Goal: Task Accomplishment & Management: Complete application form

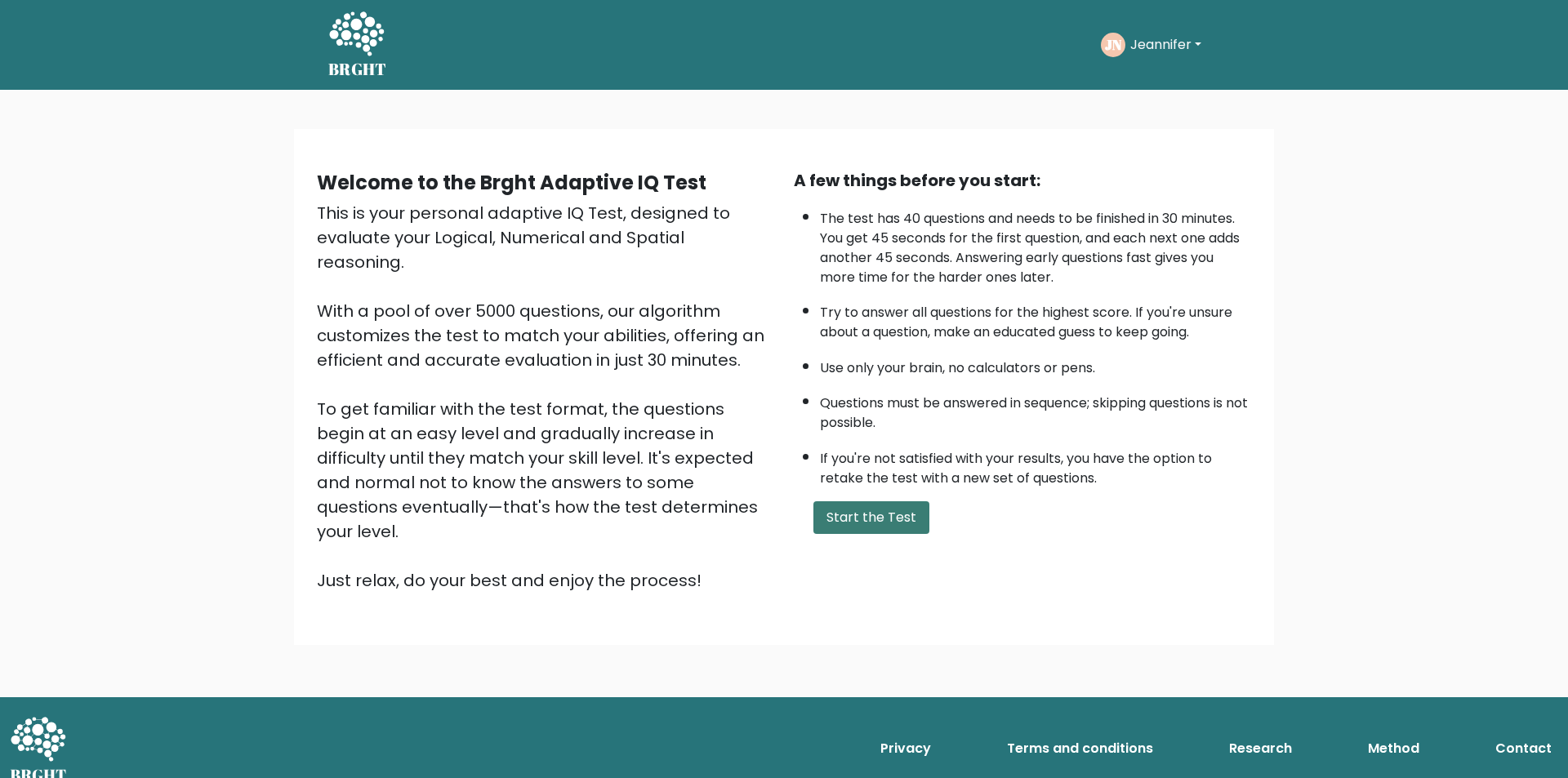
click at [873, 517] on button "Start the Test" at bounding box center [872, 517] width 116 height 32
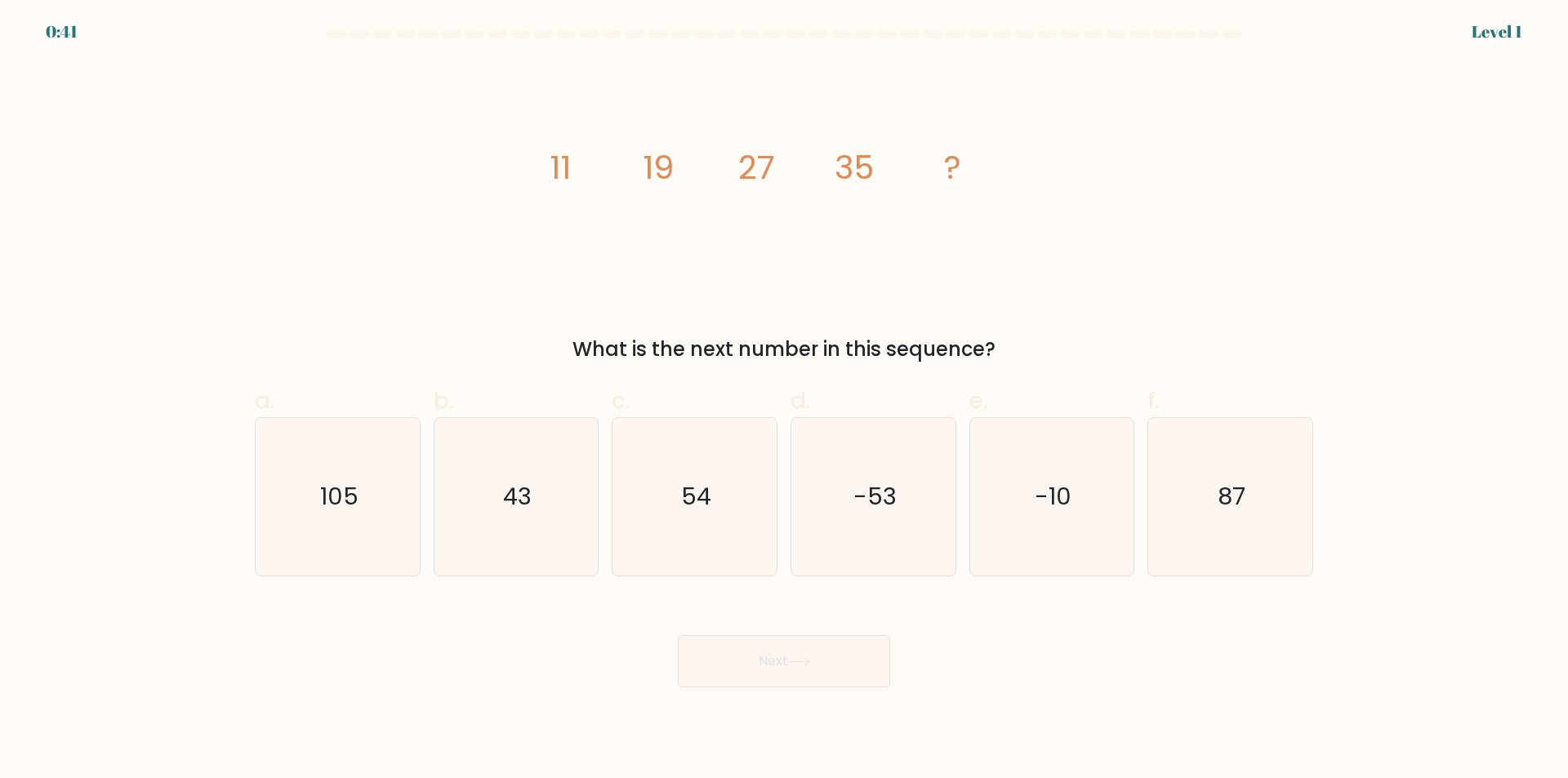
drag, startPoint x: 516, startPoint y: 168, endPoint x: 1029, endPoint y: 351, distance: 544.7
click at [1029, 351] on div "image/svg+xml 11 19 27 35 ? What is the next number in this sequence?" at bounding box center [784, 213] width 1078 height 302
copy div "11 19 27 35 ? What is the next number in this sequence?"
click at [530, 469] on icon "43" at bounding box center [515, 496] width 158 height 157
click at [784, 400] on input "b. 43" at bounding box center [784, 395] width 1 height 11
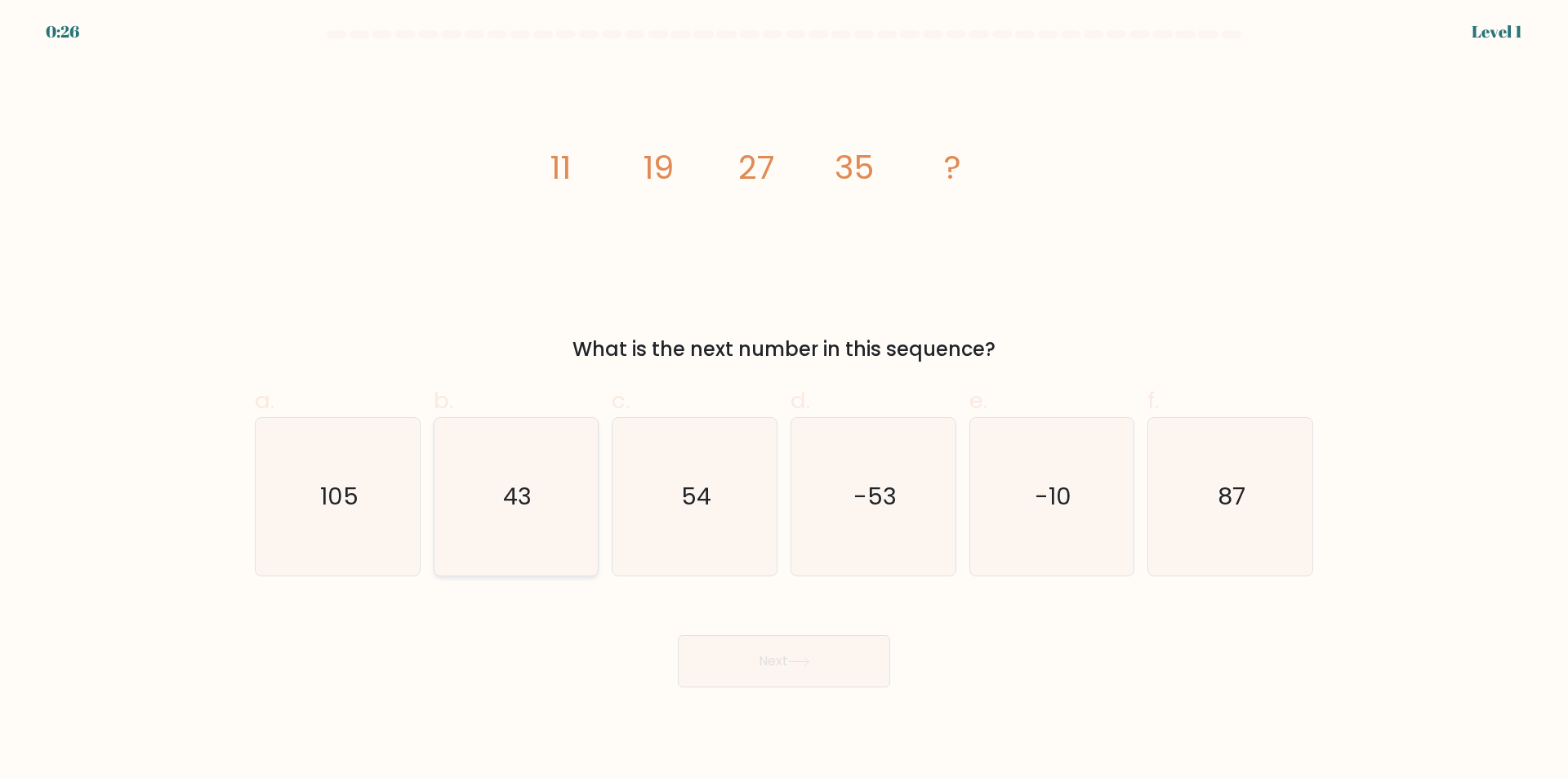
radio input "true"
click at [758, 659] on button "Next" at bounding box center [784, 661] width 212 height 52
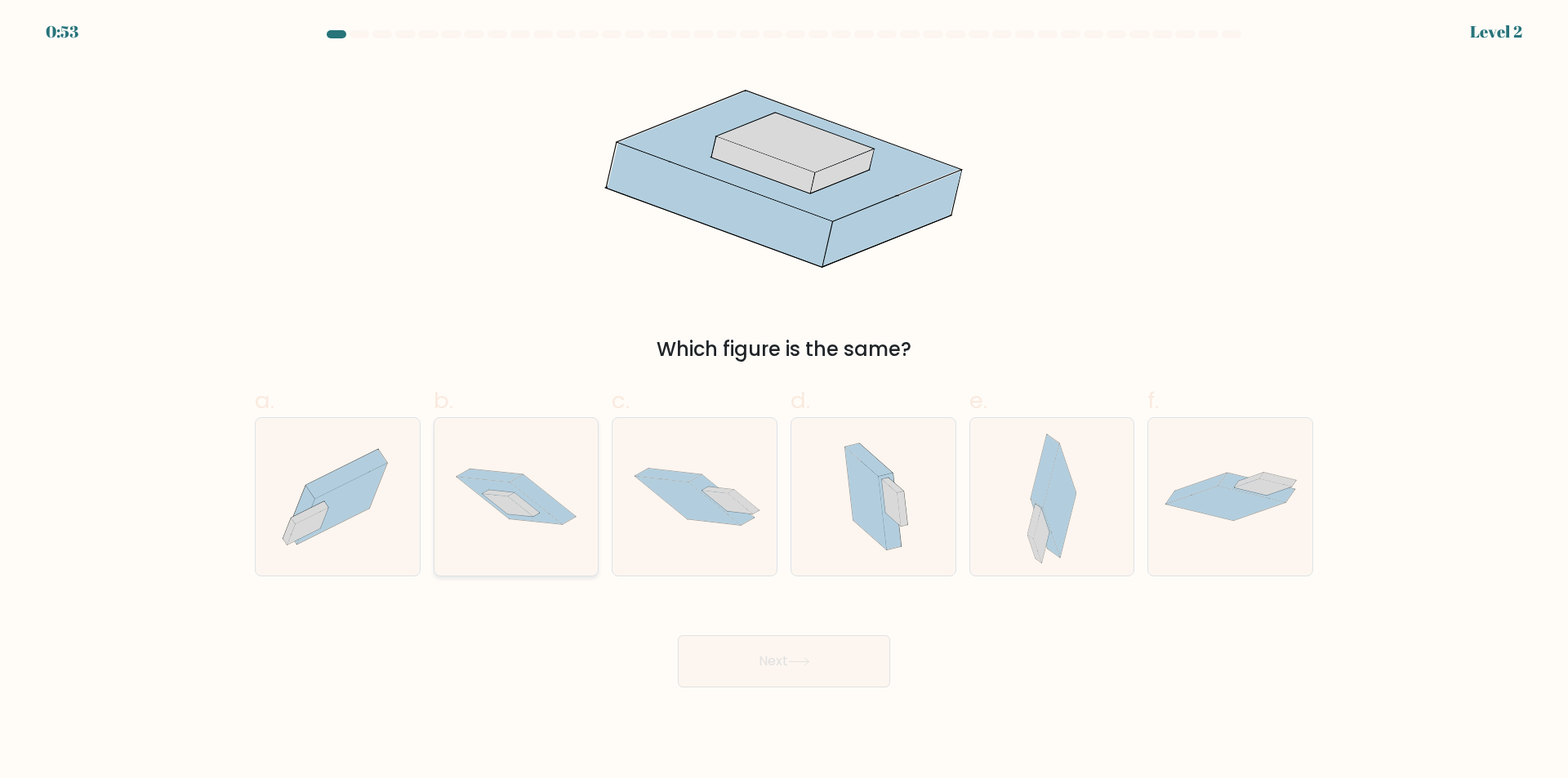
click at [532, 523] on icon at bounding box center [517, 496] width 164 height 109
click at [784, 400] on input "b." at bounding box center [784, 395] width 1 height 11
radio input "true"
click at [796, 644] on button "Next" at bounding box center [784, 661] width 212 height 52
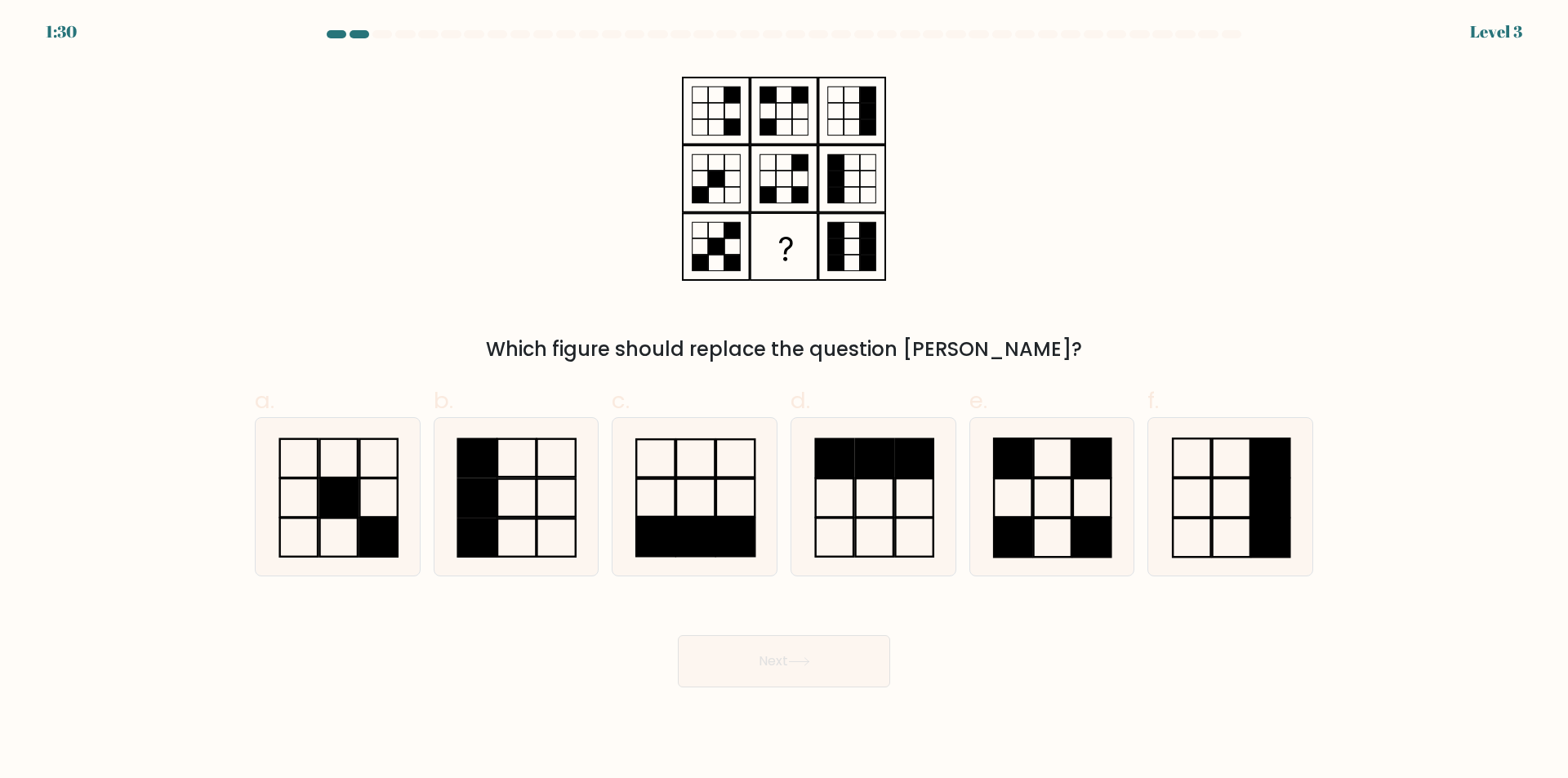
drag, startPoint x: 532, startPoint y: 499, endPoint x: 600, endPoint y: 525, distance: 72.8
click at [532, 499] on icon at bounding box center [515, 496] width 158 height 157
click at [784, 400] on input "b." at bounding box center [784, 395] width 1 height 11
radio input "true"
click at [787, 665] on button "Next" at bounding box center [784, 661] width 212 height 52
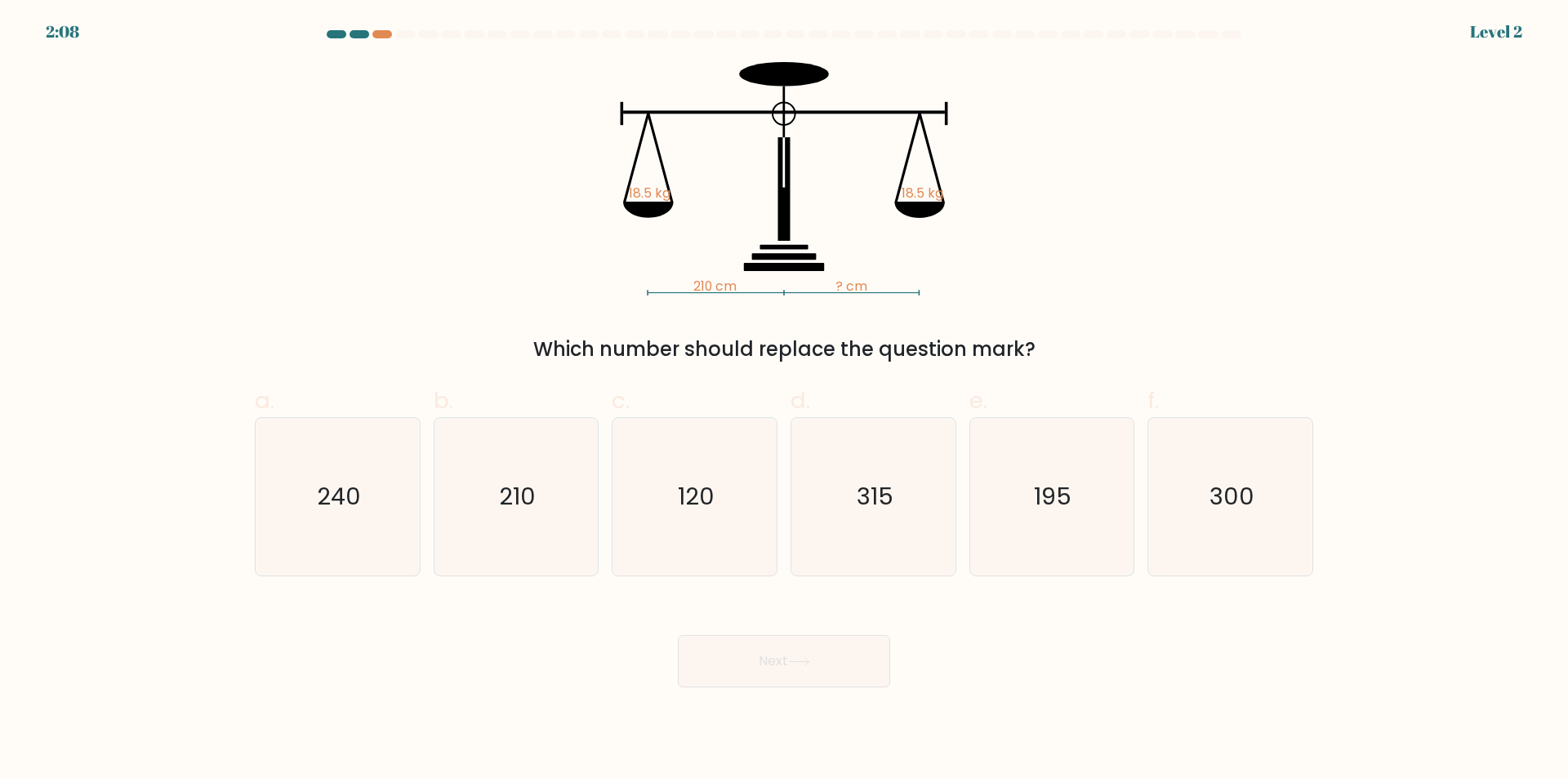
drag, startPoint x: 538, startPoint y: 40, endPoint x: 1058, endPoint y: 340, distance: 600.3
click at [1058, 340] on form at bounding box center [784, 359] width 1568 height 657
copy form "210 cm ? cm 18.5 kg 18.5 kg Which number should replace the question mark?"
click at [558, 481] on icon "210" at bounding box center [515, 496] width 158 height 157
click at [784, 400] on input "b. 210" at bounding box center [784, 395] width 1 height 11
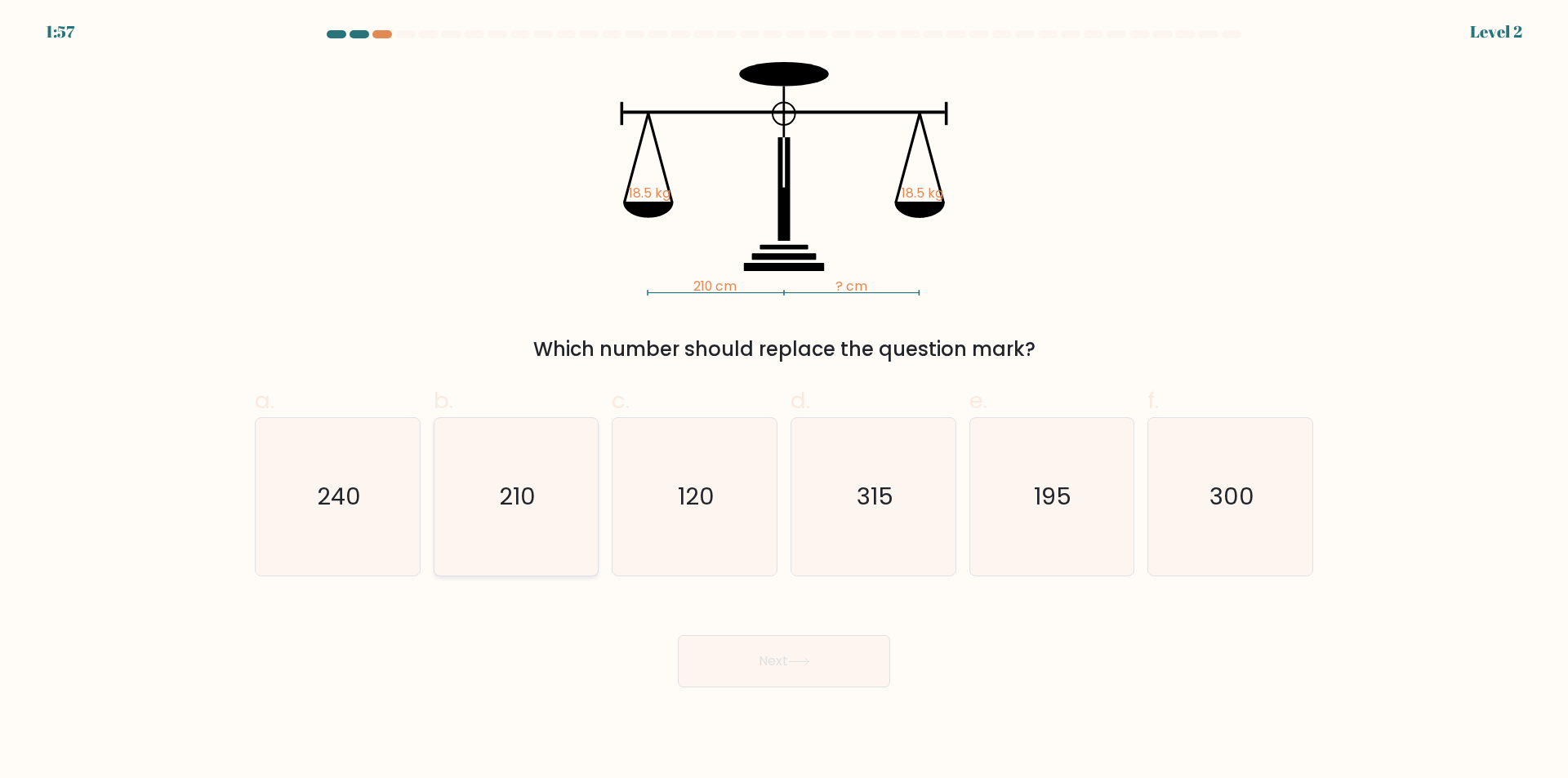
radio input "true"
drag, startPoint x: 800, startPoint y: 662, endPoint x: 814, endPoint y: 672, distance: 17.2
click at [793, 662] on icon at bounding box center [799, 662] width 22 height 9
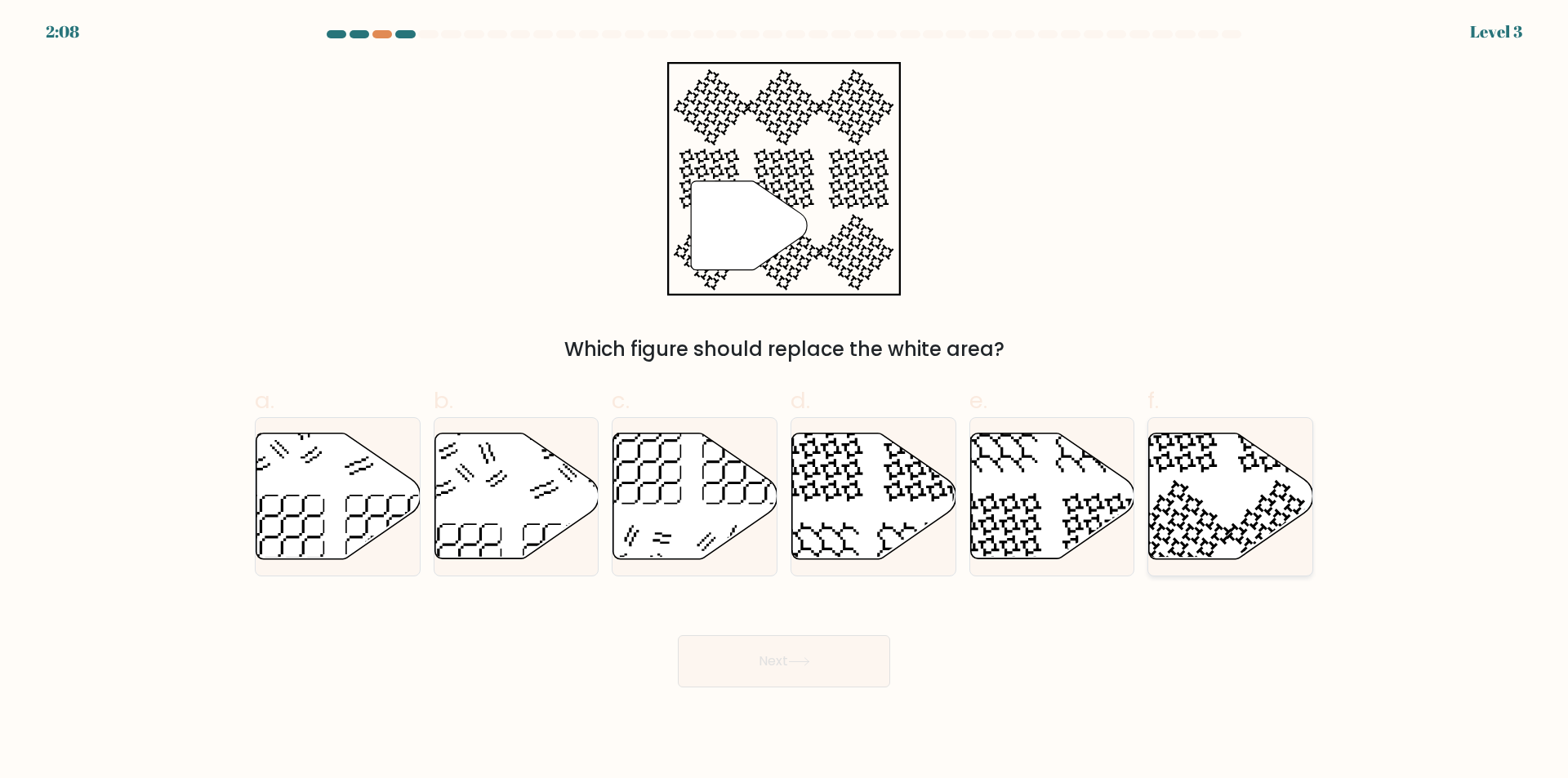
click at [1169, 459] on icon at bounding box center [1230, 496] width 164 height 128
click at [785, 400] on input "f." at bounding box center [784, 395] width 1 height 11
radio input "true"
click at [791, 665] on button "Next" at bounding box center [784, 661] width 212 height 52
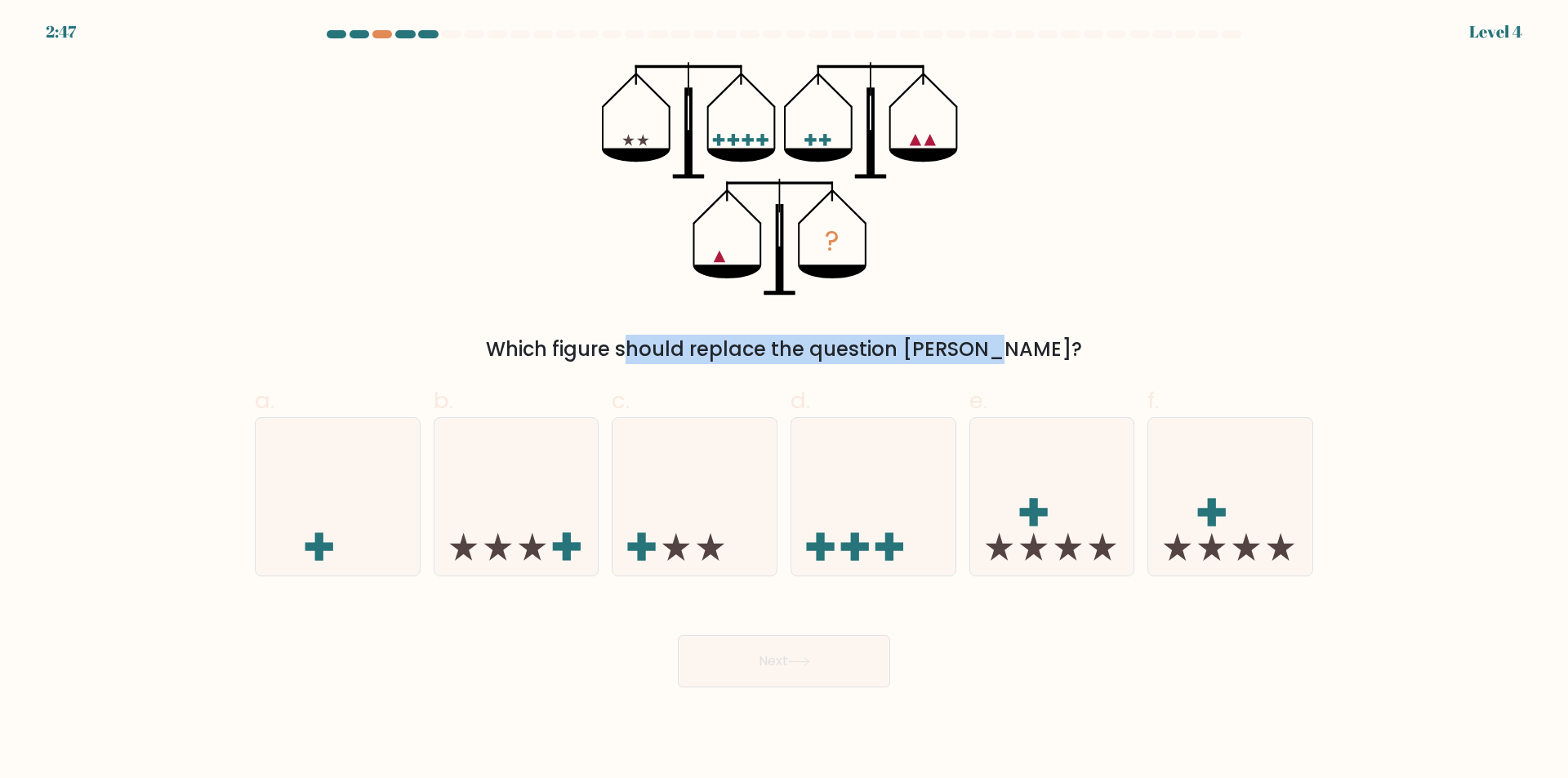
drag, startPoint x: 534, startPoint y: 334, endPoint x: 908, endPoint y: 356, distance: 374.6
click at [908, 356] on div "Which figure should replace the question mark?" at bounding box center [783, 349] width 1038 height 29
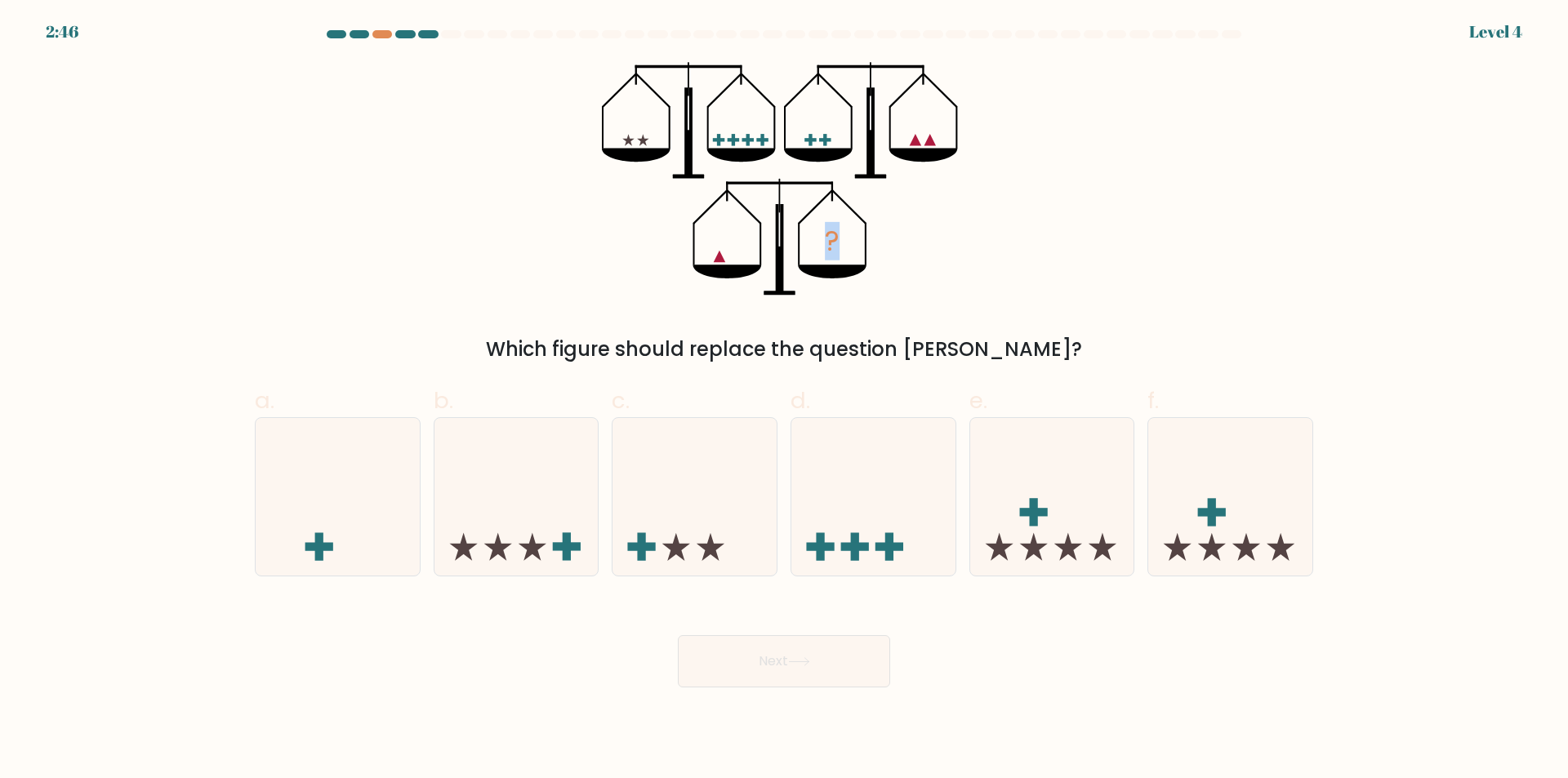
drag, startPoint x: 563, startPoint y: 83, endPoint x: 853, endPoint y: 262, distance: 340.8
click at [876, 278] on div "? Which figure should replace the question mark?" at bounding box center [784, 213] width 1078 height 302
click at [618, 133] on icon "?" at bounding box center [784, 178] width 365 height 233
drag, startPoint x: 614, startPoint y: 133, endPoint x: 1002, endPoint y: 291, distance: 418.9
click at [996, 273] on div "? Which figure should replace the question mark?" at bounding box center [784, 213] width 1078 height 302
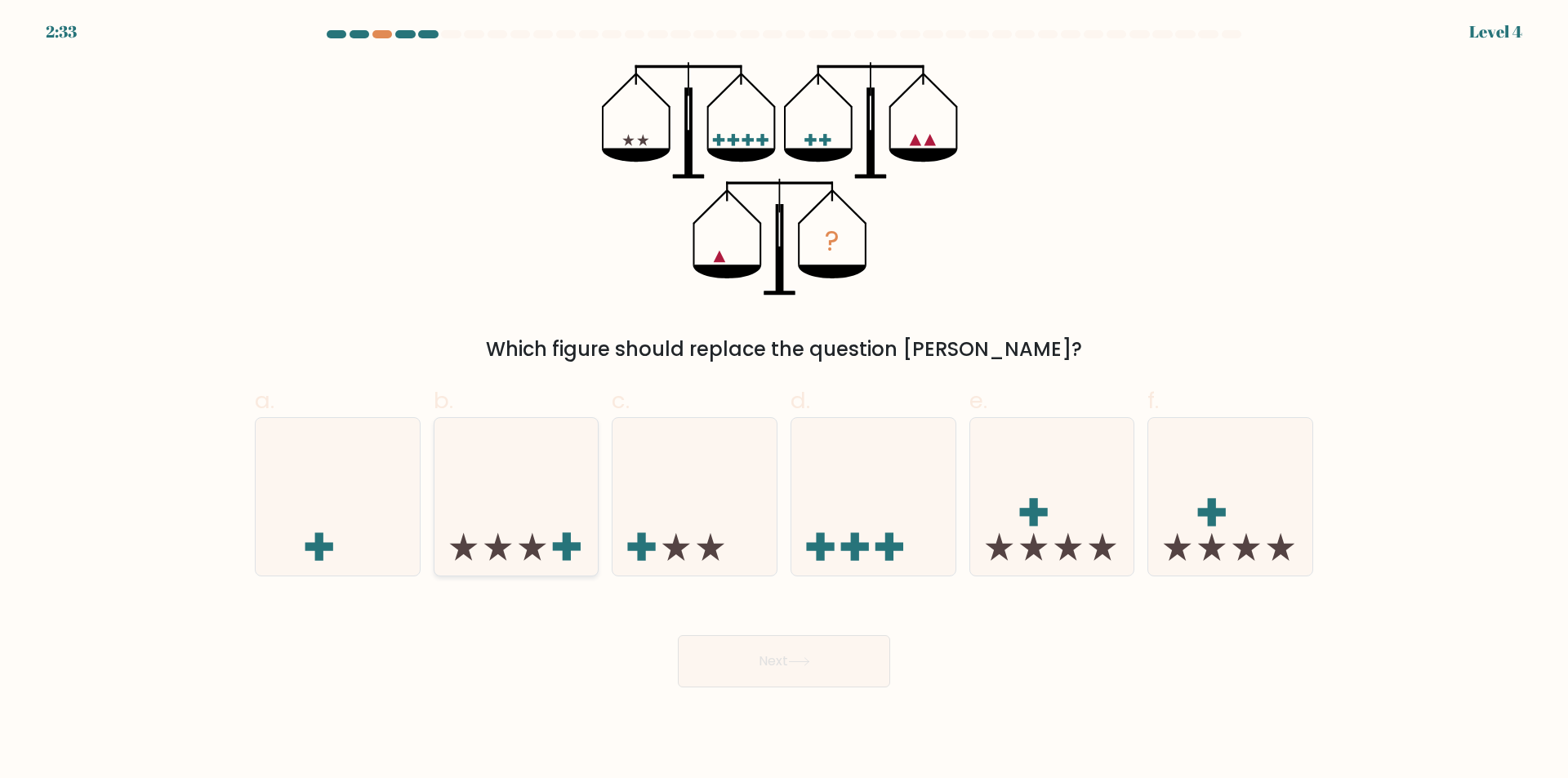
click at [562, 519] on icon at bounding box center [517, 496] width 164 height 135
click at [784, 400] on input "b." at bounding box center [784, 395] width 1 height 11
radio input "true"
click at [1096, 528] on icon at bounding box center [1052, 496] width 164 height 135
click at [785, 400] on input "e." at bounding box center [784, 395] width 1 height 11
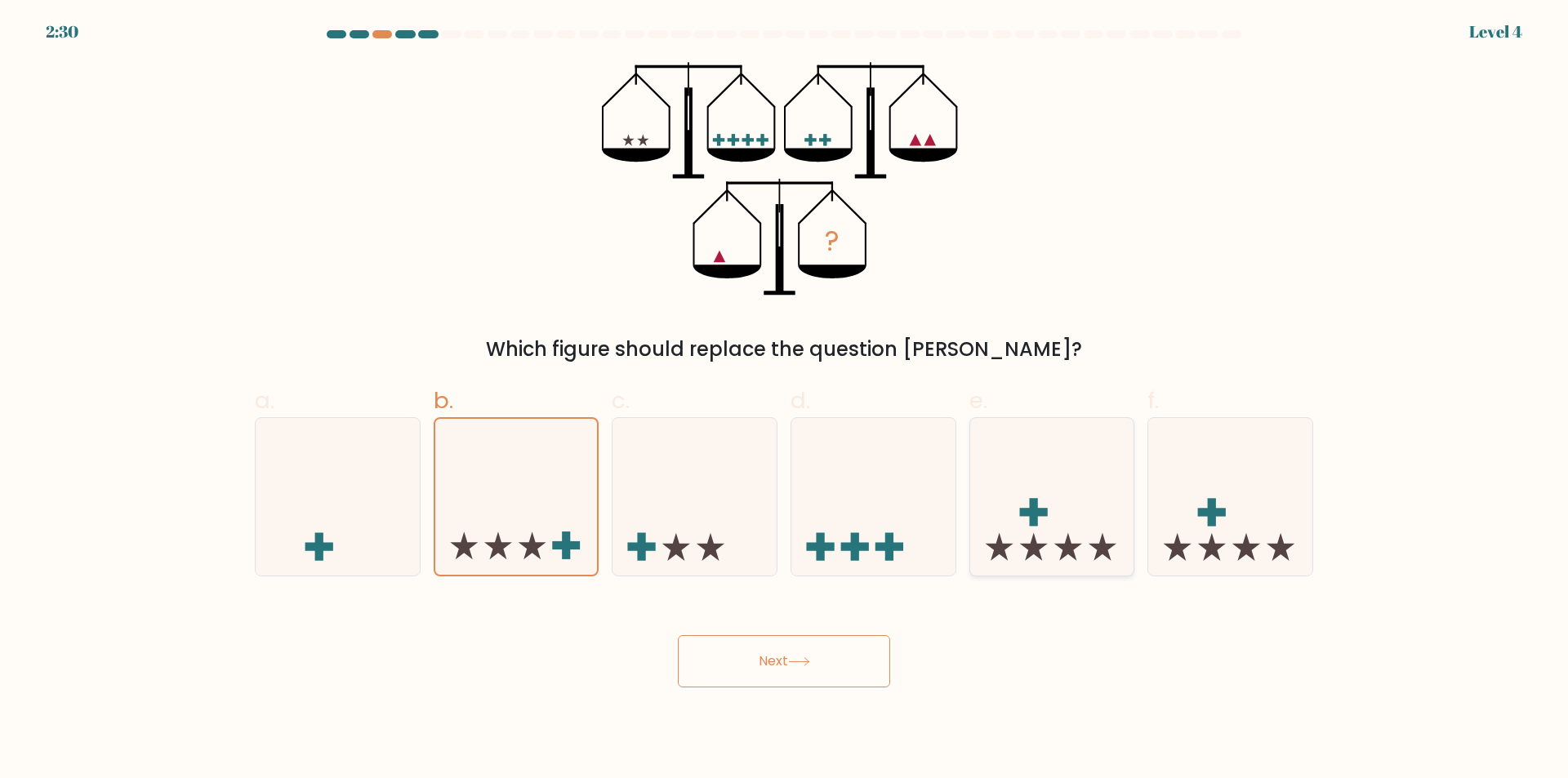
radio input "true"
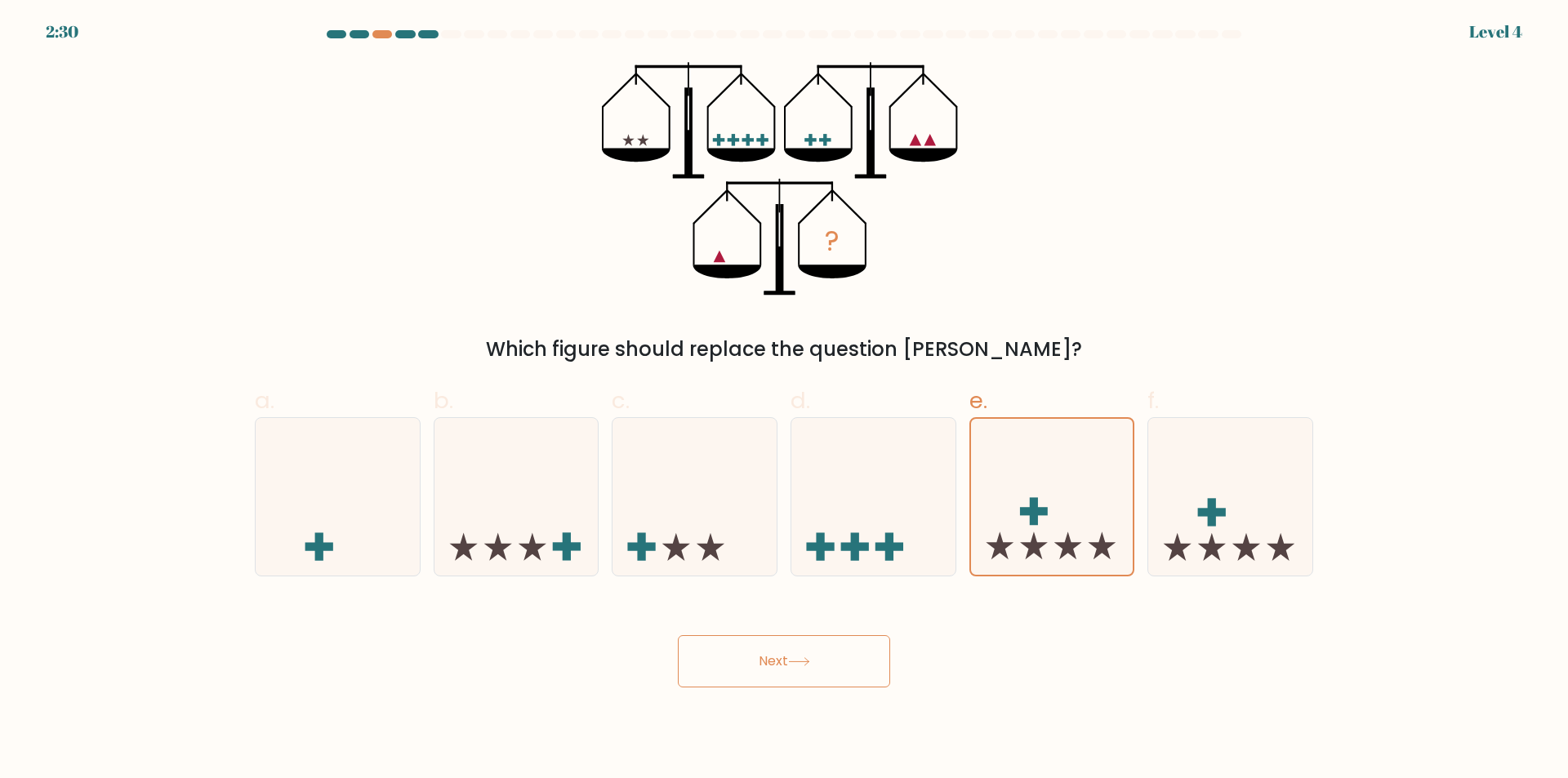
click at [797, 653] on button "Next" at bounding box center [784, 661] width 212 height 52
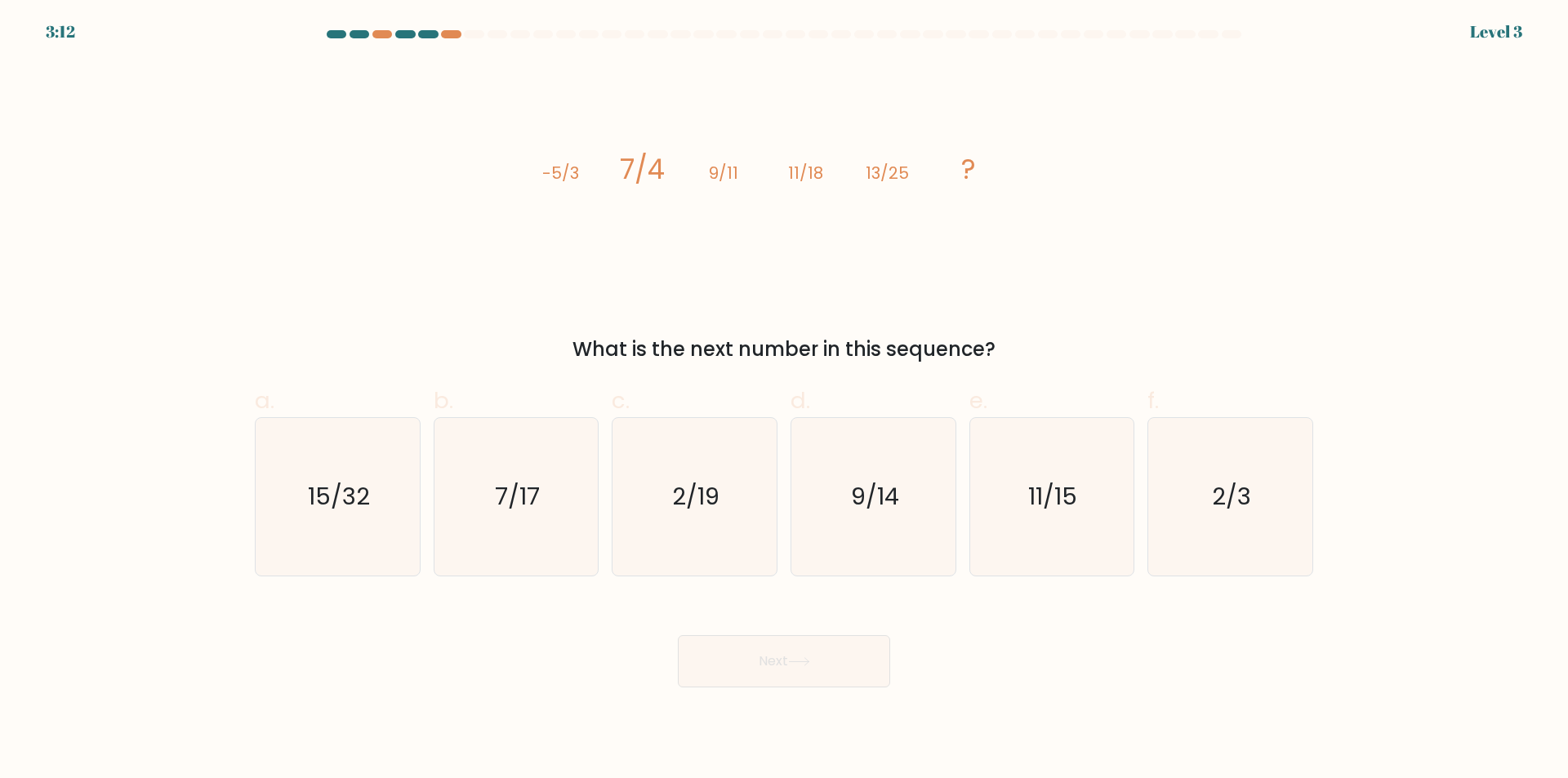
drag, startPoint x: 509, startPoint y: 154, endPoint x: 1021, endPoint y: 341, distance: 545.1
click at [1021, 341] on div "image/svg+xml -5/3 7/4 9/11 11/18 13/25 ? What is the next number in this seque…" at bounding box center [784, 213] width 1078 height 302
copy div "-5/3 7/4 9/11 11/18 13/25 ? What is the next number in this sequence?"
click at [307, 491] on icon "15/32" at bounding box center [337, 496] width 158 height 157
click at [784, 400] on input "a. 15/32" at bounding box center [784, 395] width 1 height 11
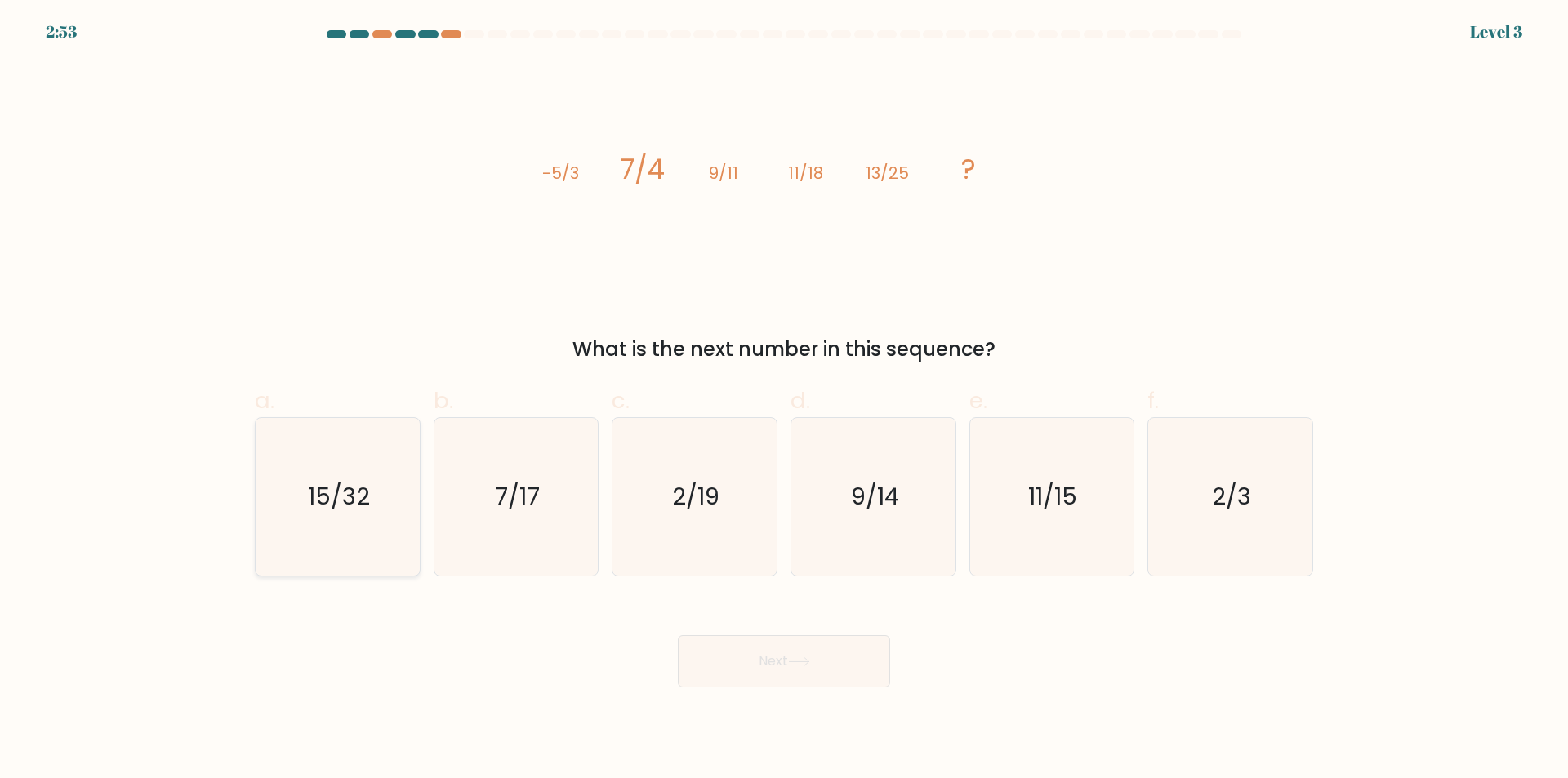
radio input "true"
click at [841, 671] on button "Next" at bounding box center [784, 661] width 212 height 52
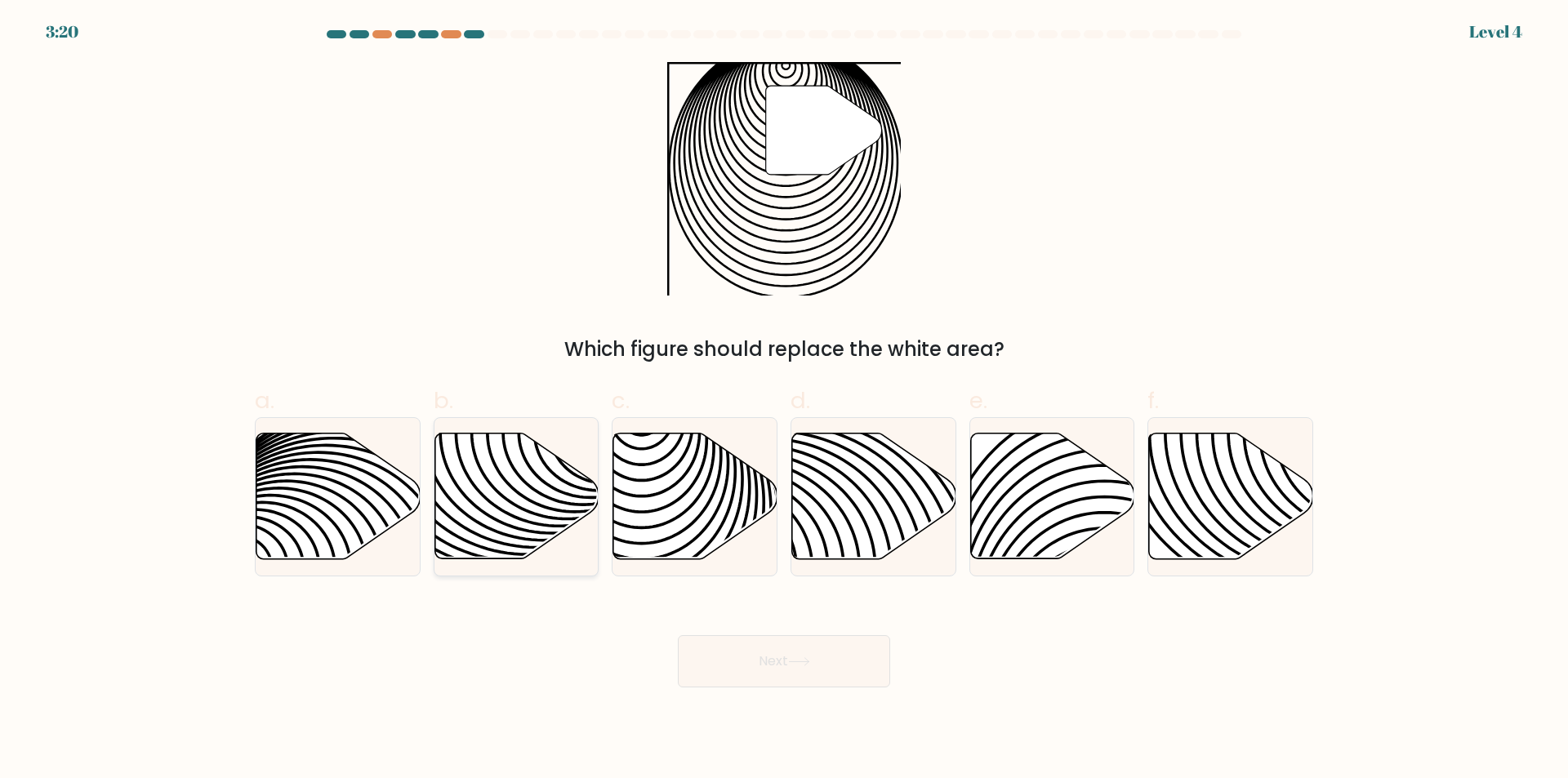
click at [534, 480] on icon at bounding box center [517, 496] width 164 height 125
click at [784, 400] on input "b." at bounding box center [784, 395] width 1 height 11
radio input "true"
click at [707, 513] on icon at bounding box center [695, 496] width 164 height 128
click at [784, 400] on input "c." at bounding box center [784, 395] width 1 height 11
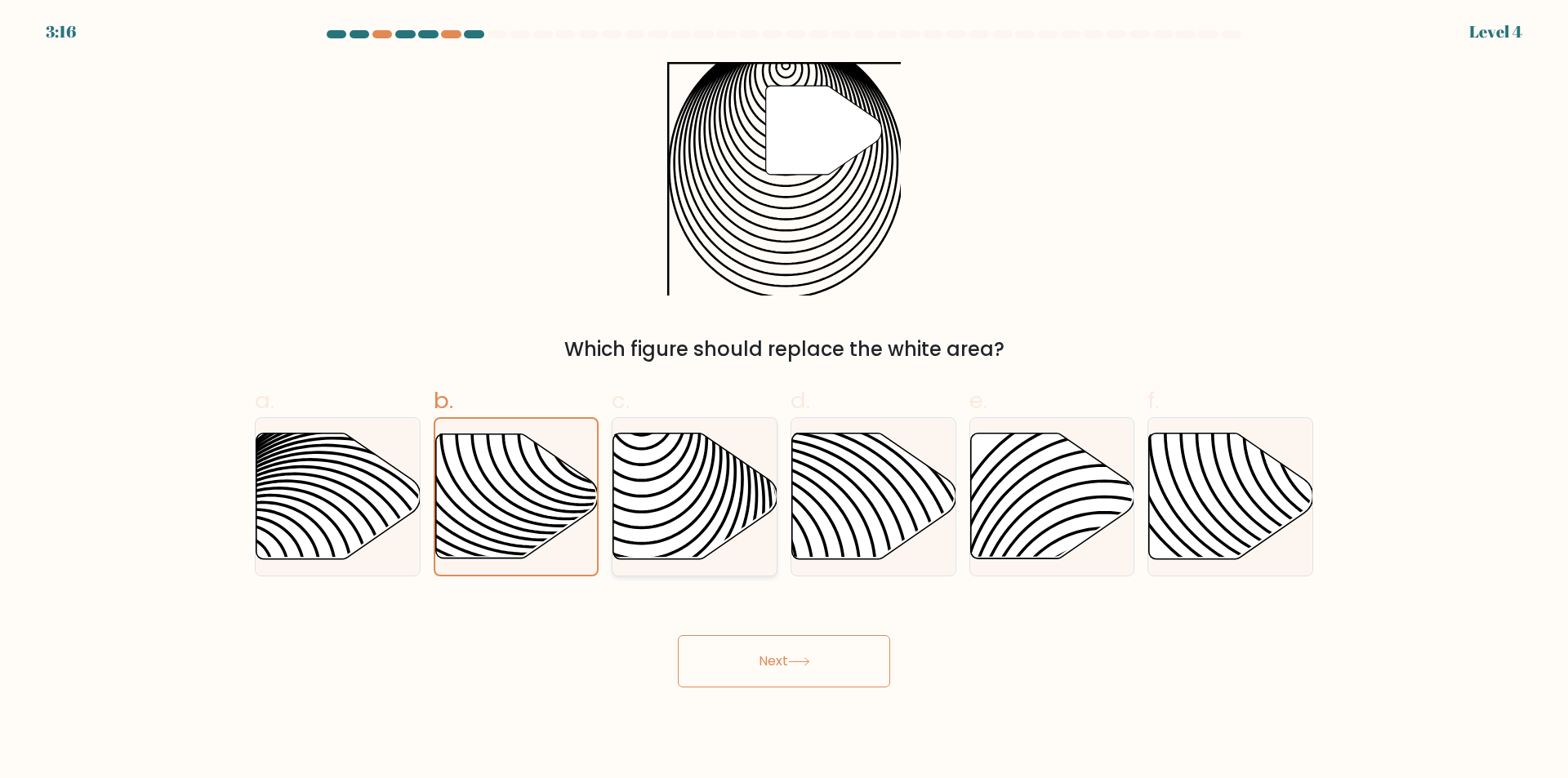
radio input "true"
click at [779, 652] on button "Next" at bounding box center [784, 661] width 212 height 52
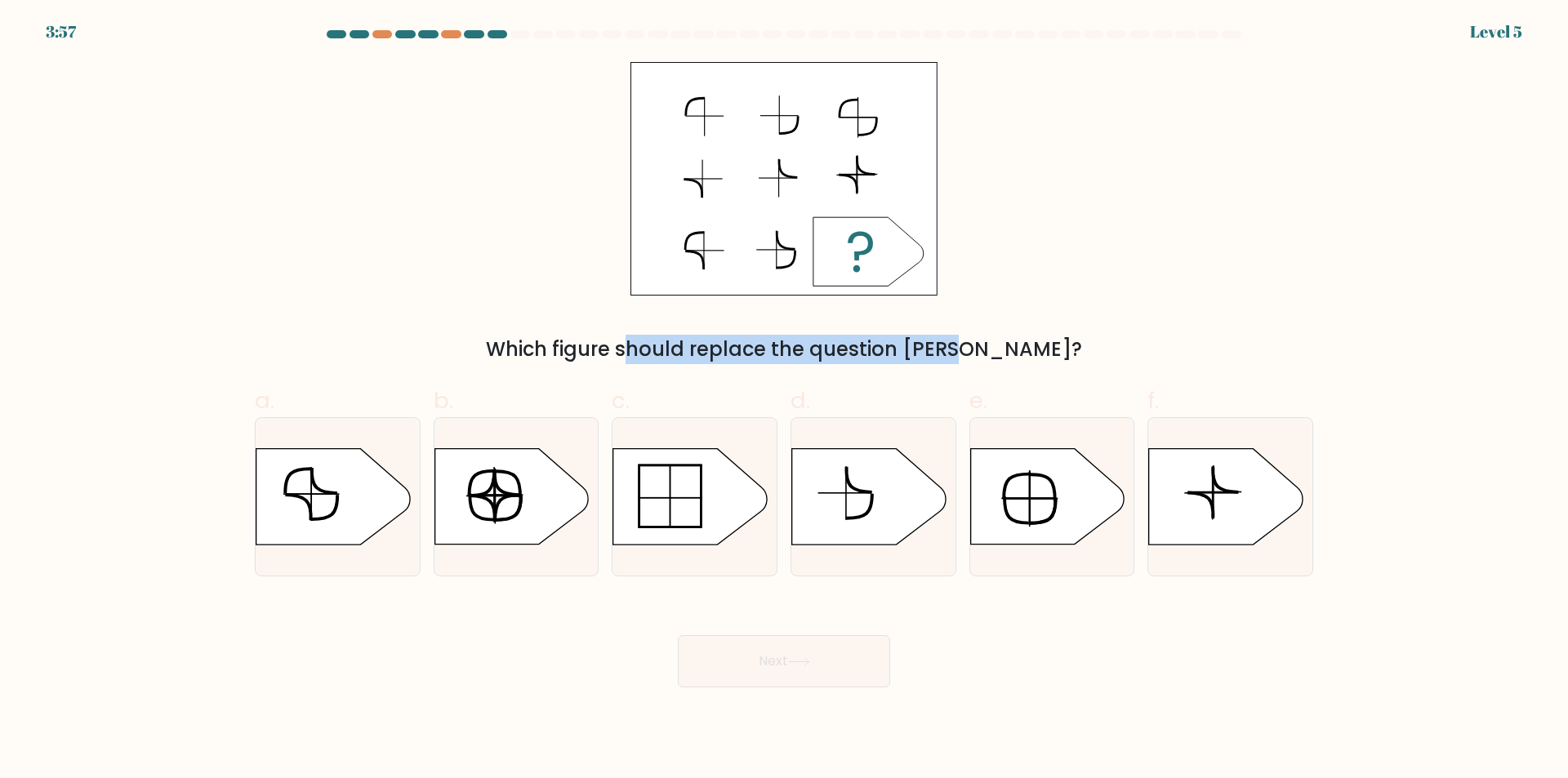
drag, startPoint x: 614, startPoint y: 71, endPoint x: 836, endPoint y: 258, distance: 290.3
click at [869, 338] on form "a." at bounding box center [784, 359] width 1568 height 657
click at [727, 352] on div "Which figure should replace the question mark?" at bounding box center [783, 349] width 1038 height 29
click at [691, 492] on icon at bounding box center [690, 496] width 154 height 96
click at [784, 400] on input "c." at bounding box center [784, 395] width 1 height 11
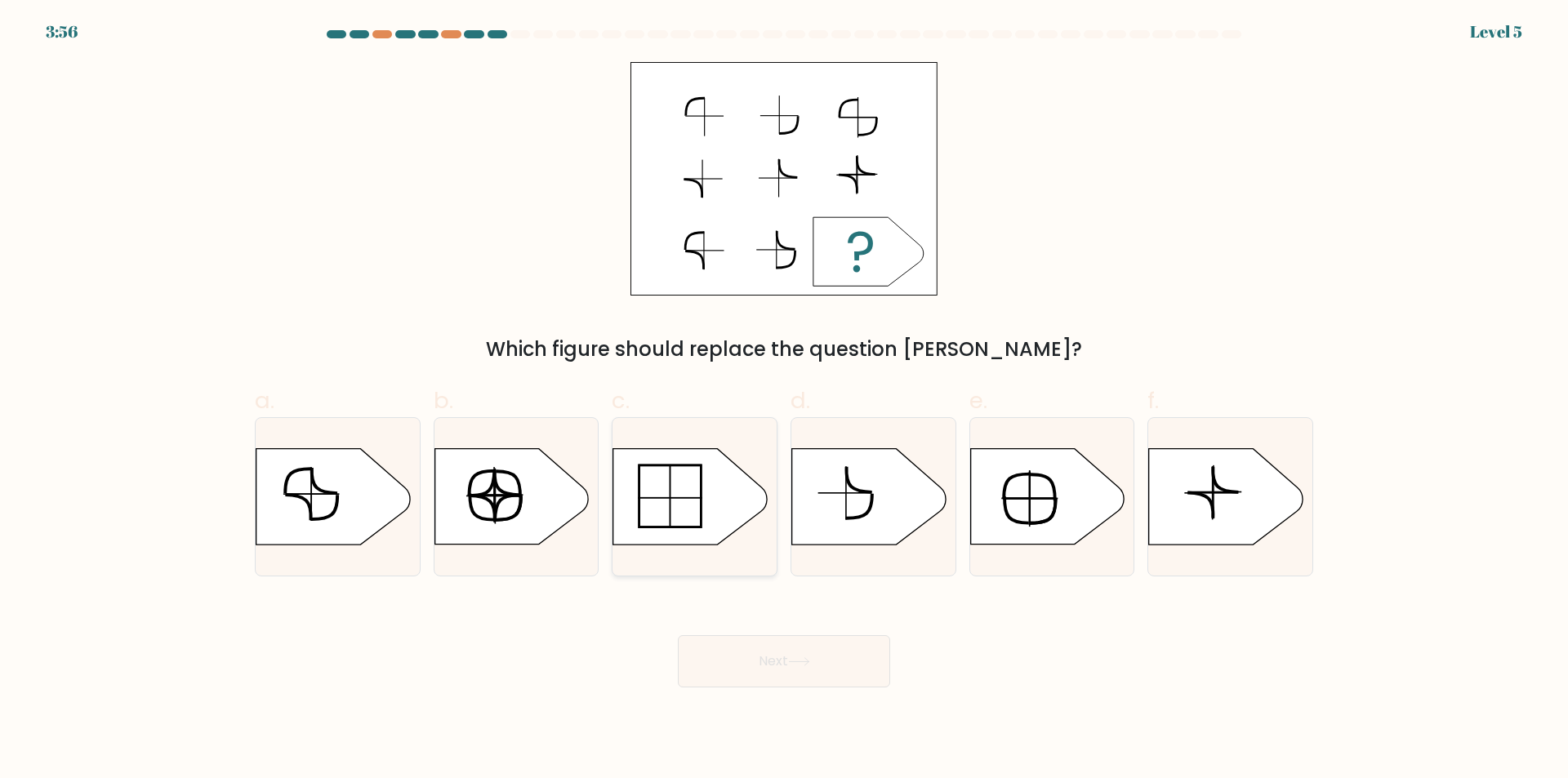
radio input "true"
click at [766, 643] on button "Next" at bounding box center [784, 661] width 212 height 52
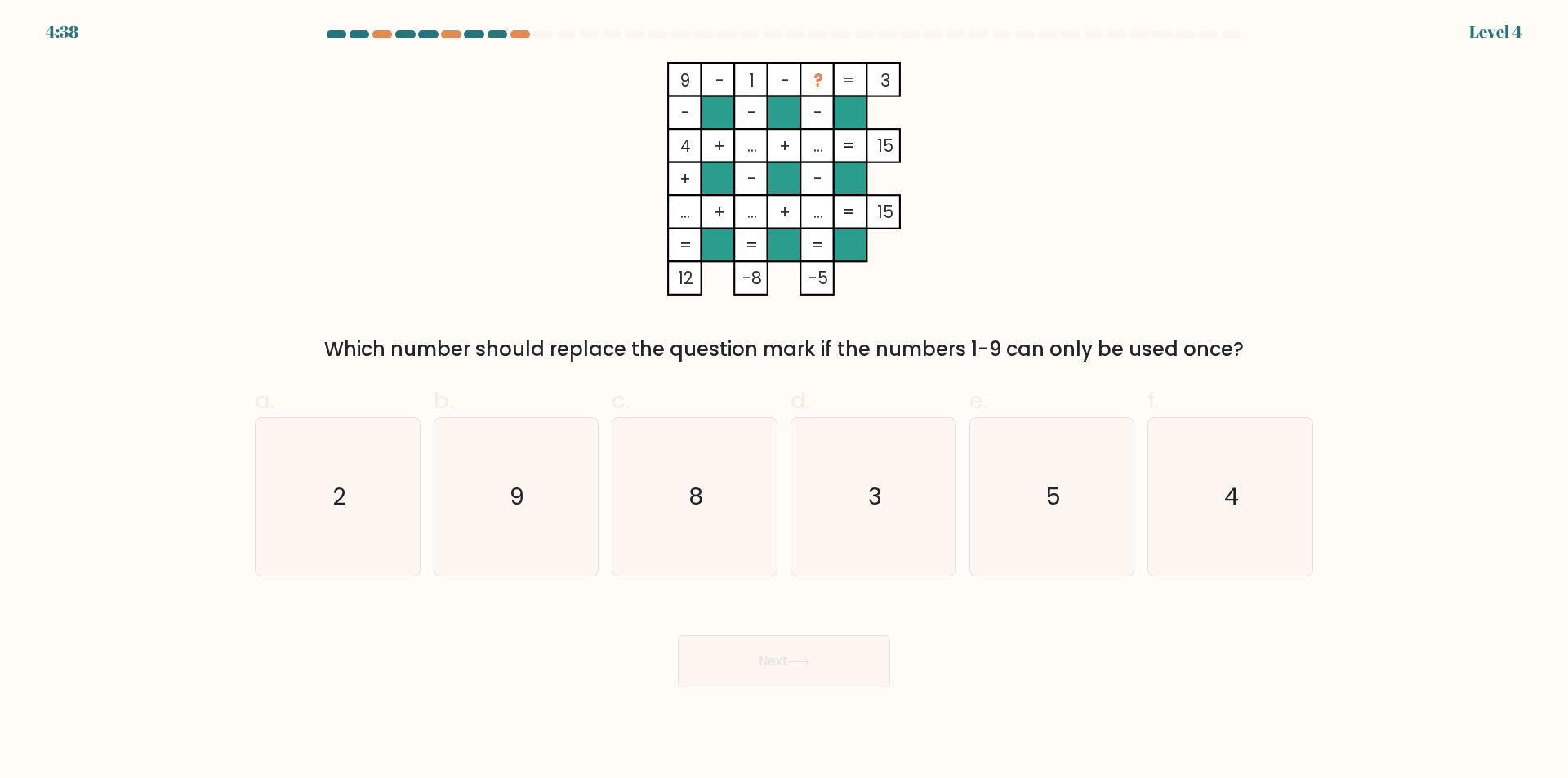
drag, startPoint x: 335, startPoint y: 342, endPoint x: 379, endPoint y: 354, distance: 45.6
click at [377, 354] on div "Which number should replace the question mark if the numbers 1-9 can only be us…" at bounding box center [783, 349] width 1038 height 29
drag, startPoint x: 657, startPoint y: 59, endPoint x: 1290, endPoint y: 349, distance: 696.3
click at [1290, 349] on form at bounding box center [784, 359] width 1568 height 657
copy div "9 - 1 - ? 3 - - - 4 + ... + ... 15 + - - ... + ... + ... = 15 = = = = 12 -8 -5 …"
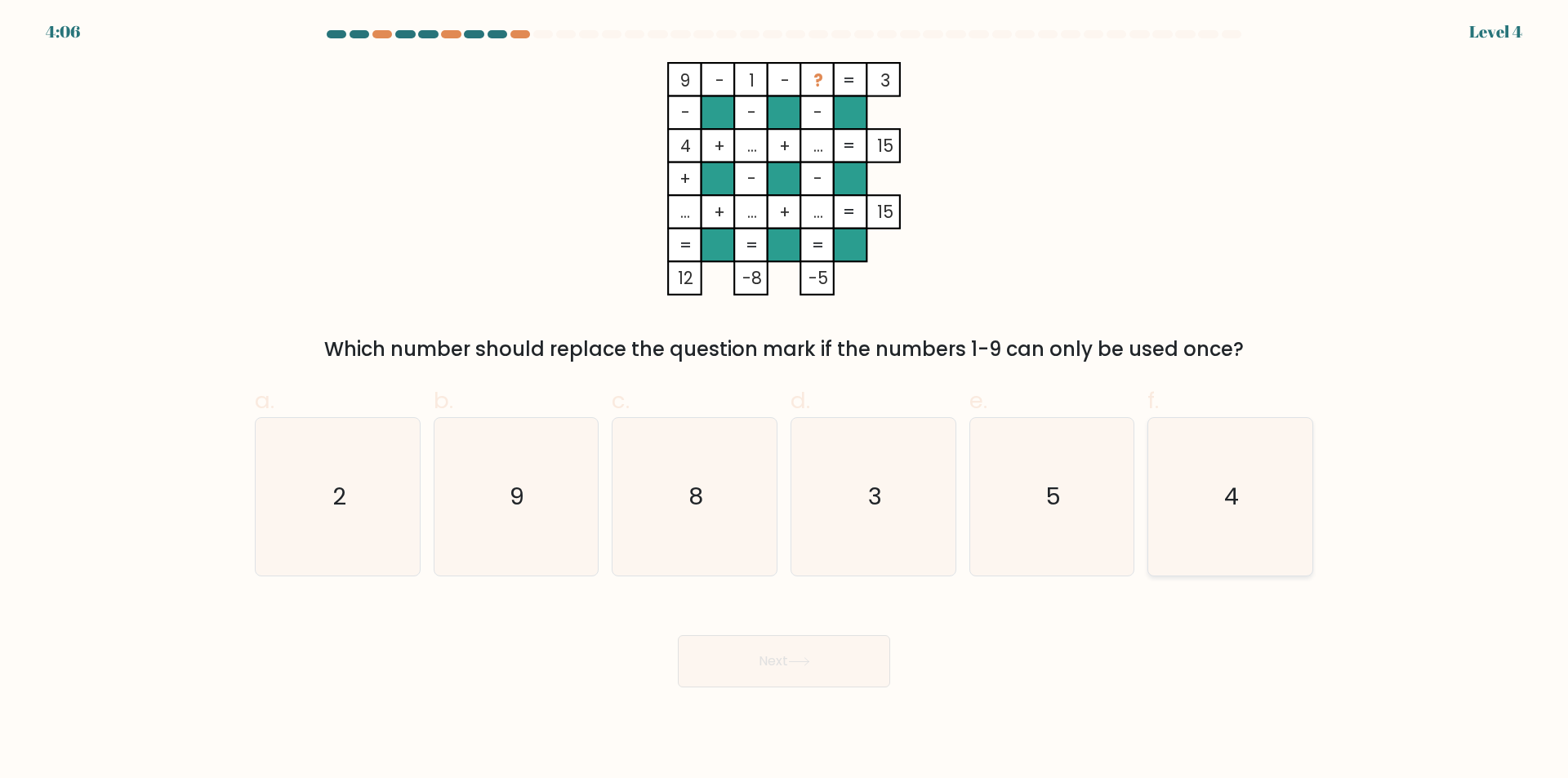
click at [1189, 510] on icon "4" at bounding box center [1230, 496] width 158 height 157
click at [785, 400] on input "f. 4" at bounding box center [784, 395] width 1 height 11
radio input "true"
click at [834, 668] on button "Next" at bounding box center [784, 661] width 212 height 52
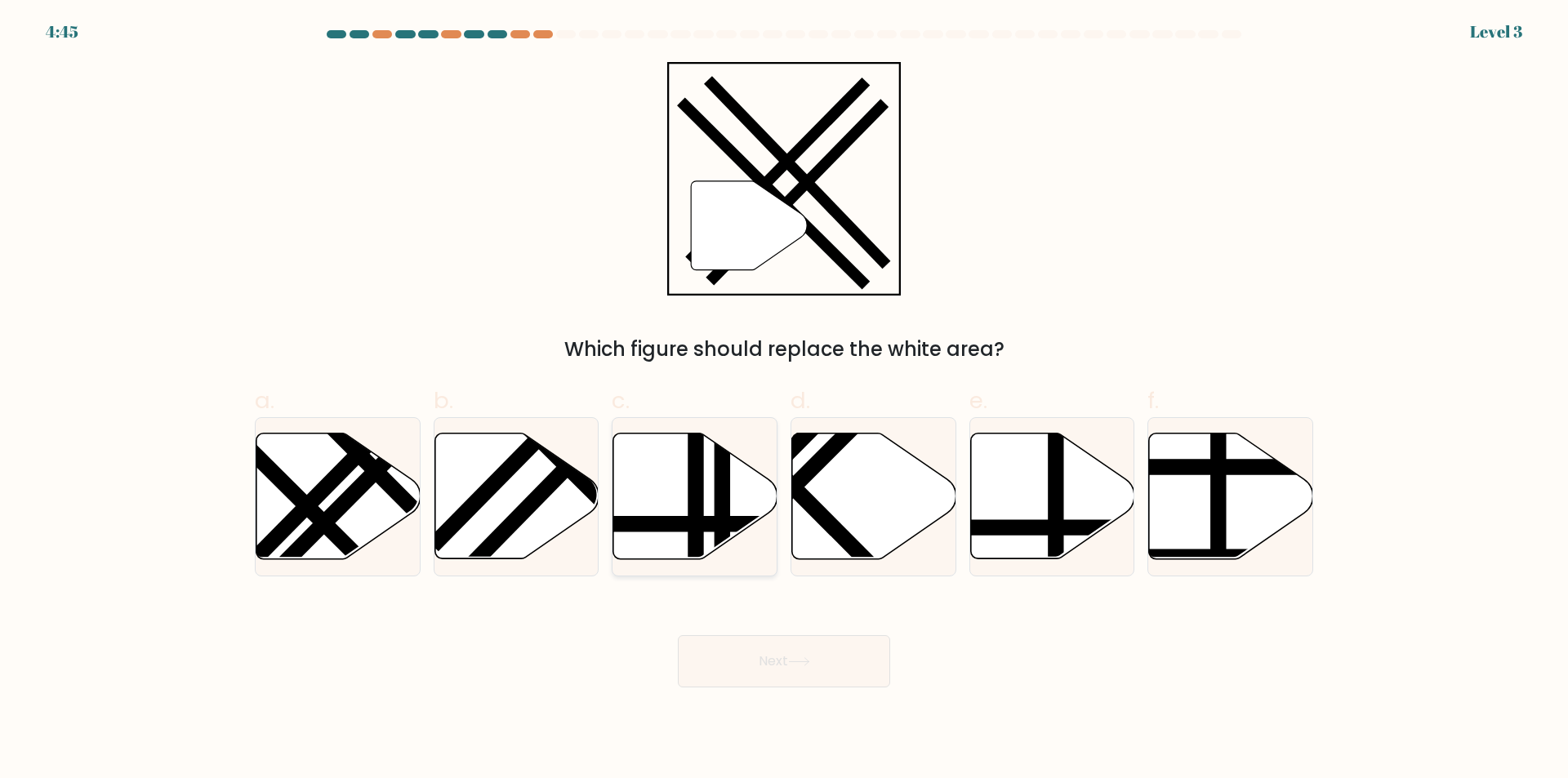
drag, startPoint x: 572, startPoint y: 502, endPoint x: 614, endPoint y: 549, distance: 63.0
click at [579, 505] on icon at bounding box center [517, 496] width 164 height 125
click at [784, 400] on input "b." at bounding box center [784, 395] width 1 height 11
radio input "true"
click at [774, 653] on button "Next" at bounding box center [784, 661] width 212 height 52
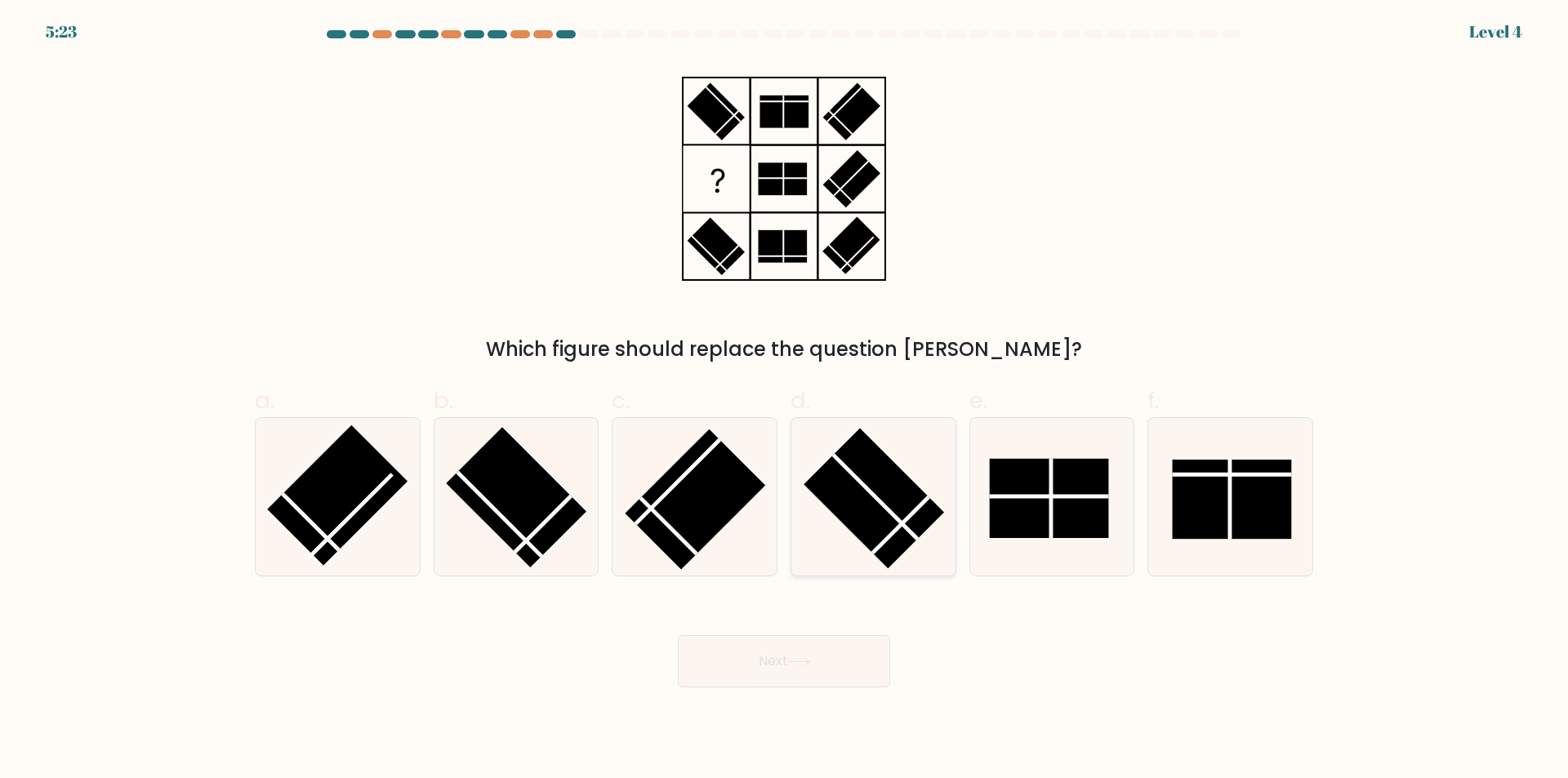
click at [863, 492] on rect at bounding box center [873, 498] width 140 height 140
click at [785, 400] on input "d." at bounding box center [784, 395] width 1 height 11
radio input "true"
click at [839, 642] on button "Next" at bounding box center [784, 661] width 212 height 52
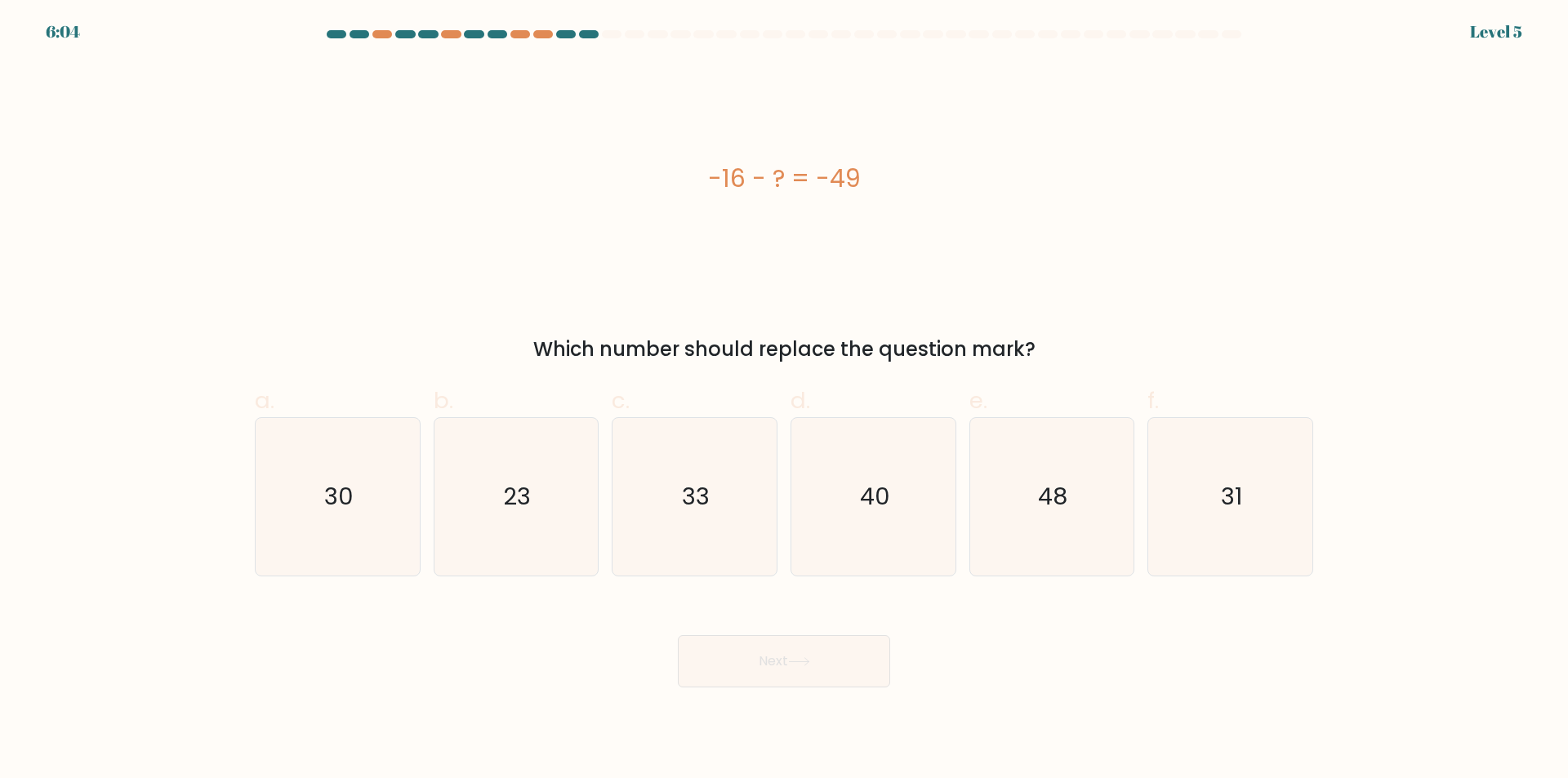
drag, startPoint x: 672, startPoint y: 167, endPoint x: 1042, endPoint y: 336, distance: 406.8
click at [1042, 336] on div "-16 - ? = -49 Which number should replace the question mark?" at bounding box center [784, 213] width 1078 height 302
copy div "-16 - ? = -49 Which number should replace the question mark?"
click at [736, 492] on icon "33" at bounding box center [694, 496] width 158 height 157
click at [784, 400] on input "c. 33" at bounding box center [784, 395] width 1 height 11
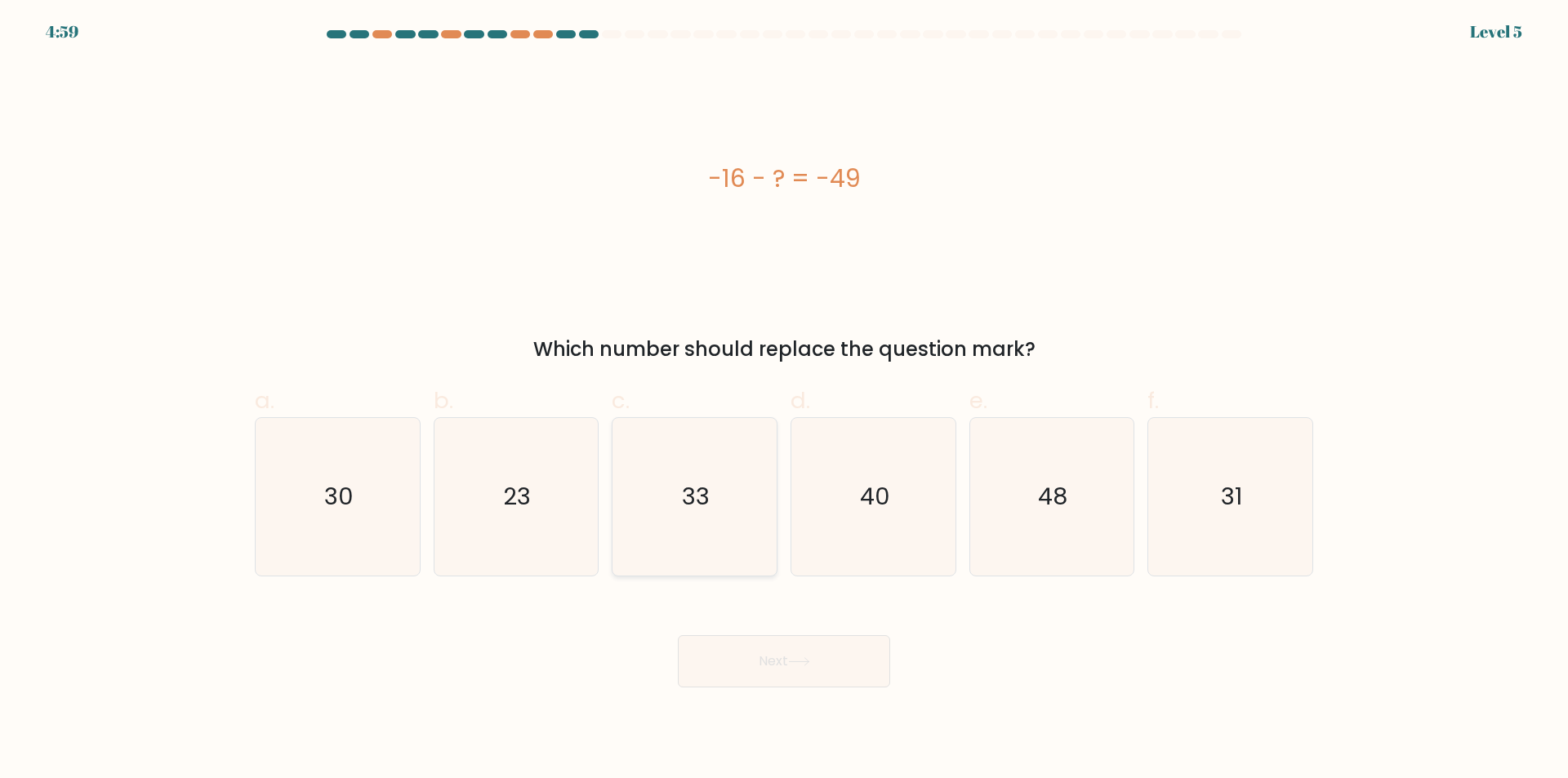
radio input "true"
click at [748, 651] on button "Next" at bounding box center [784, 661] width 212 height 52
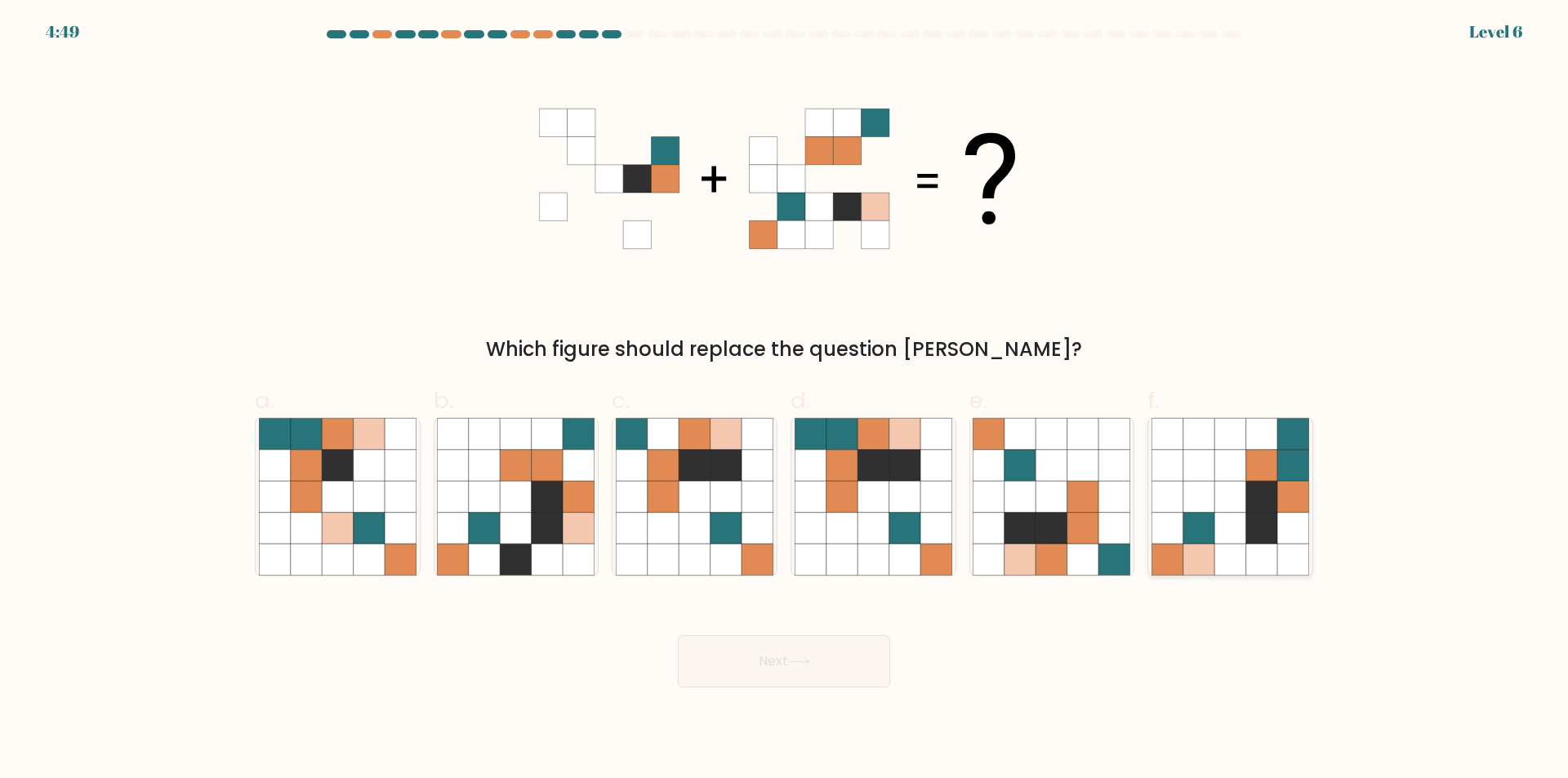
click at [1218, 459] on icon at bounding box center [1230, 496] width 158 height 157
click at [785, 400] on input "f." at bounding box center [784, 395] width 1 height 11
radio input "true"
click at [783, 691] on body "4:48 Level 6" at bounding box center [784, 389] width 1568 height 778
click at [791, 667] on button "Next" at bounding box center [784, 661] width 212 height 52
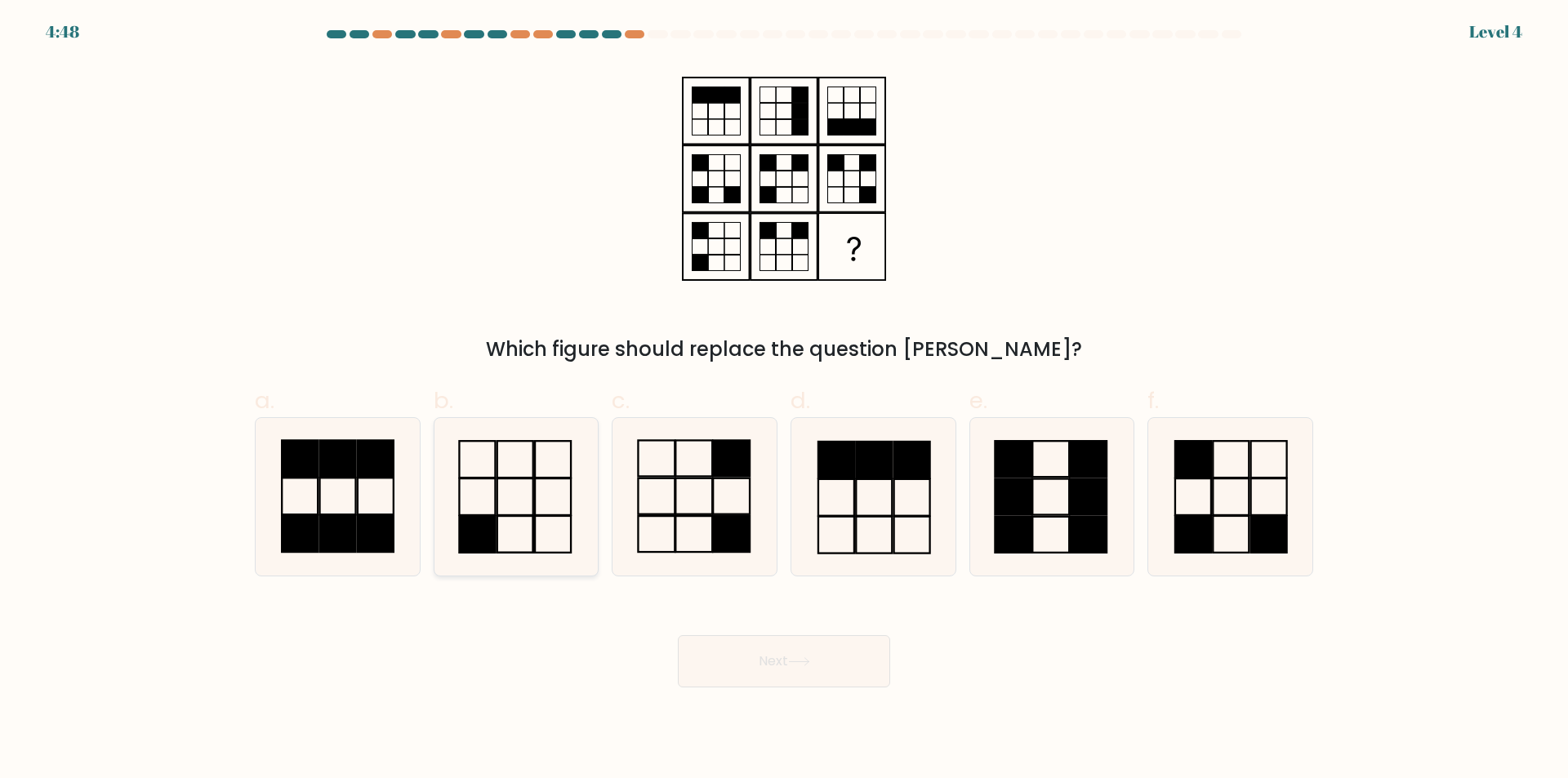
click at [540, 502] on icon at bounding box center [515, 496] width 158 height 157
click at [784, 400] on input "b." at bounding box center [784, 395] width 1 height 11
radio input "true"
click at [754, 644] on button "Next" at bounding box center [784, 661] width 212 height 52
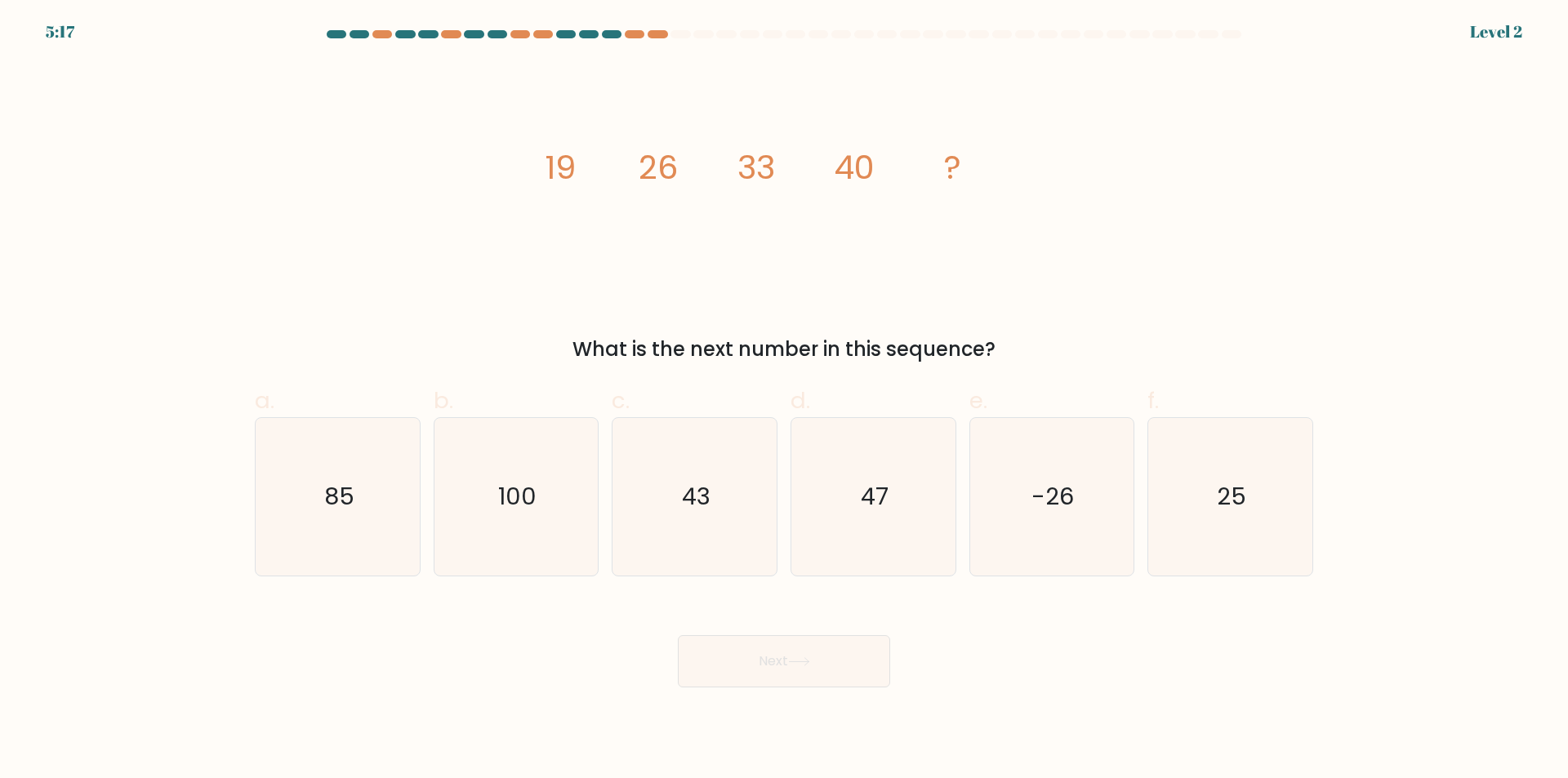
drag, startPoint x: 492, startPoint y: 161, endPoint x: 1027, endPoint y: 347, distance: 566.4
click at [1027, 347] on div "image/svg+xml 19 26 33 40 ? What is the next number in this sequence?" at bounding box center [784, 213] width 1078 height 302
copy div "19 26 33 40 ? What is the next number in this sequence?"
drag, startPoint x: 883, startPoint y: 463, endPoint x: 772, endPoint y: 554, distance: 143.5
click at [883, 464] on icon "47" at bounding box center [872, 496] width 158 height 157
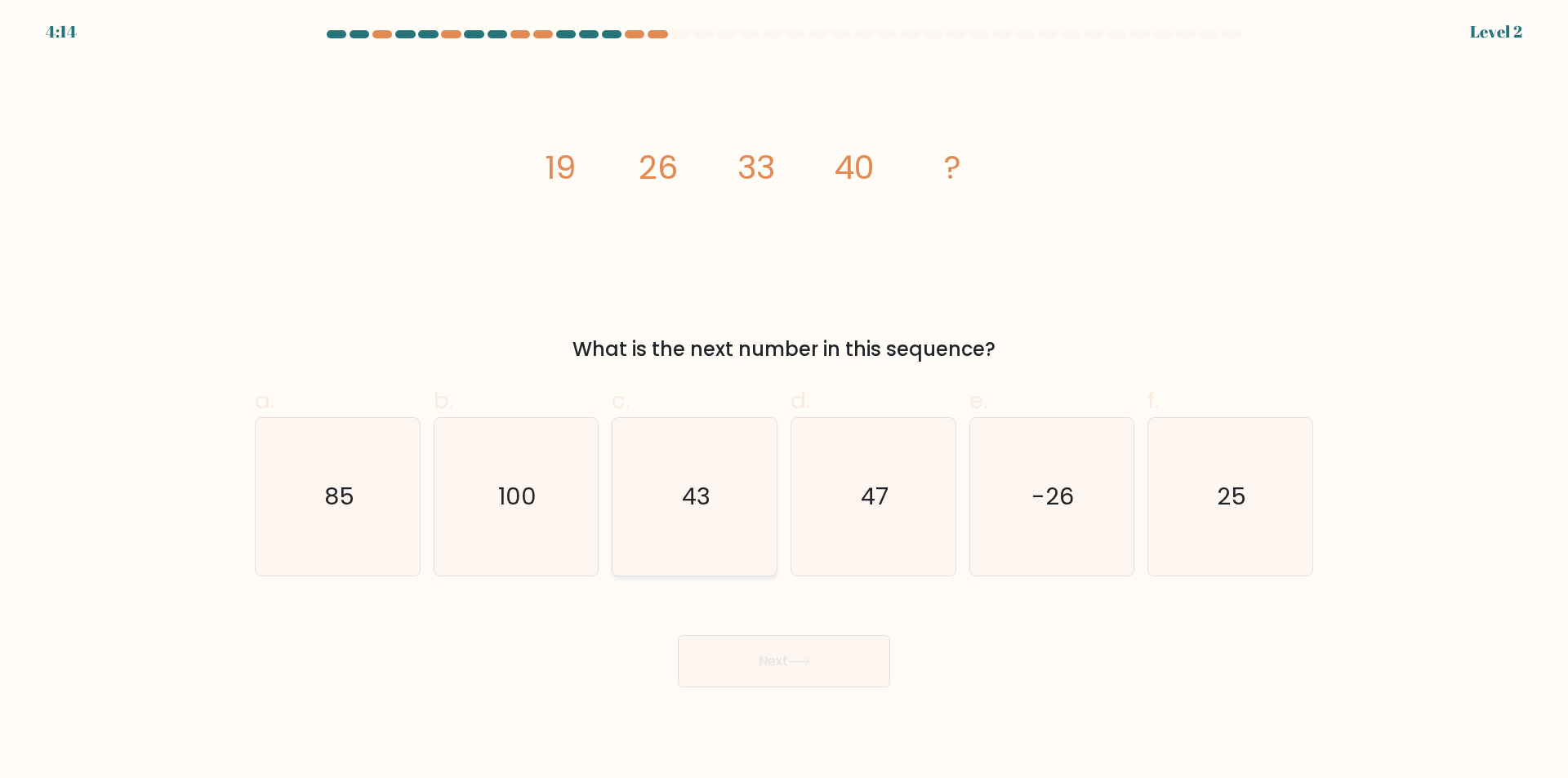
click at [785, 400] on input "d. 47" at bounding box center [784, 395] width 1 height 11
radio input "true"
click at [729, 664] on button "Next" at bounding box center [784, 661] width 212 height 52
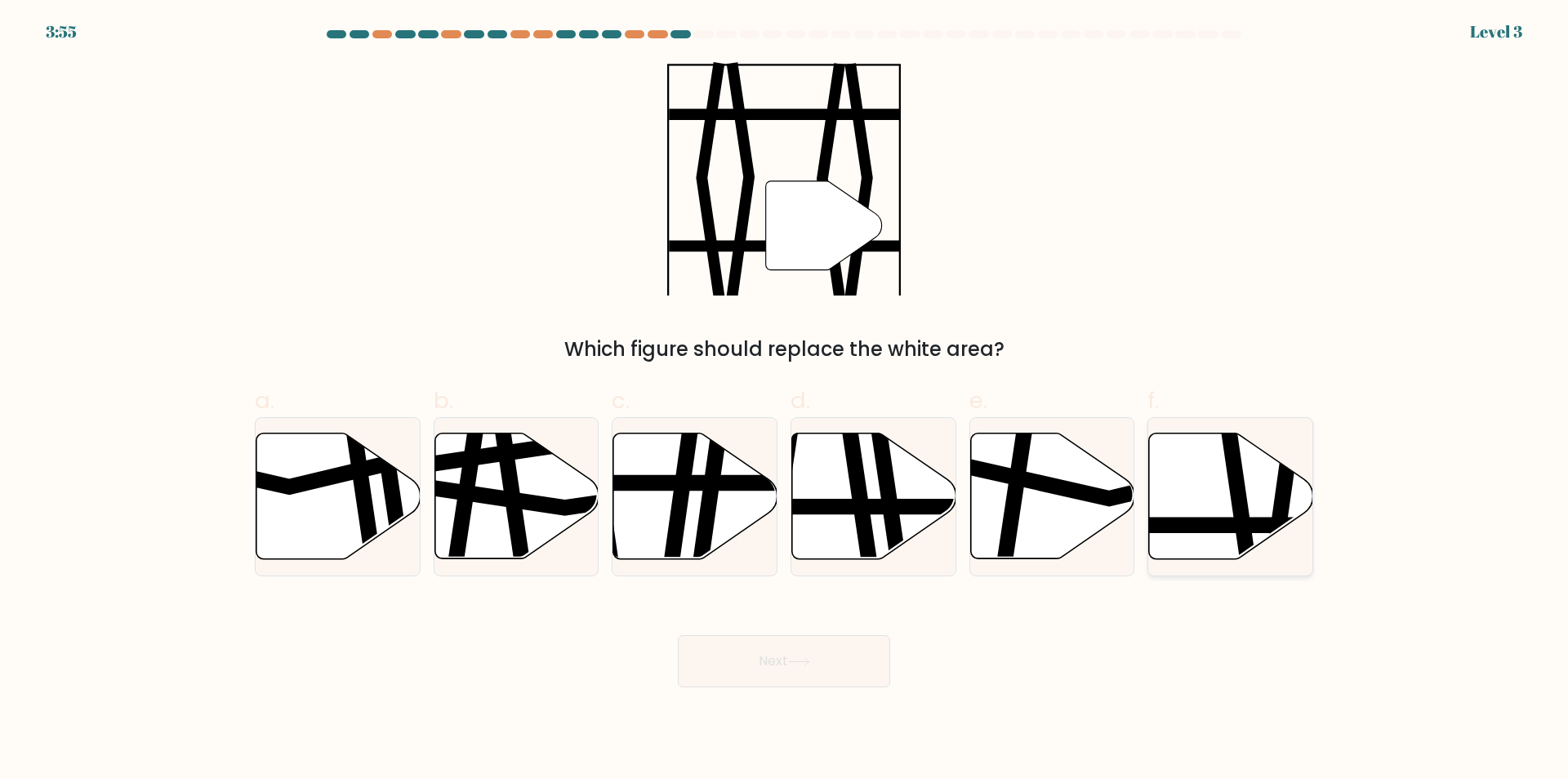
click at [1250, 481] on icon at bounding box center [1231, 496] width 164 height 125
click at [785, 400] on input "f." at bounding box center [784, 395] width 1 height 11
radio input "true"
click at [730, 654] on button "Next" at bounding box center [784, 661] width 212 height 52
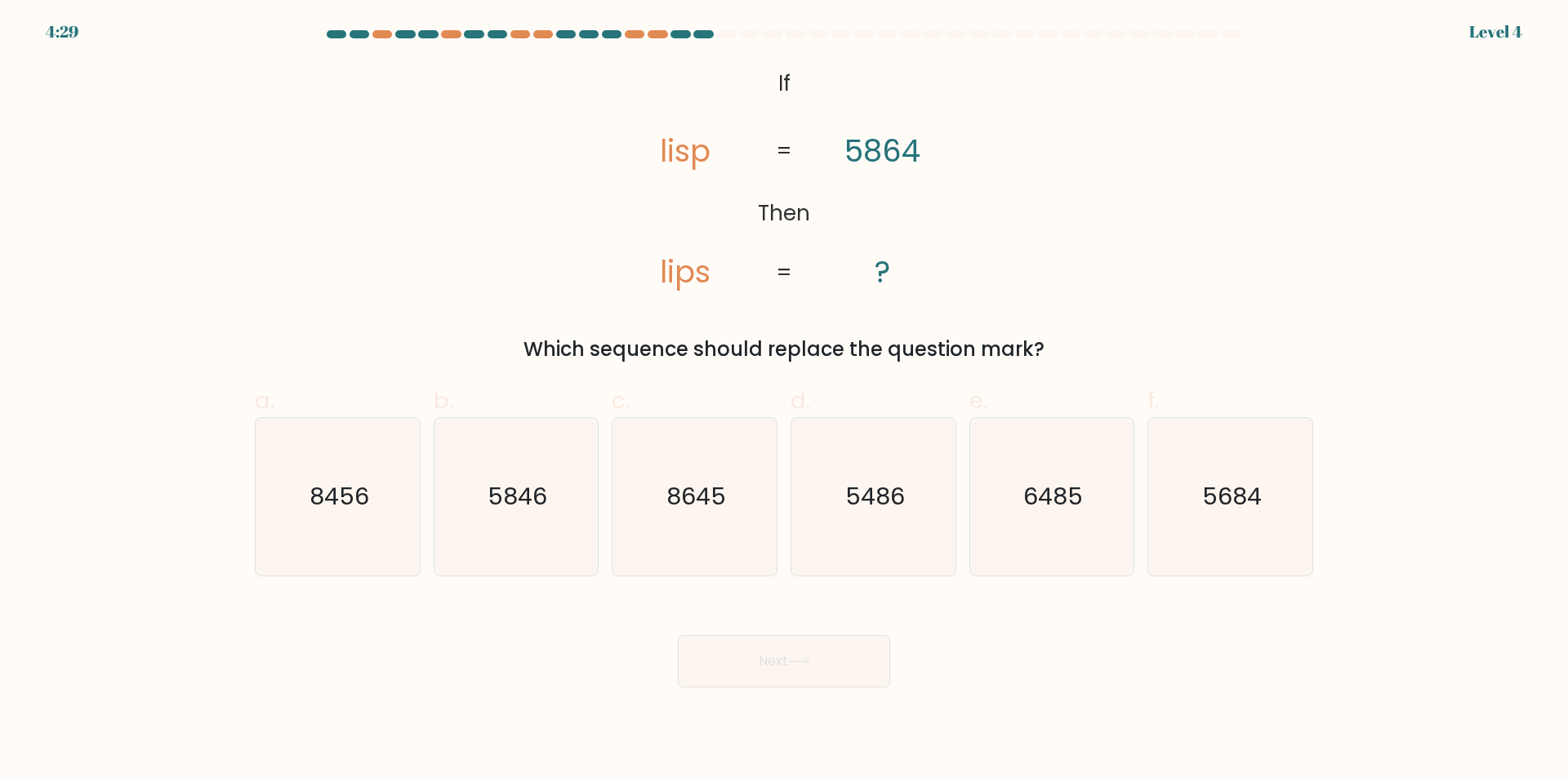
drag, startPoint x: 751, startPoint y: 99, endPoint x: 1040, endPoint y: 350, distance: 382.8
click at [1083, 352] on div "@import url('https://fonts.googleapis.com/css?family=Abril+Fatface:400,100,100i…" at bounding box center [784, 213] width 1078 height 302
copy div "If Then lisp lips 5864 ? = = Which sequence should replace the question mark?"
click at [530, 520] on icon "5846" at bounding box center [515, 496] width 158 height 157
click at [784, 400] on input "b. 5846" at bounding box center [784, 395] width 1 height 11
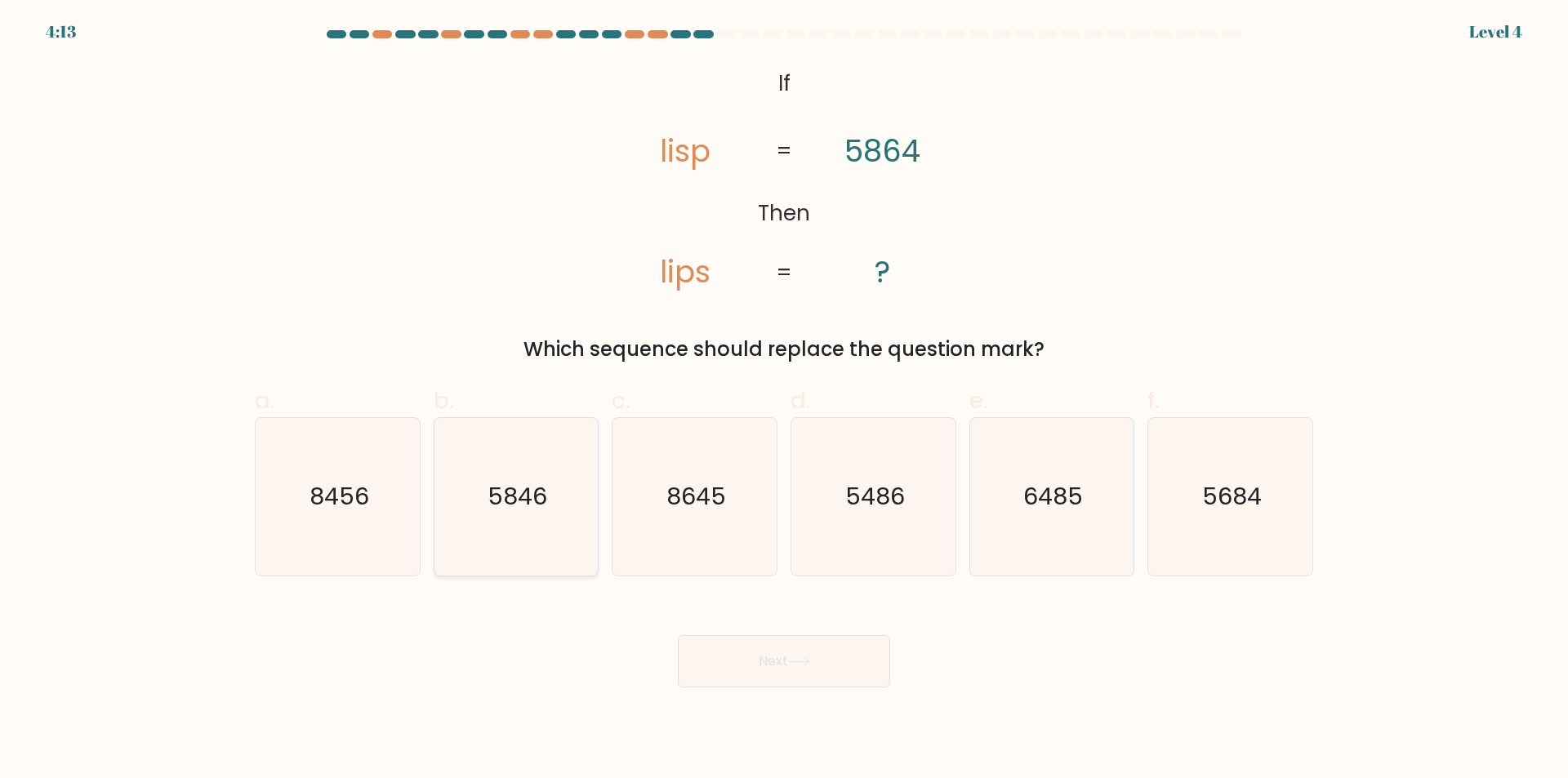
radio input "true"
click at [777, 663] on button "Next" at bounding box center [784, 661] width 212 height 52
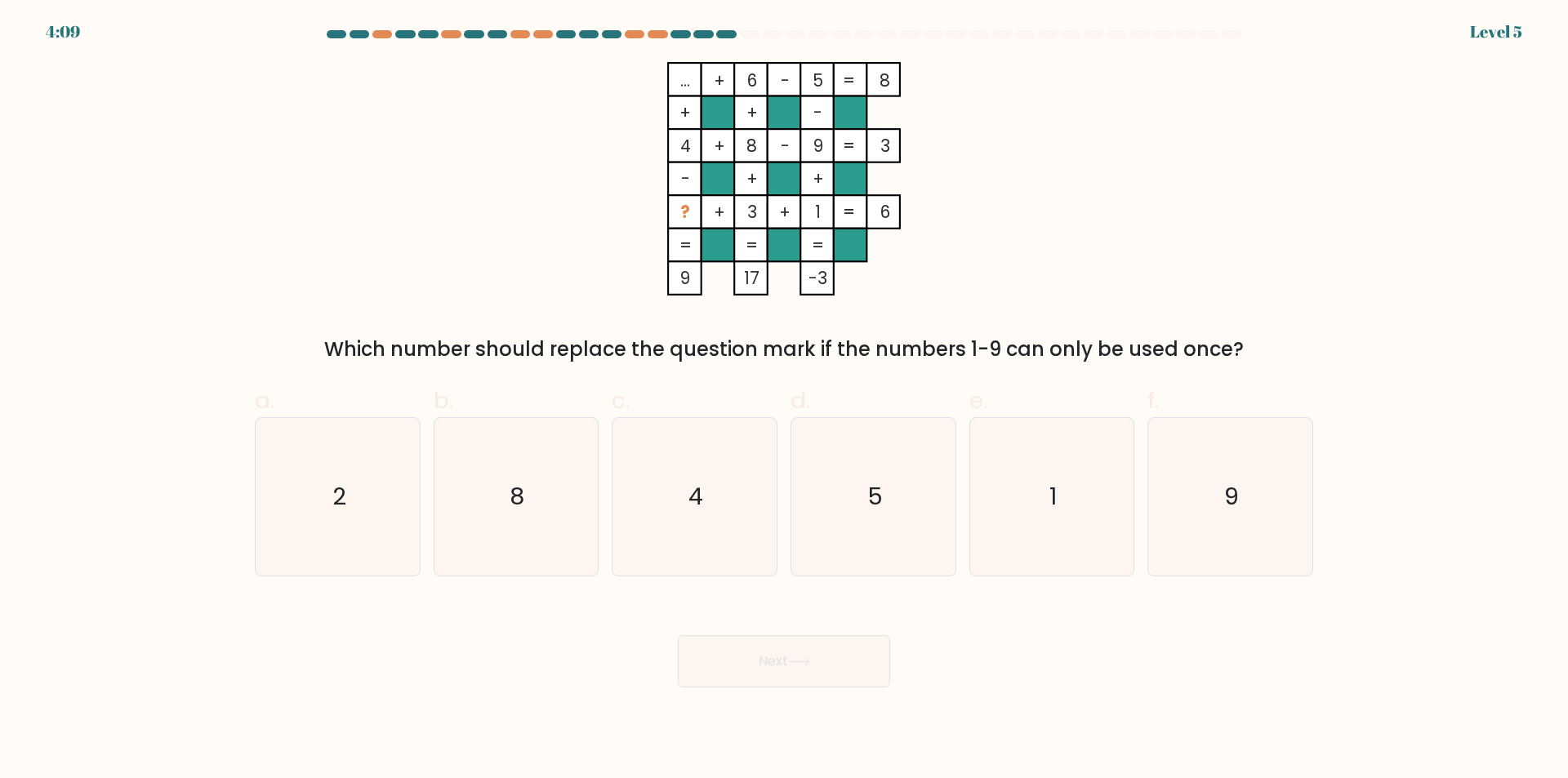
drag, startPoint x: 563, startPoint y: 489, endPoint x: 639, endPoint y: 586, distance: 123.2
click at [563, 490] on icon "8" at bounding box center [515, 496] width 158 height 157
click at [784, 400] on input "b. 8" at bounding box center [784, 395] width 1 height 11
radio input "true"
click at [831, 690] on body "4:08 Level 5" at bounding box center [784, 389] width 1568 height 778
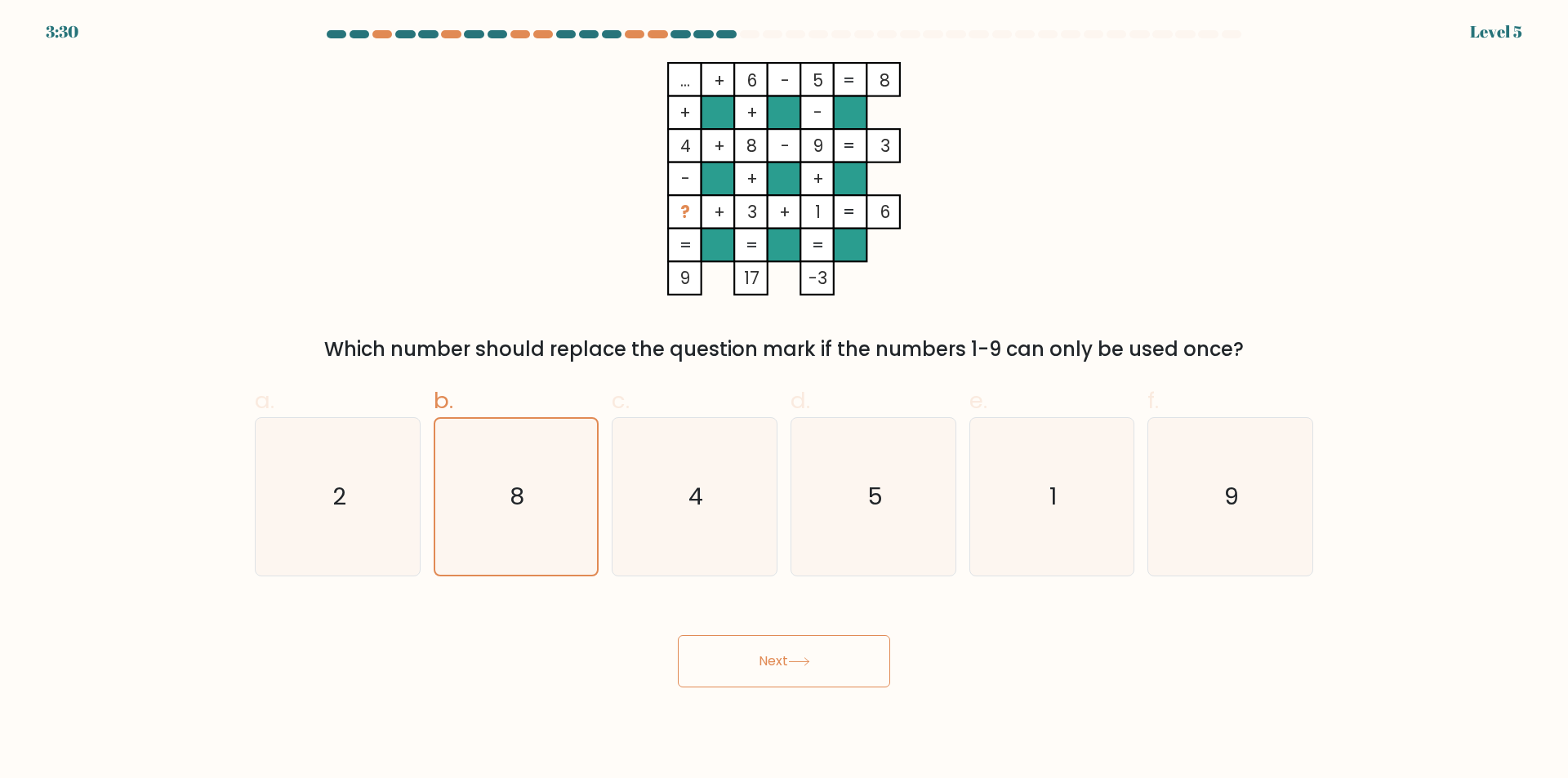
click at [455, 281] on div "... + 6 - 5 8 + + - 4 + 8 - 9 3 - + + ? + 3 + 1 = 6 = = = = 9 17 -3 = Which num…" at bounding box center [784, 213] width 1078 height 302
click at [787, 656] on button "Next" at bounding box center [784, 661] width 212 height 52
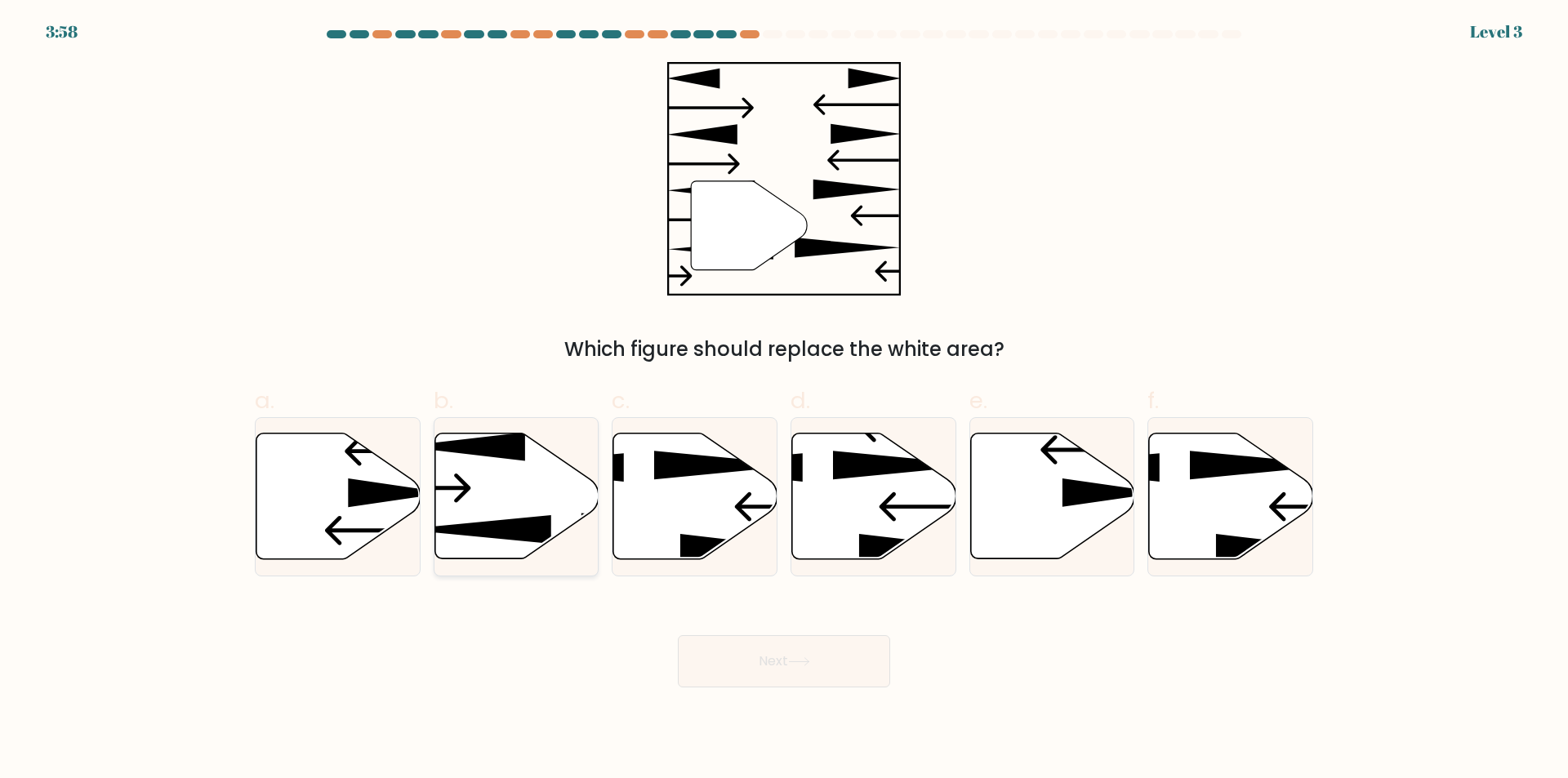
click at [520, 515] on icon at bounding box center [517, 496] width 164 height 125
click at [784, 400] on input "b." at bounding box center [784, 395] width 1 height 11
radio input "true"
click at [816, 665] on button "Next" at bounding box center [784, 661] width 212 height 52
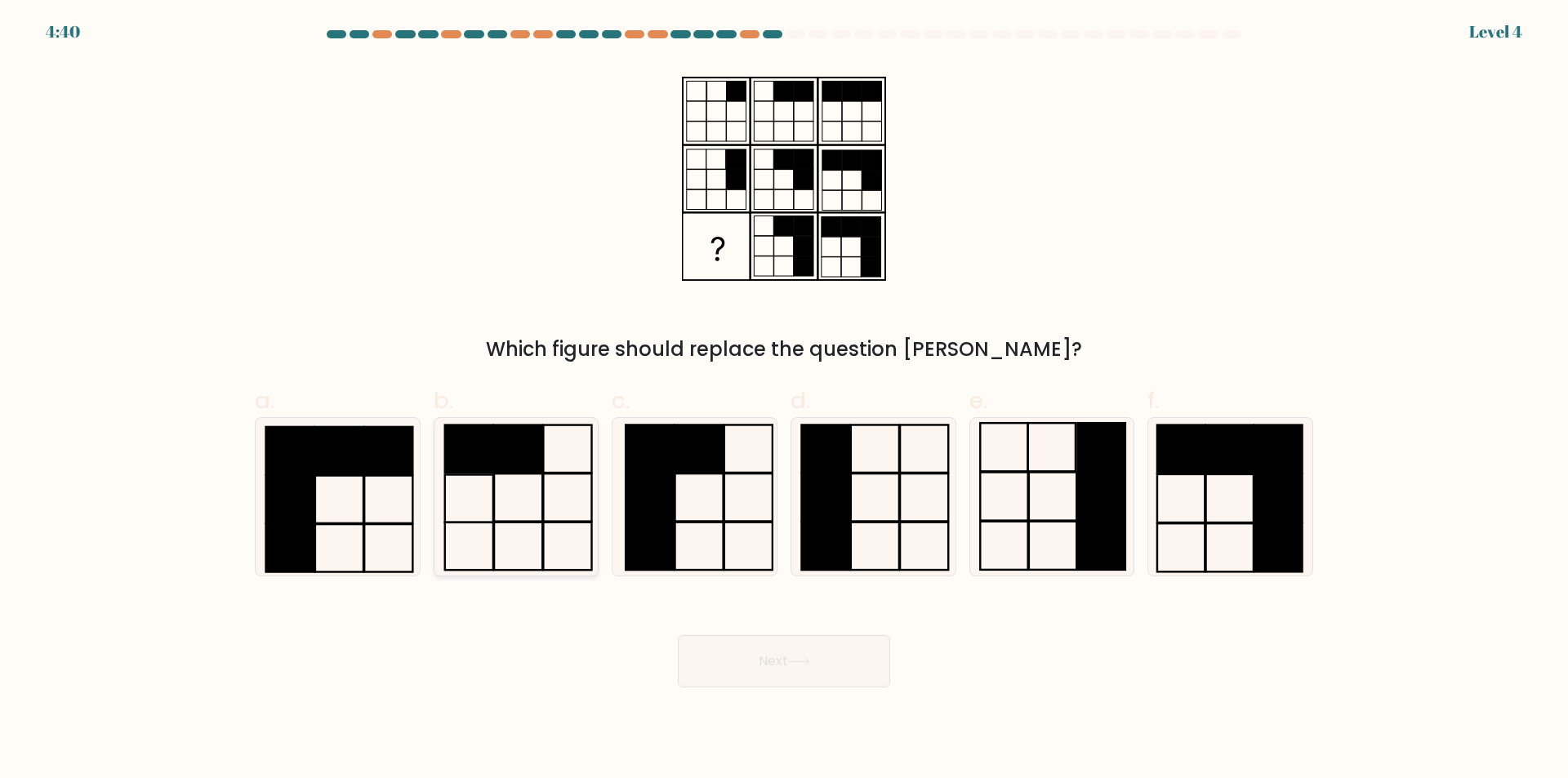
click at [579, 528] on icon at bounding box center [515, 496] width 158 height 157
click at [784, 400] on input "b." at bounding box center [784, 395] width 1 height 11
radio input "true"
click at [846, 671] on button "Next" at bounding box center [784, 661] width 212 height 52
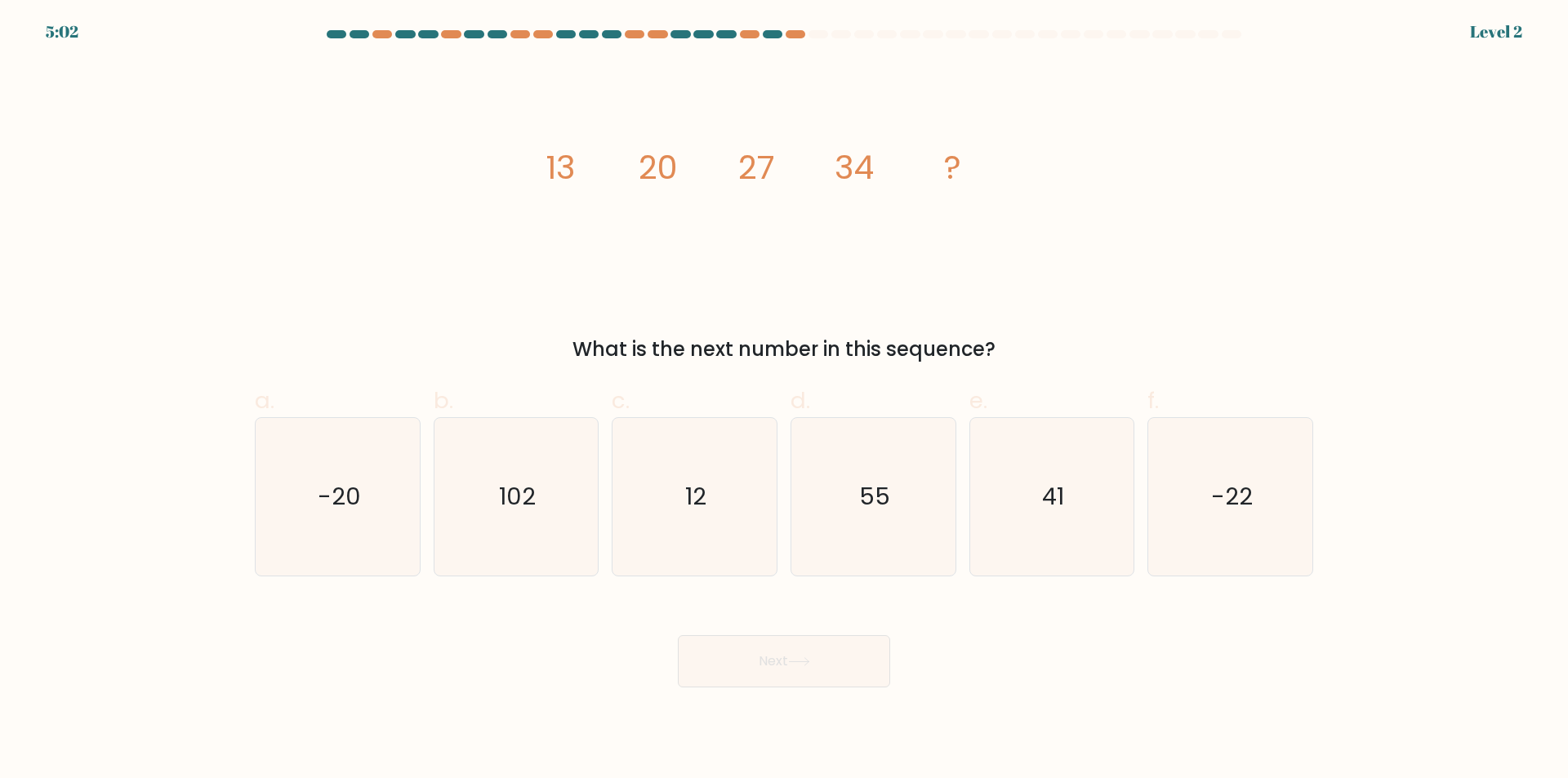
click at [520, 231] on div "image/svg+xml 13 20 27 34 ? What is the next number in this sequence?" at bounding box center [784, 213] width 1078 height 302
drag, startPoint x: 548, startPoint y: 124, endPoint x: 657, endPoint y: 214, distance: 141.4
click at [1026, 319] on div "image/svg+xml 13 20 27 34 ? What is the next number in this sequence?" at bounding box center [784, 213] width 1078 height 302
click at [469, 140] on div "image/svg+xml 13 20 27 34 ? What is the next number in this sequence?" at bounding box center [784, 213] width 1078 height 302
click at [514, 150] on div "image/svg+xml 13 20 27 34 ? What is the next number in this sequence?" at bounding box center [784, 213] width 1078 height 302
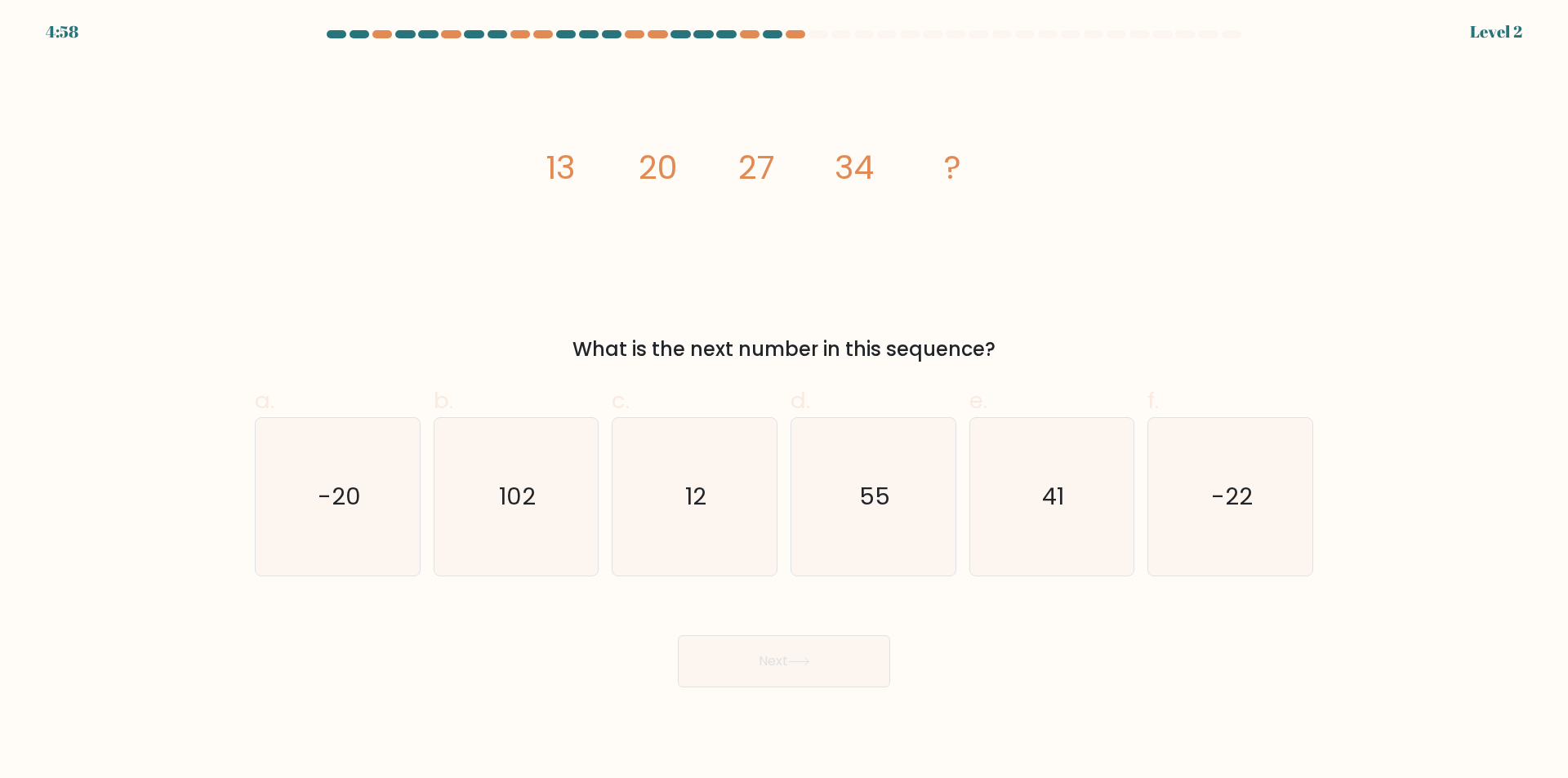
drag, startPoint x: 516, startPoint y: 135, endPoint x: 1075, endPoint y: 312, distance: 586.4
click at [1075, 312] on div "image/svg+xml 13 20 27 34 ? What is the next number in this sequence?" at bounding box center [784, 213] width 1078 height 302
drag, startPoint x: 692, startPoint y: 224, endPoint x: 667, endPoint y: 224, distance: 25.0
click at [691, 224] on icon "image/svg+xml 13 20 27 34 ?" at bounding box center [784, 178] width 490 height 233
click at [525, 166] on div "image/svg+xml 13 20 27 34 ? What is the next number in this sequence?" at bounding box center [784, 213] width 1078 height 302
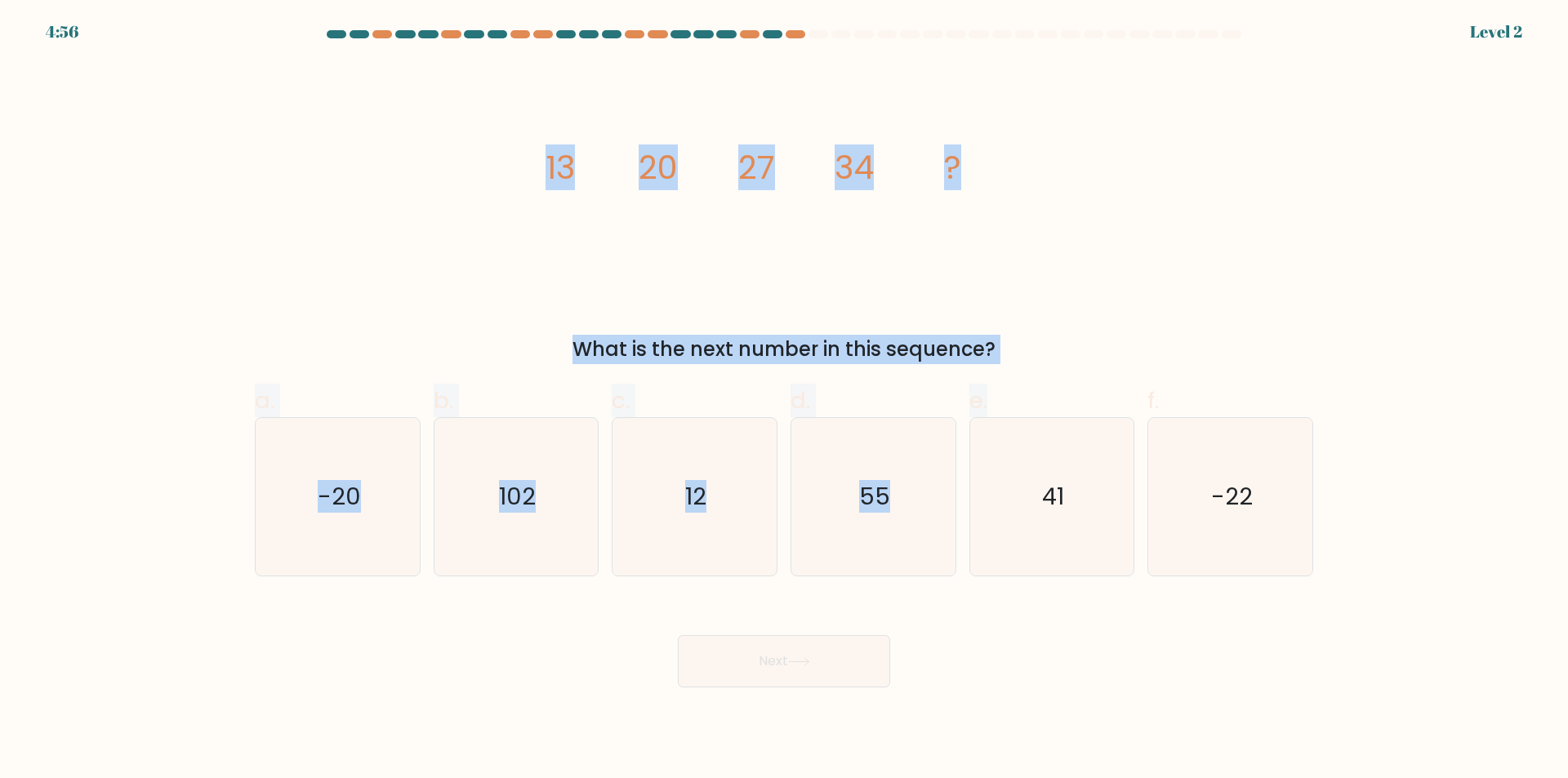
drag, startPoint x: 540, startPoint y: 158, endPoint x: 1102, endPoint y: 374, distance: 602.1
click at [1102, 374] on form at bounding box center [784, 359] width 1568 height 657
drag, startPoint x: 1102, startPoint y: 374, endPoint x: 1029, endPoint y: 332, distance: 84.2
click at [1101, 374] on div "a. -20 b. 102" at bounding box center [783, 472] width 1071 height 205
click at [1022, 325] on div "image/svg+xml 13 20 27 34 ? What is the next number in this sequence?" at bounding box center [784, 213] width 1078 height 302
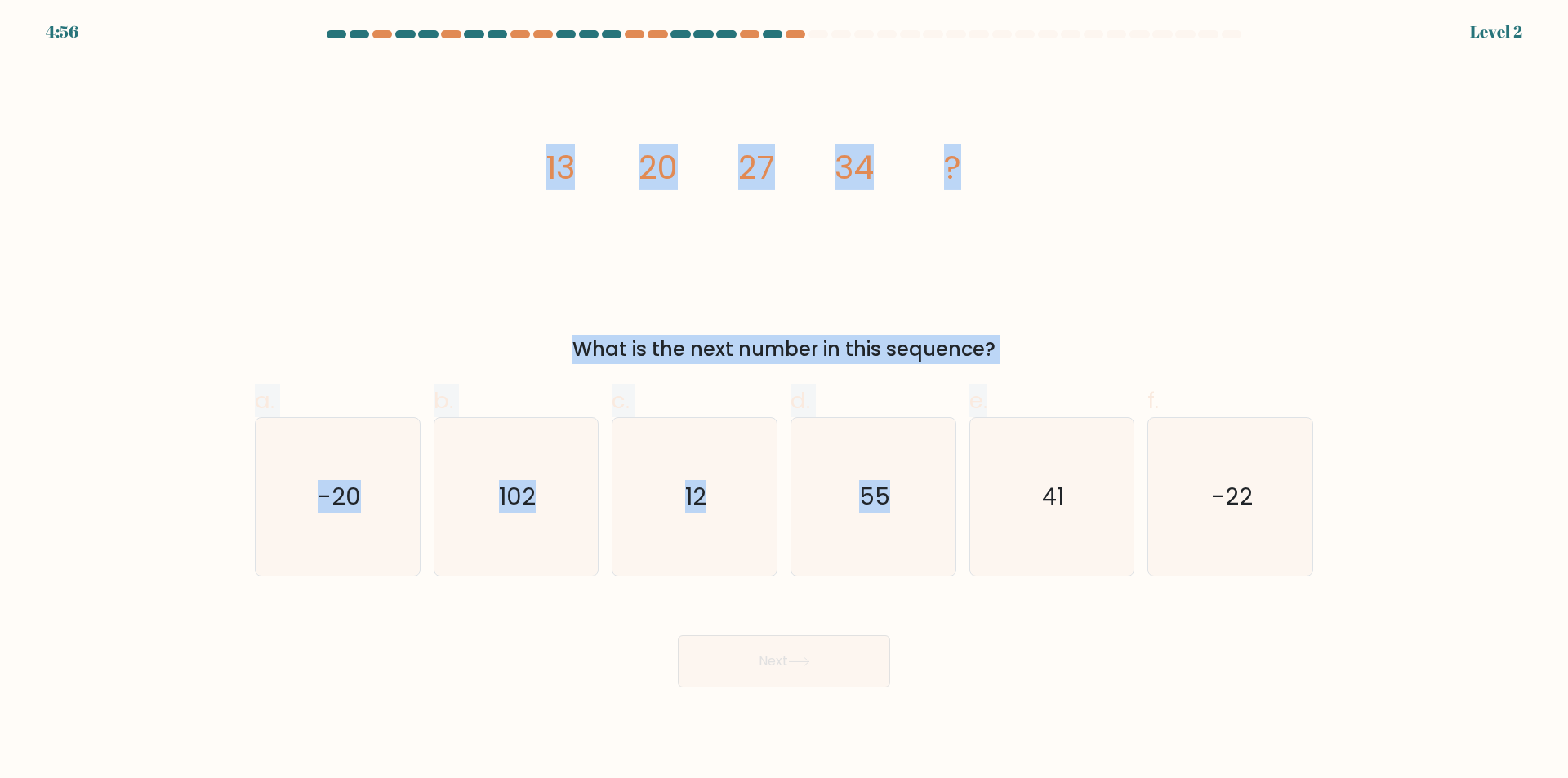
click at [1047, 357] on div "What is the next number in this sequence?" at bounding box center [783, 349] width 1038 height 29
click at [437, 286] on div "image/svg+xml 13 20 27 34 ? What is the next number in this sequence?" at bounding box center [784, 213] width 1078 height 302
click at [569, 191] on icon "image/svg+xml 13 20 27 34 ?" at bounding box center [784, 178] width 490 height 233
click at [585, 300] on div "image/svg+xml 13 20 27 34 ? What is the next number in this sequence?" at bounding box center [784, 213] width 1078 height 302
click at [695, 358] on div "What is the next number in this sequence?" at bounding box center [783, 349] width 1038 height 29
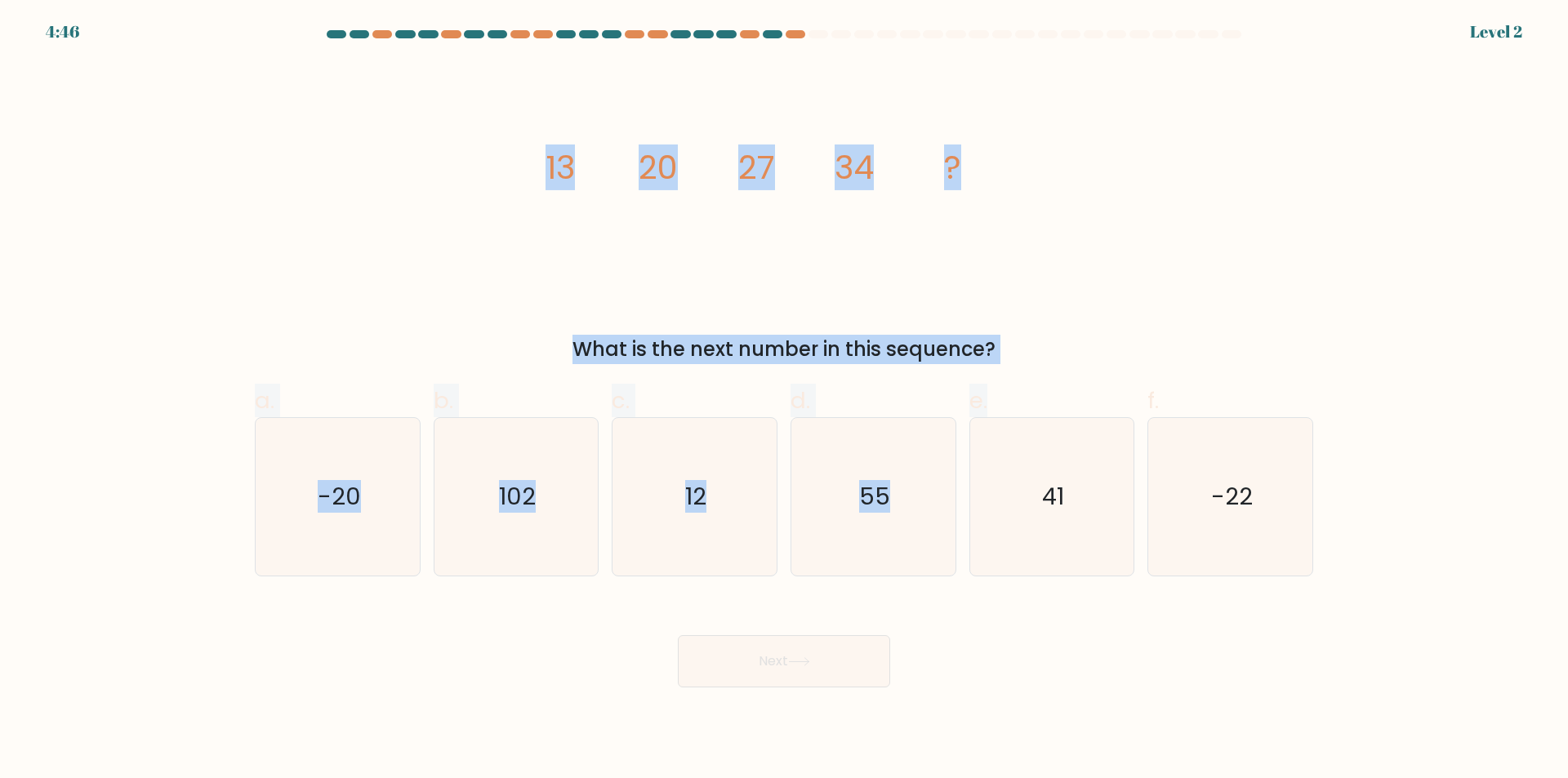
click at [741, 361] on div "What is the next number in this sequence?" at bounding box center [783, 349] width 1038 height 29
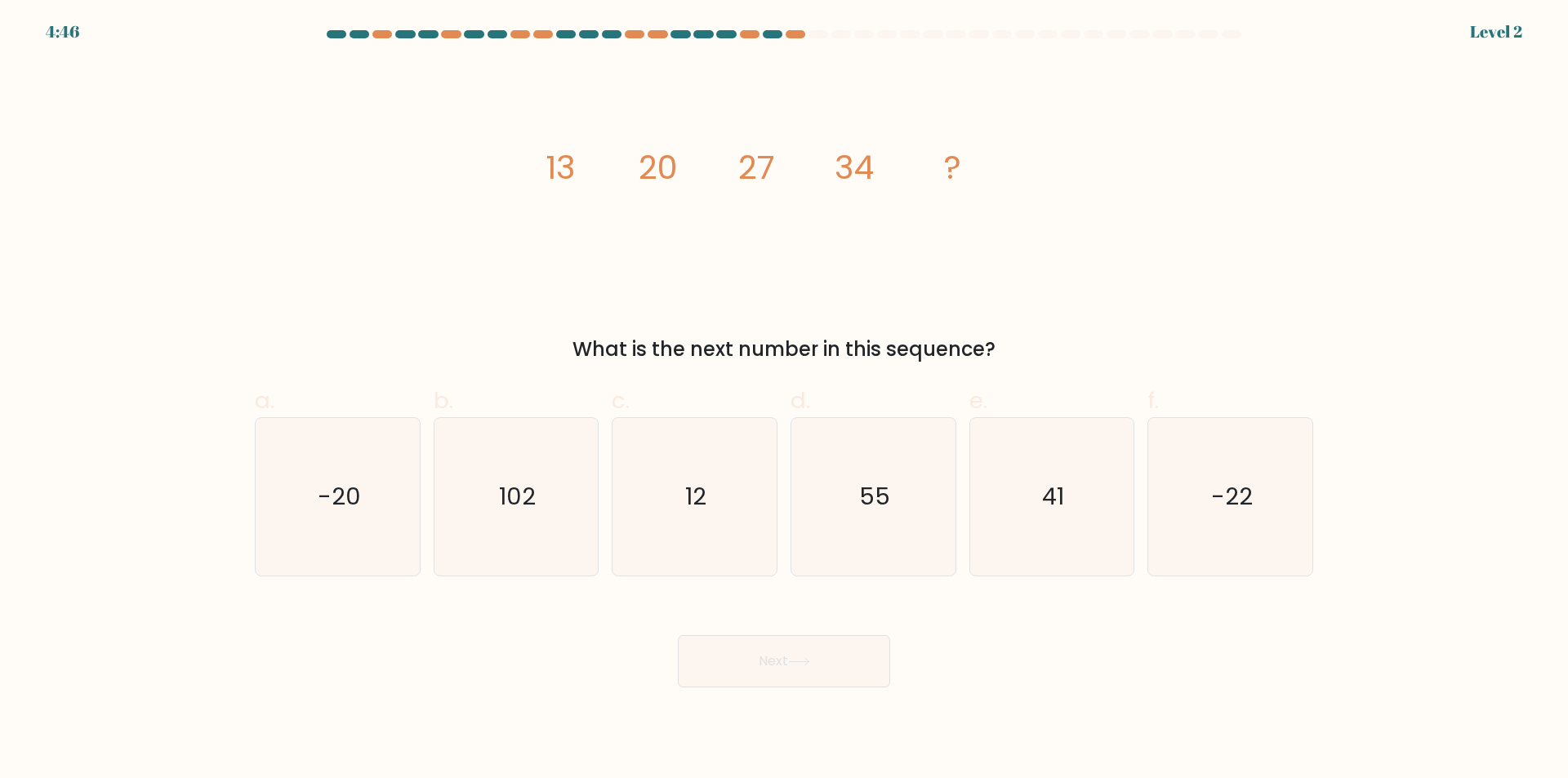
click at [482, 284] on div "image/svg+xml 13 20 27 34 ? What is the next number in this sequence?" at bounding box center [784, 213] width 1078 height 302
drag, startPoint x: 558, startPoint y: 177, endPoint x: 1012, endPoint y: 344, distance: 483.7
click at [1016, 344] on div "image/svg+xml 13 20 27 34 ? What is the next number in this sequence?" at bounding box center [784, 213] width 1078 height 302
copy div "13 20 27 34 ? What is the next number in this sequence?"
click at [1031, 492] on icon "41" at bounding box center [1051, 496] width 158 height 157
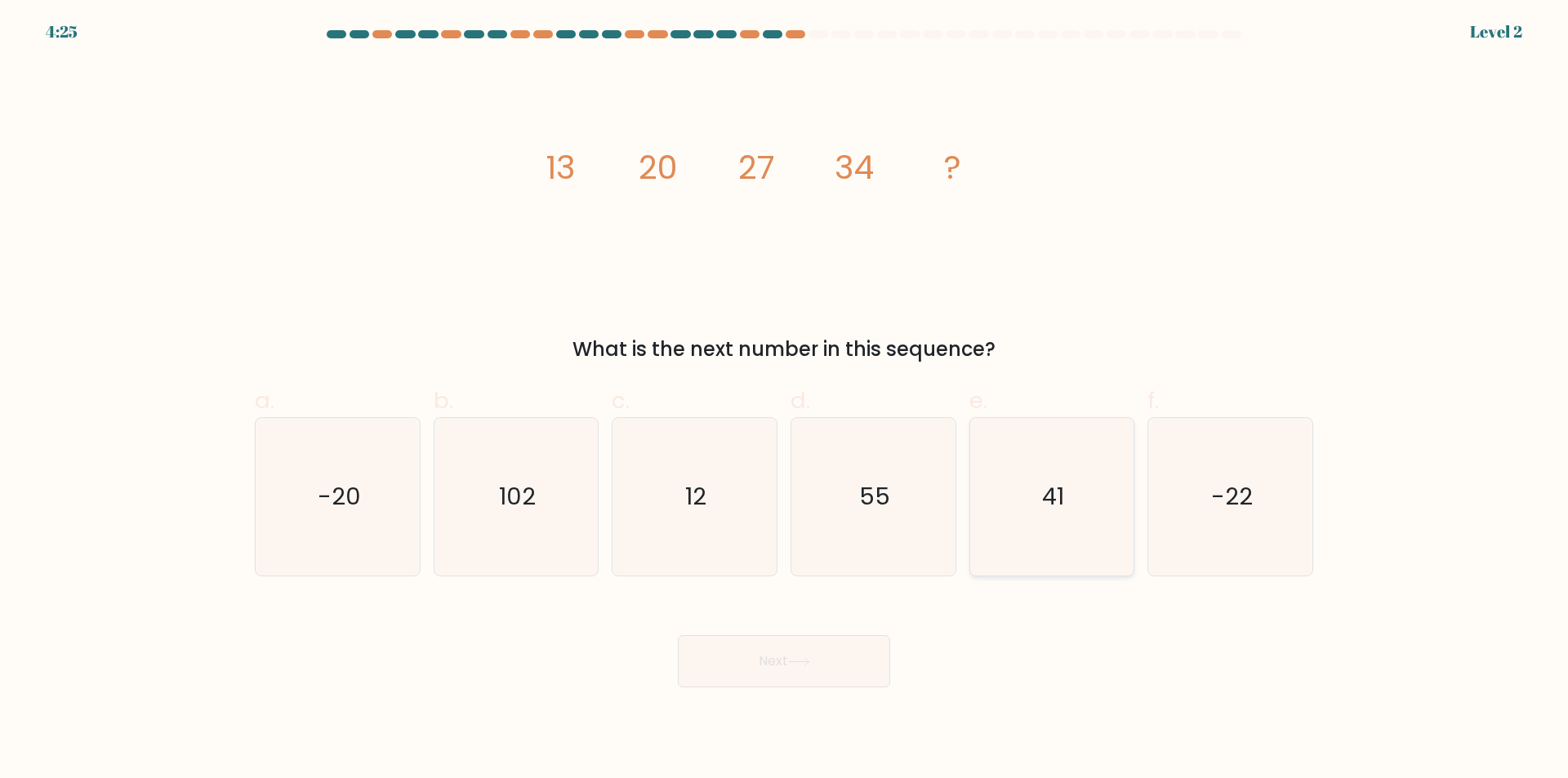
click at [785, 400] on input "e. 41" at bounding box center [784, 395] width 1 height 11
radio input "true"
click at [821, 666] on button "Next" at bounding box center [784, 661] width 212 height 52
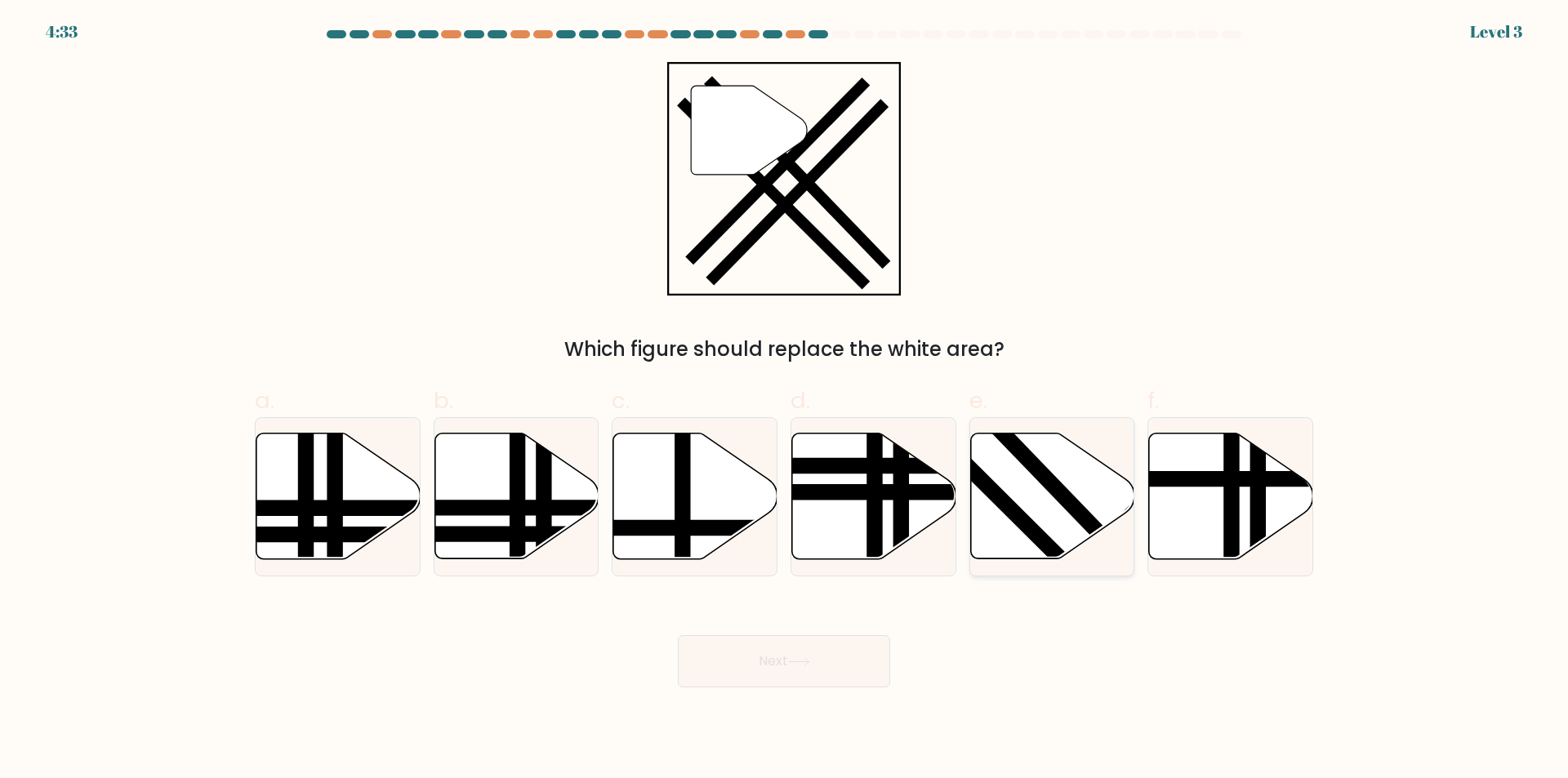
click at [1021, 490] on icon at bounding box center [1052, 496] width 164 height 125
click at [785, 400] on input "e." at bounding box center [784, 395] width 1 height 11
radio input "true"
click at [795, 649] on button "Next" at bounding box center [784, 661] width 212 height 52
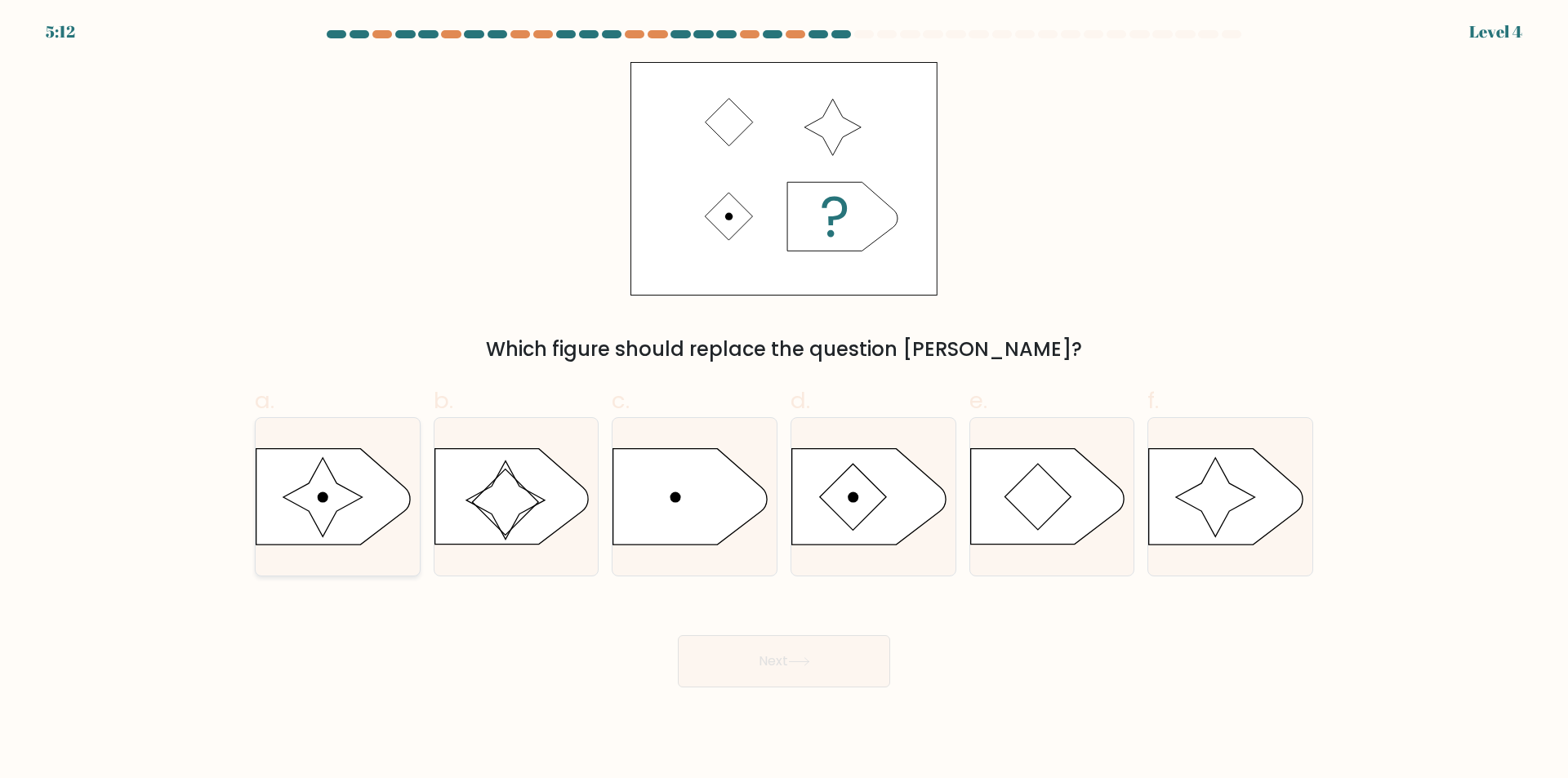
click at [322, 477] on icon at bounding box center [322, 496] width 78 height 78
click at [784, 400] on input "a." at bounding box center [784, 395] width 1 height 11
radio input "true"
click at [779, 660] on button "Next" at bounding box center [784, 661] width 212 height 52
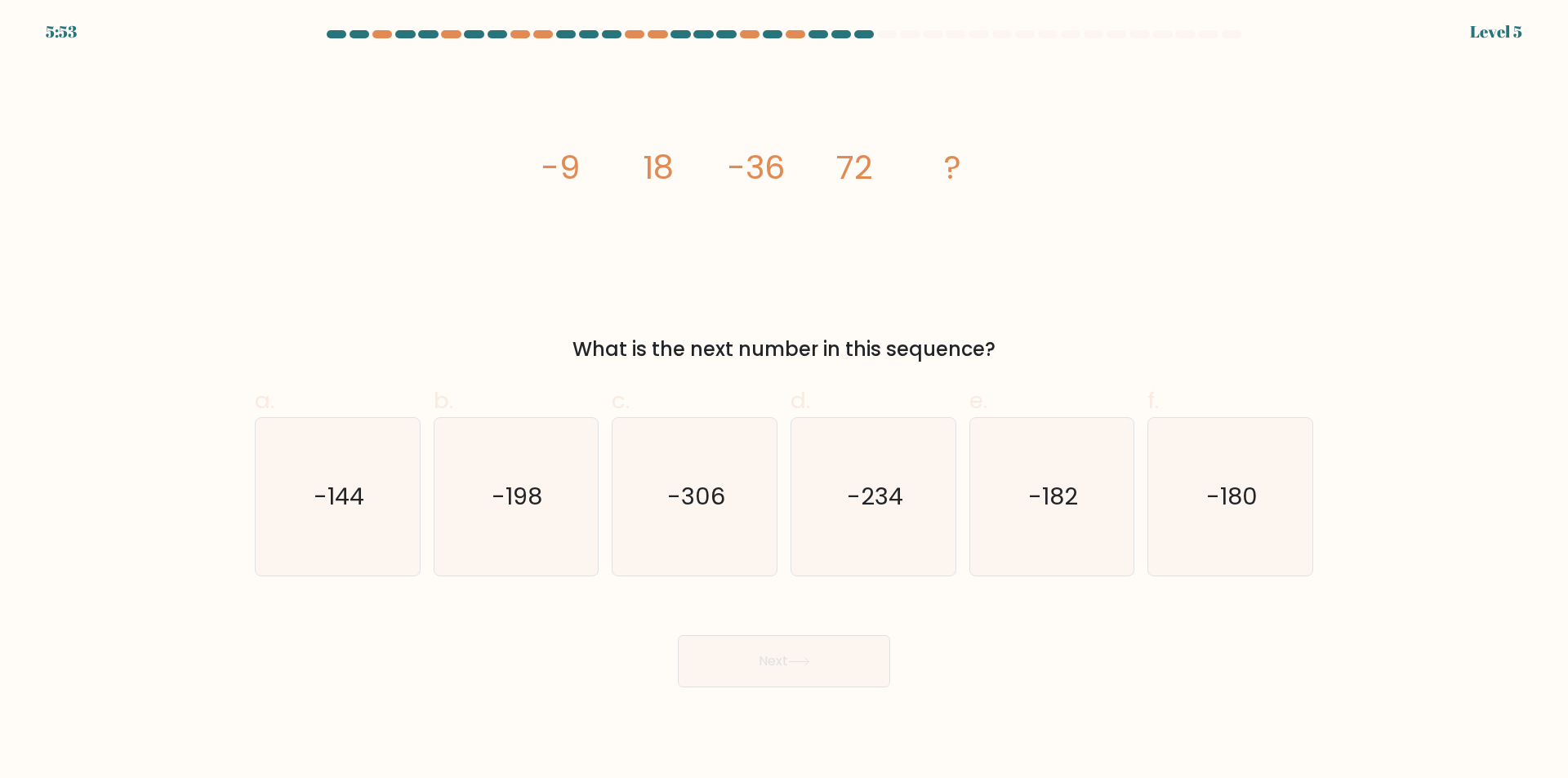
drag, startPoint x: 553, startPoint y: 140, endPoint x: 685, endPoint y: 188, distance: 140.5
click at [995, 328] on div "image/svg+xml -9 18 -36 72 ? What is the next number in this sequence?" at bounding box center [784, 213] width 1078 height 302
click at [566, 167] on tspan "-9" at bounding box center [561, 168] width 39 height 46
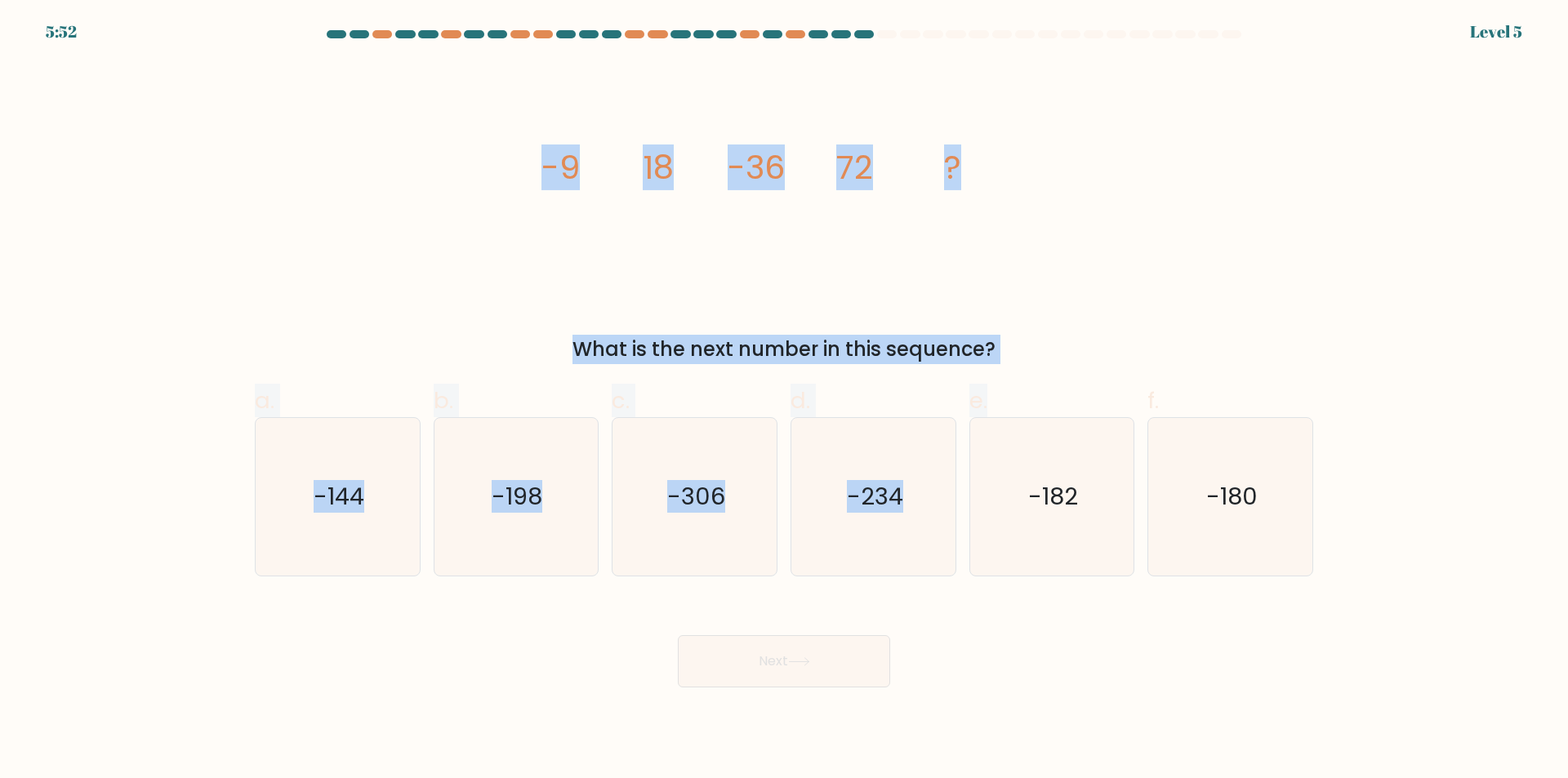
drag, startPoint x: 543, startPoint y: 172, endPoint x: 1063, endPoint y: 368, distance: 555.7
click at [1063, 368] on form at bounding box center [784, 359] width 1568 height 657
click at [1065, 353] on div "What is the next number in this sequence?" at bounding box center [783, 349] width 1038 height 29
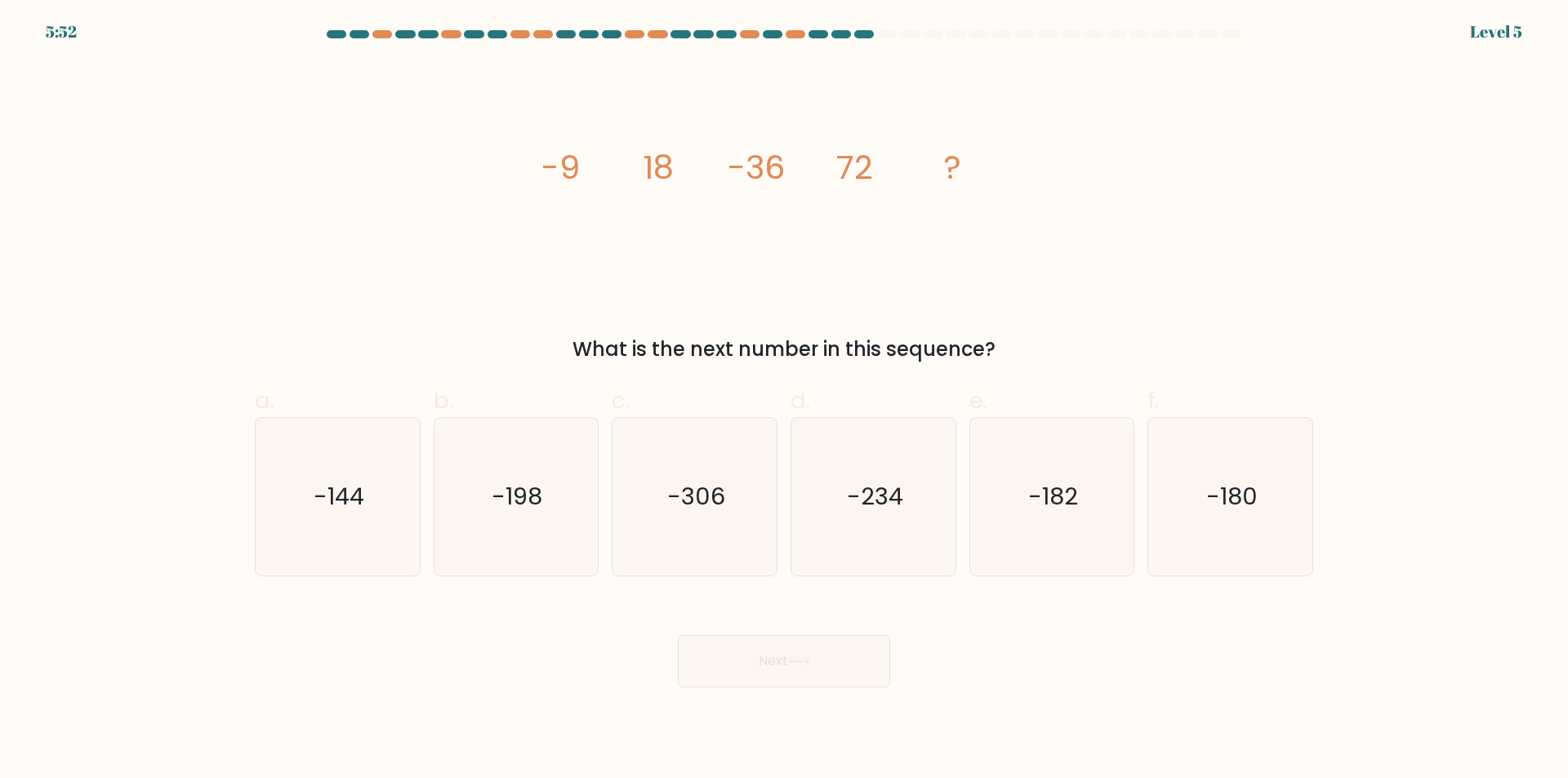
click at [1055, 350] on div "What is the next number in this sequence?" at bounding box center [783, 349] width 1038 height 29
drag, startPoint x: 1028, startPoint y: 355, endPoint x: 499, endPoint y: 140, distance: 571.0
click at [499, 140] on div "image/svg+xml -9 18 -36 72 ? What is the next number in this sequence?" at bounding box center [784, 213] width 1078 height 302
copy div "-9 18 -36 72 ? What is the next number in this sequence?"
click at [292, 489] on icon "-144" at bounding box center [337, 496] width 158 height 157
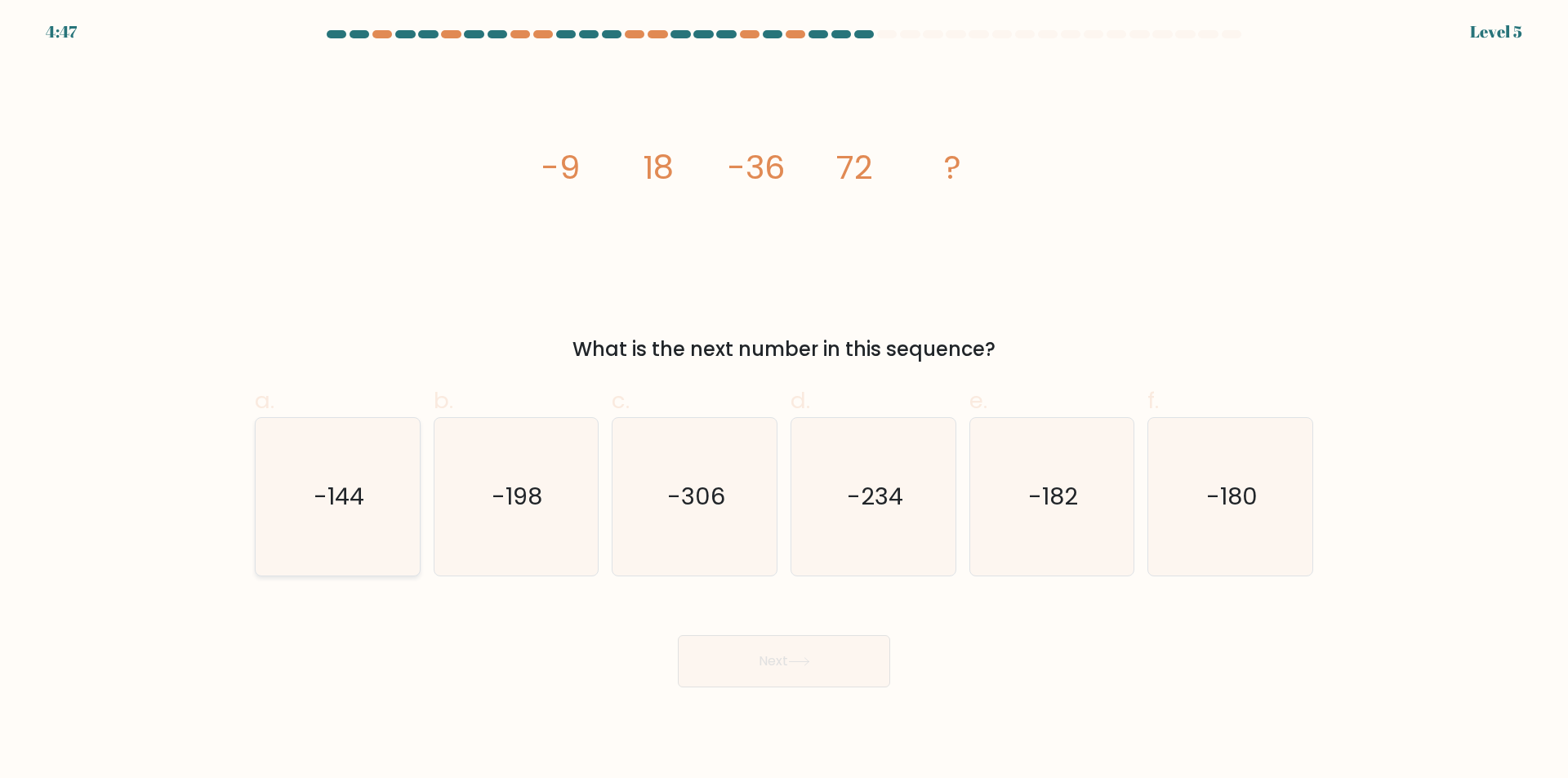
click at [784, 400] on input "a. -144" at bounding box center [784, 395] width 1 height 11
radio input "true"
click at [833, 666] on button "Next" at bounding box center [784, 661] width 212 height 52
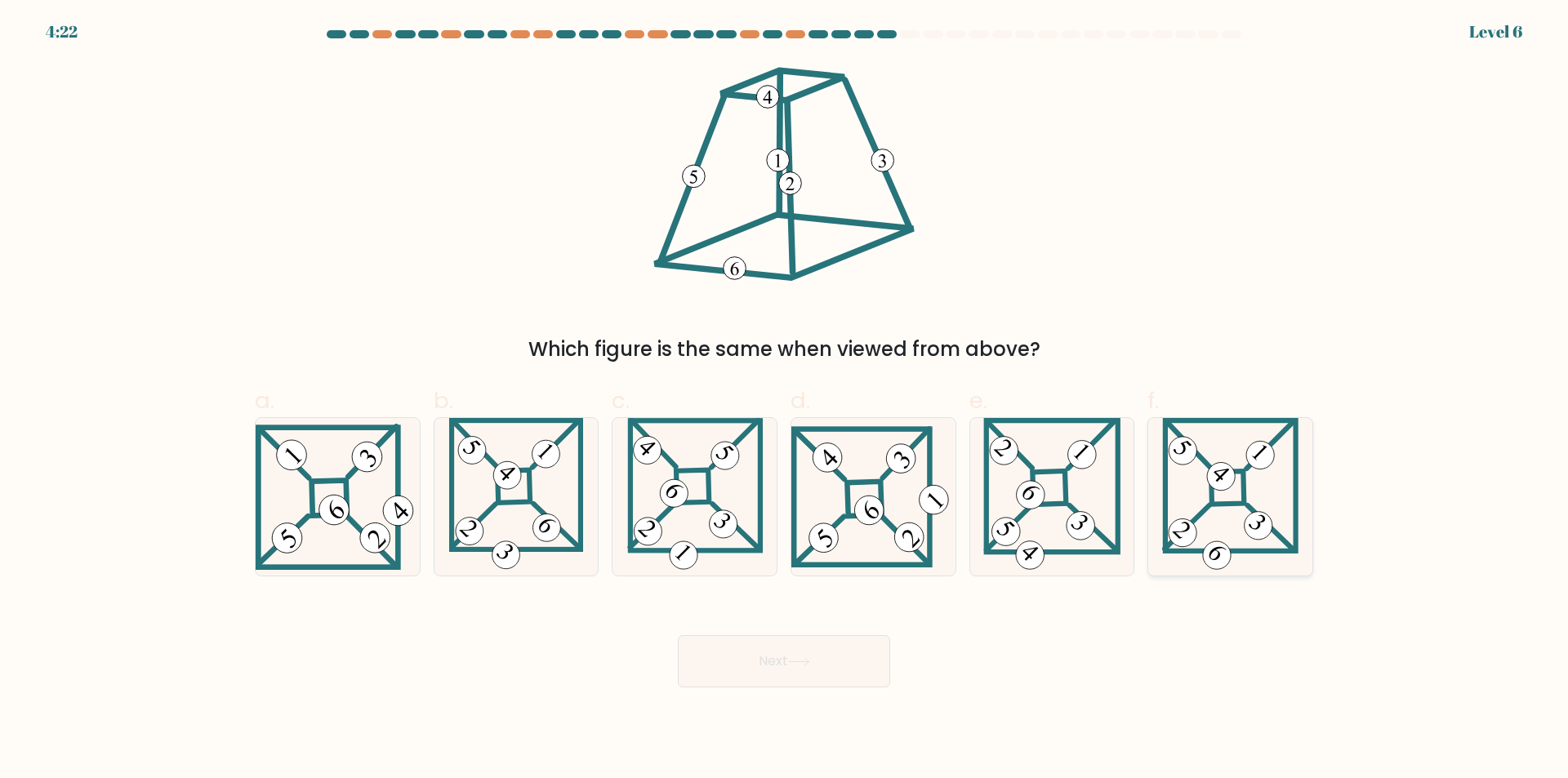
click at [1250, 536] on 852 at bounding box center [1258, 526] width 40 height 40
click at [785, 400] on input "f." at bounding box center [784, 395] width 1 height 11
radio input "true"
drag, startPoint x: 775, startPoint y: 659, endPoint x: 913, endPoint y: 622, distance: 142.9
click at [775, 658] on button "Next" at bounding box center [784, 661] width 212 height 52
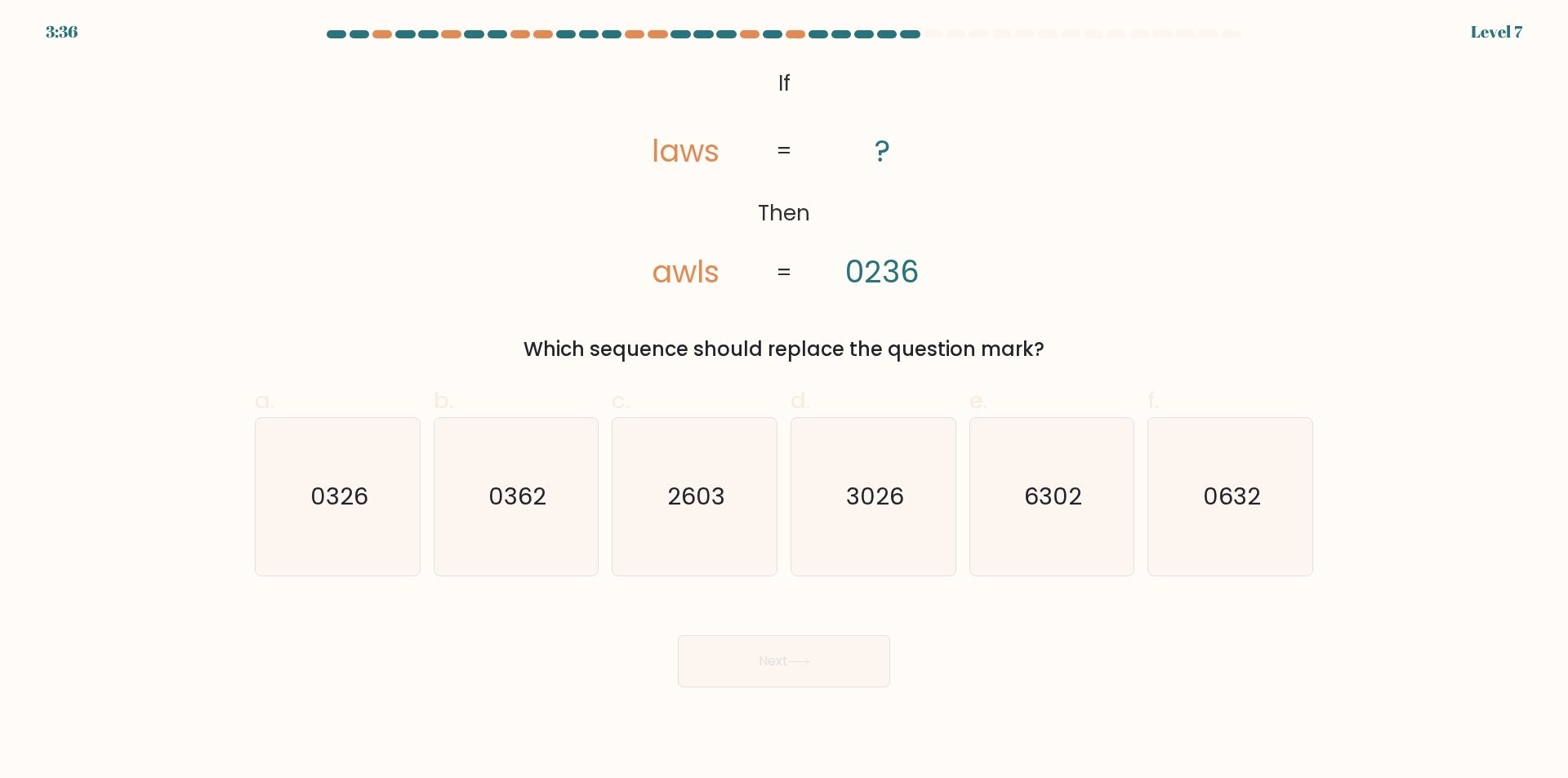
drag, startPoint x: 712, startPoint y: 69, endPoint x: 1060, endPoint y: 345, distance: 444.2
click at [1060, 345] on div "@import url('https://fonts.googleapis.com/css?family=Abril+Fatface:400,100,100i…" at bounding box center [784, 213] width 1078 height 302
click at [638, 183] on icon "@import url('https://fonts.googleapis.com/css?family=Abril+Fatface:400,100,100i…" at bounding box center [783, 178] width 379 height 233
drag, startPoint x: 772, startPoint y: 68, endPoint x: 1067, endPoint y: 334, distance: 397.2
click at [1071, 333] on div "@import url('https://fonts.googleapis.com/css?family=Abril+Fatface:400,100,100i…" at bounding box center [784, 213] width 1078 height 302
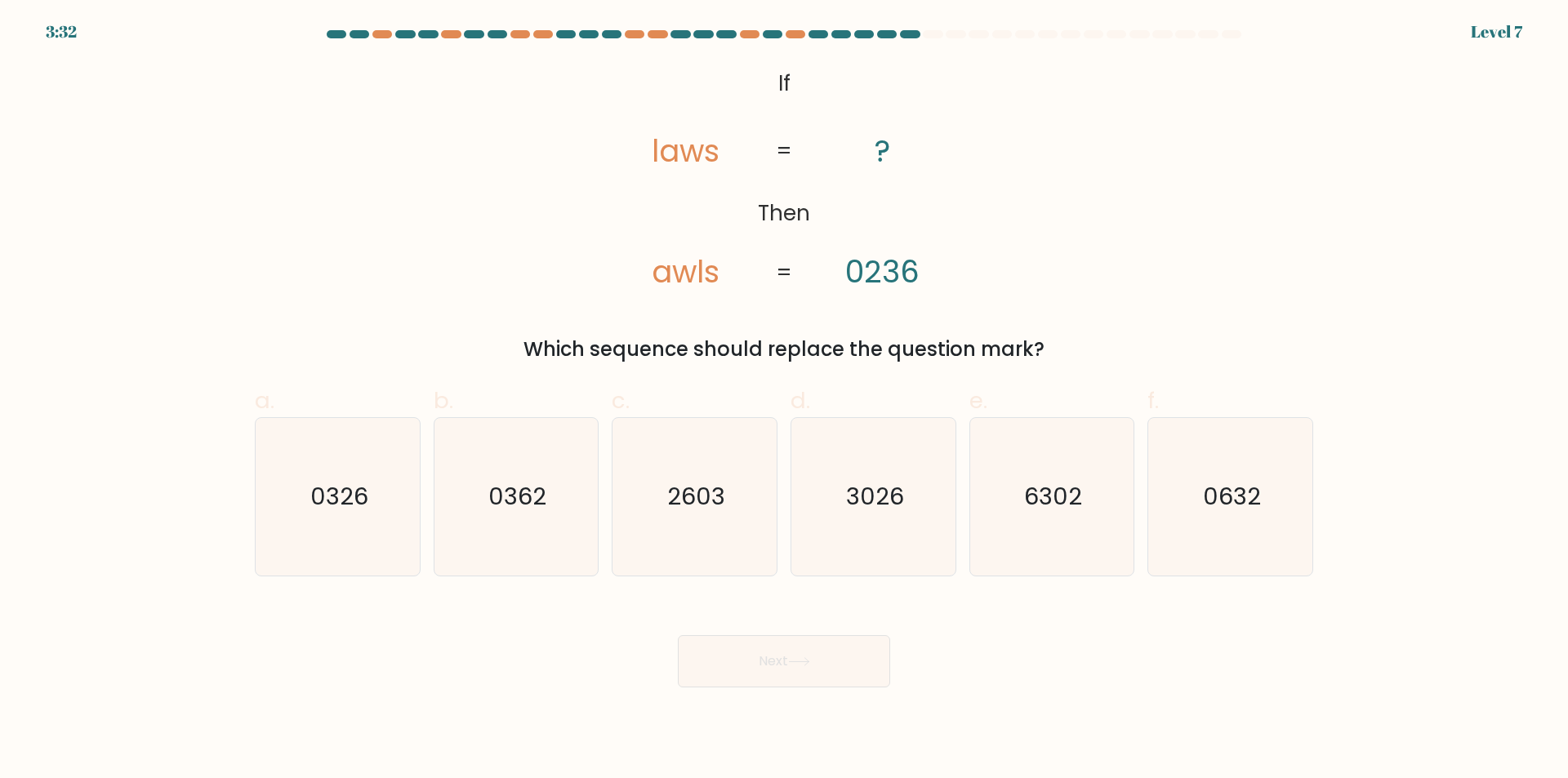
copy div "If Then laws awls ? 0236 = = Which sequence should replace the question mark?"
click at [1203, 262] on div "@import url('https://fonts.googleapis.com/css?family=Abril+Fatface:400,100,100i…" at bounding box center [784, 213] width 1078 height 302
click at [902, 511] on text "3026" at bounding box center [874, 496] width 58 height 32
click at [785, 400] on input "d. 3026" at bounding box center [784, 395] width 1 height 11
radio input "true"
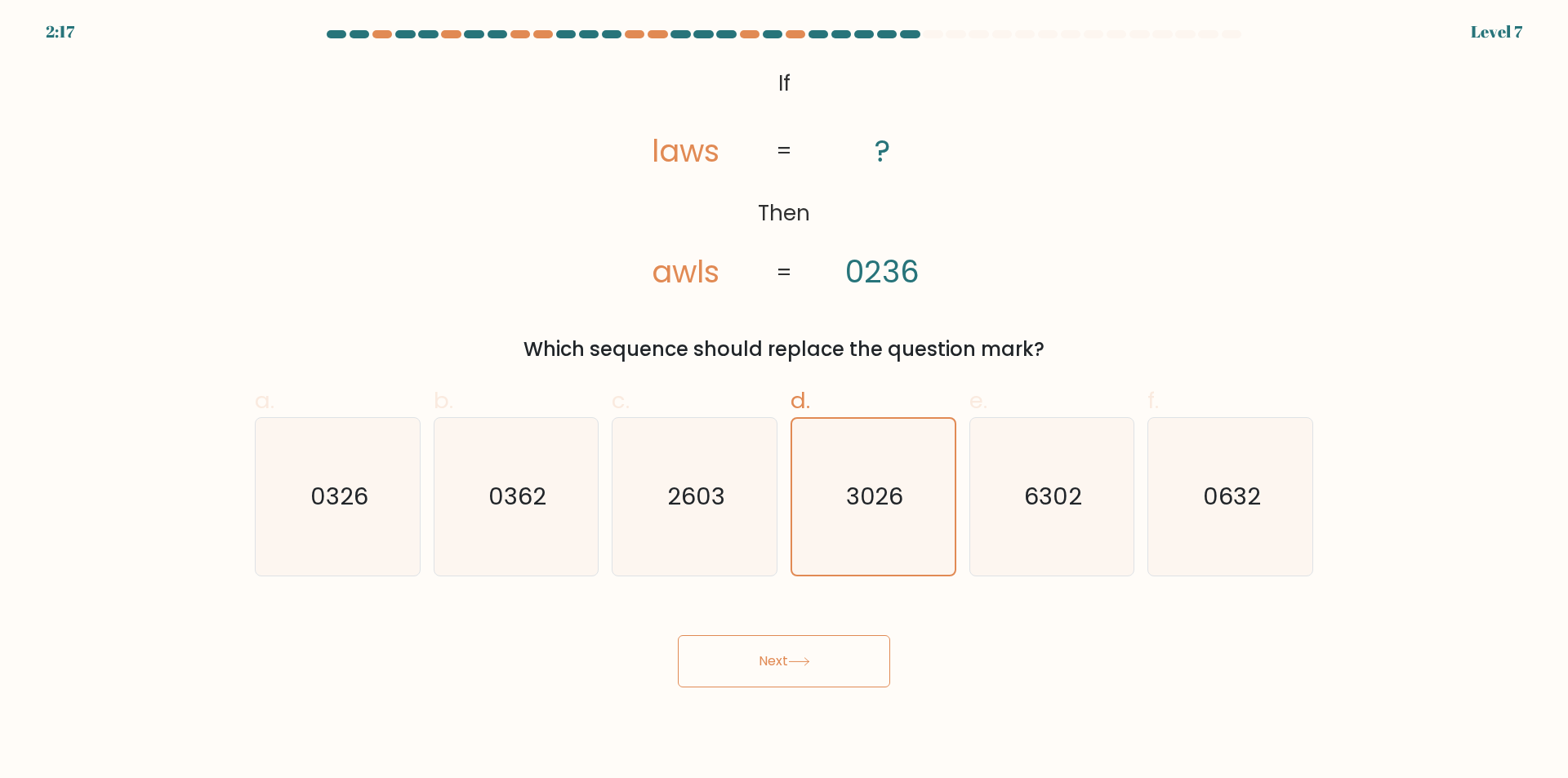
click at [761, 672] on button "Next" at bounding box center [784, 661] width 212 height 52
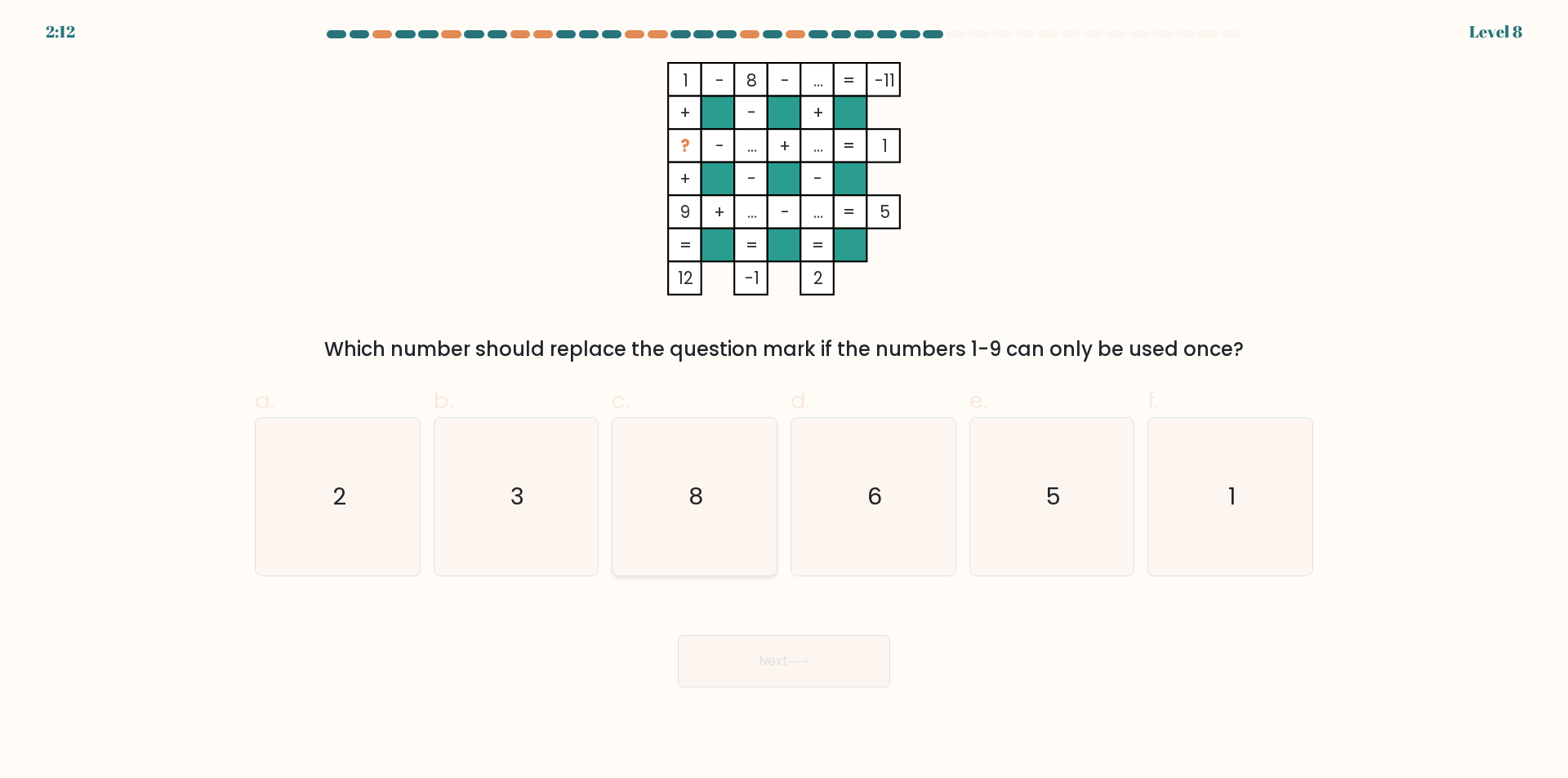
click at [752, 501] on icon "8" at bounding box center [694, 496] width 158 height 157
click at [784, 400] on input "c. 8" at bounding box center [784, 395] width 1 height 11
radio input "true"
click at [795, 644] on button "Next" at bounding box center [784, 661] width 212 height 52
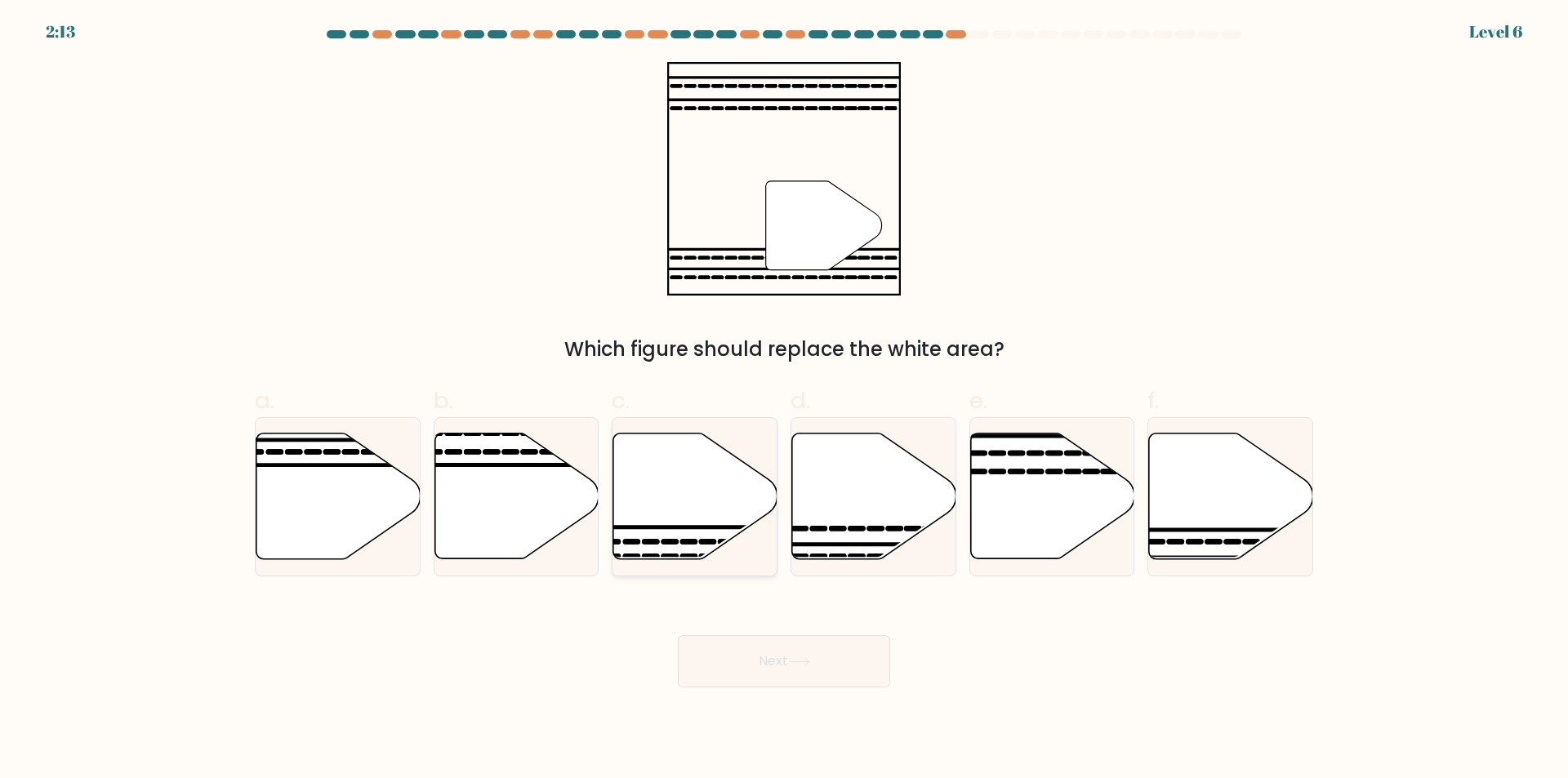
click at [636, 528] on line at bounding box center [744, 528] width 331 height 0
click at [784, 400] on input "c." at bounding box center [784, 395] width 1 height 11
radio input "true"
click at [405, 505] on icon at bounding box center [338, 496] width 164 height 125
click at [784, 400] on input "a." at bounding box center [784, 395] width 1 height 11
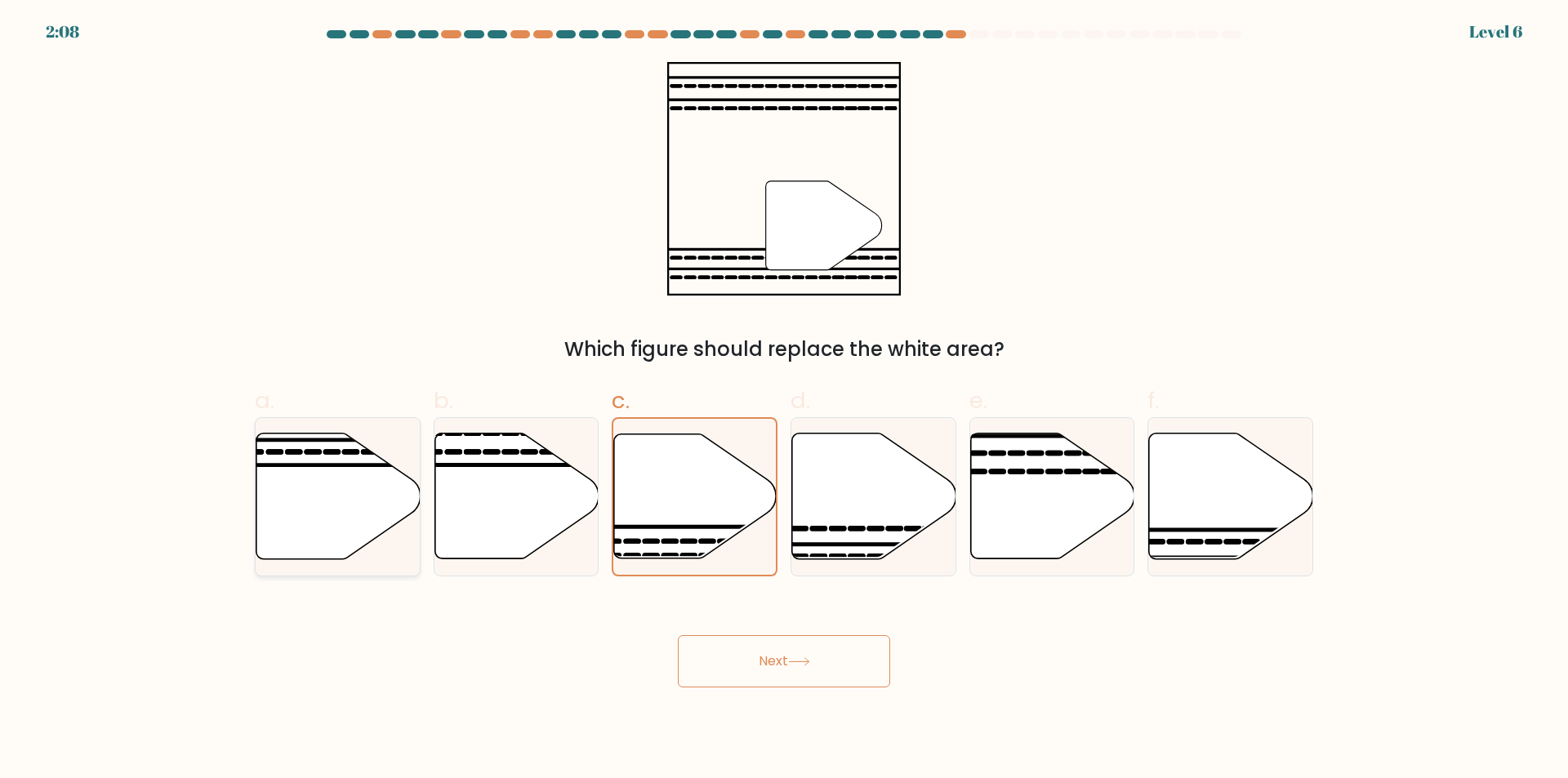
radio input "true"
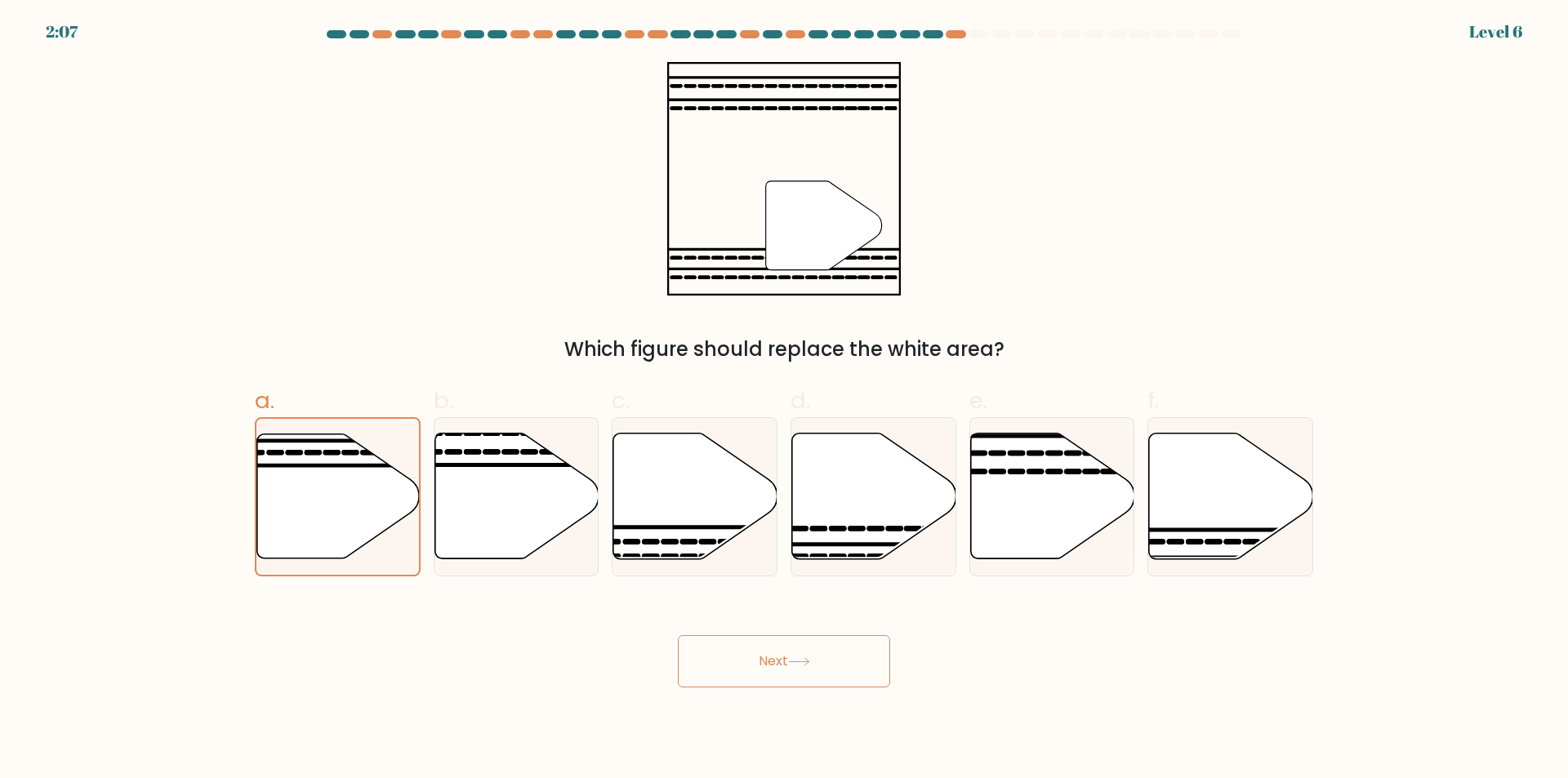
click at [829, 675] on button "Next" at bounding box center [784, 661] width 212 height 52
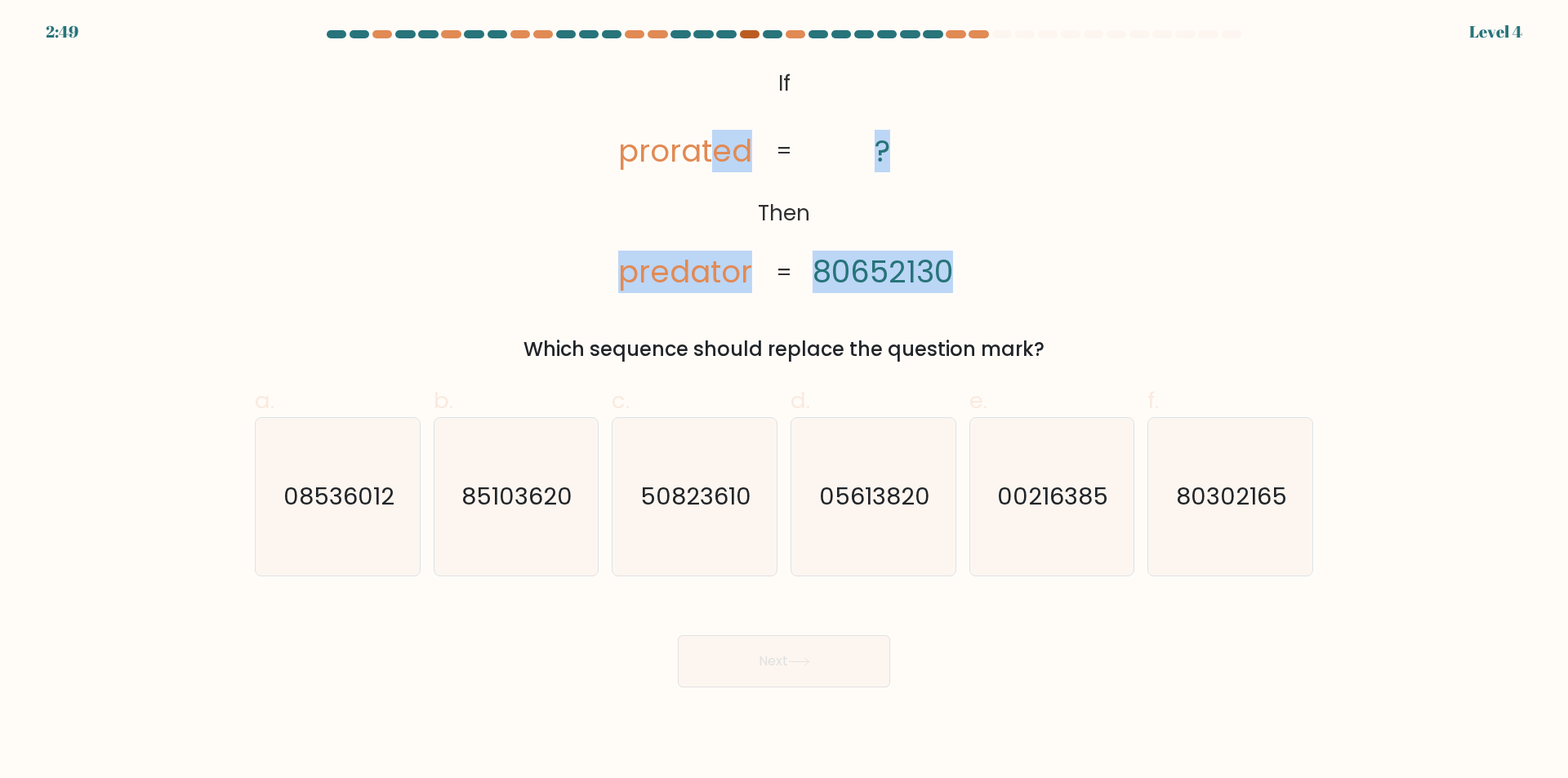
drag, startPoint x: 733, startPoint y: 90, endPoint x: 747, endPoint y: 31, distance: 60.6
click at [1033, 237] on div "@import url('https://fonts.googleapis.com/css?family=Abril+Fatface:400,100,100i…" at bounding box center [784, 213] width 1078 height 302
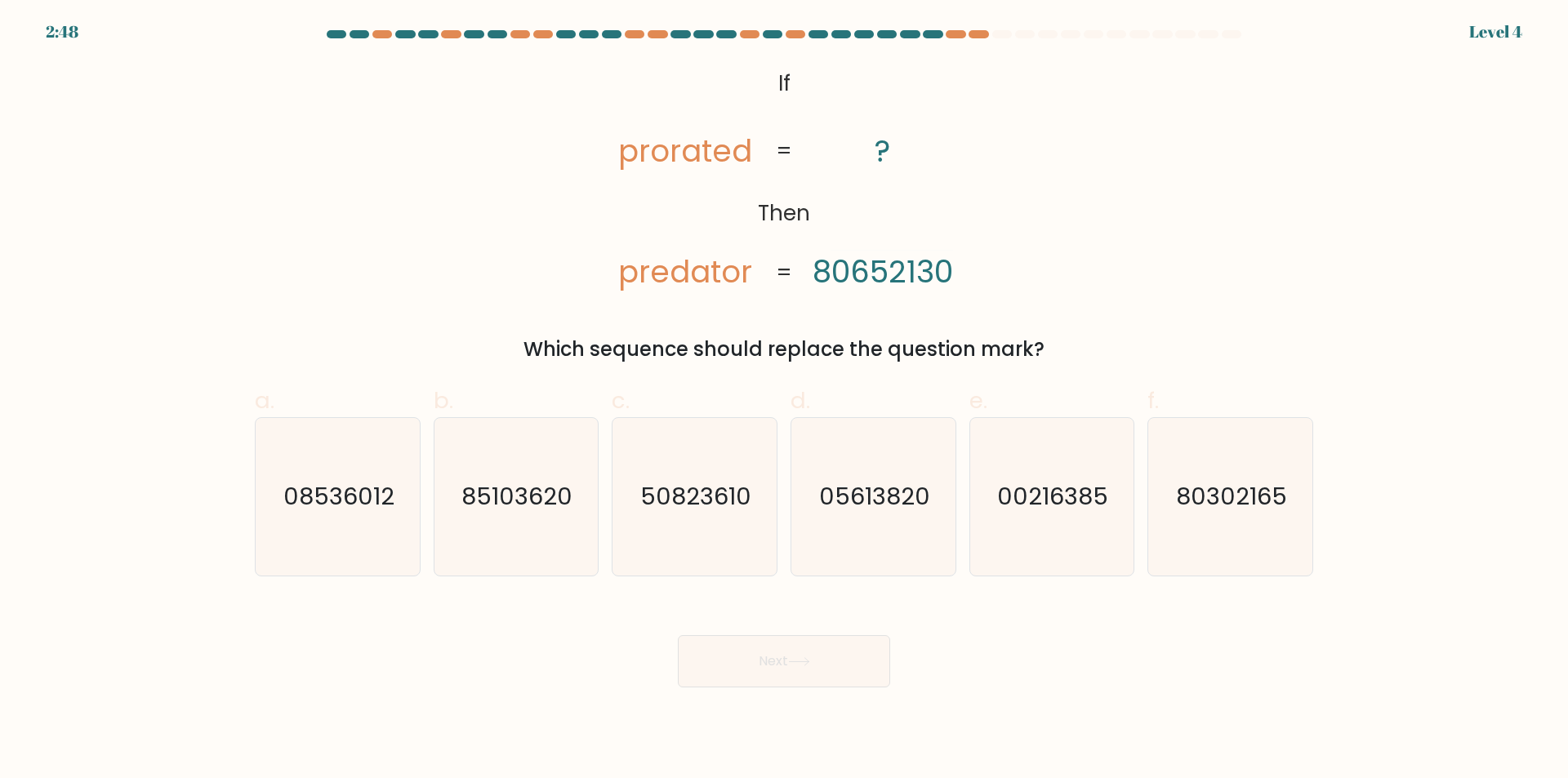
click at [751, 89] on icon "@import url('https://fonts.googleapis.com/css?family=Abril+Fatface:400,100,100i…" at bounding box center [783, 178] width 379 height 233
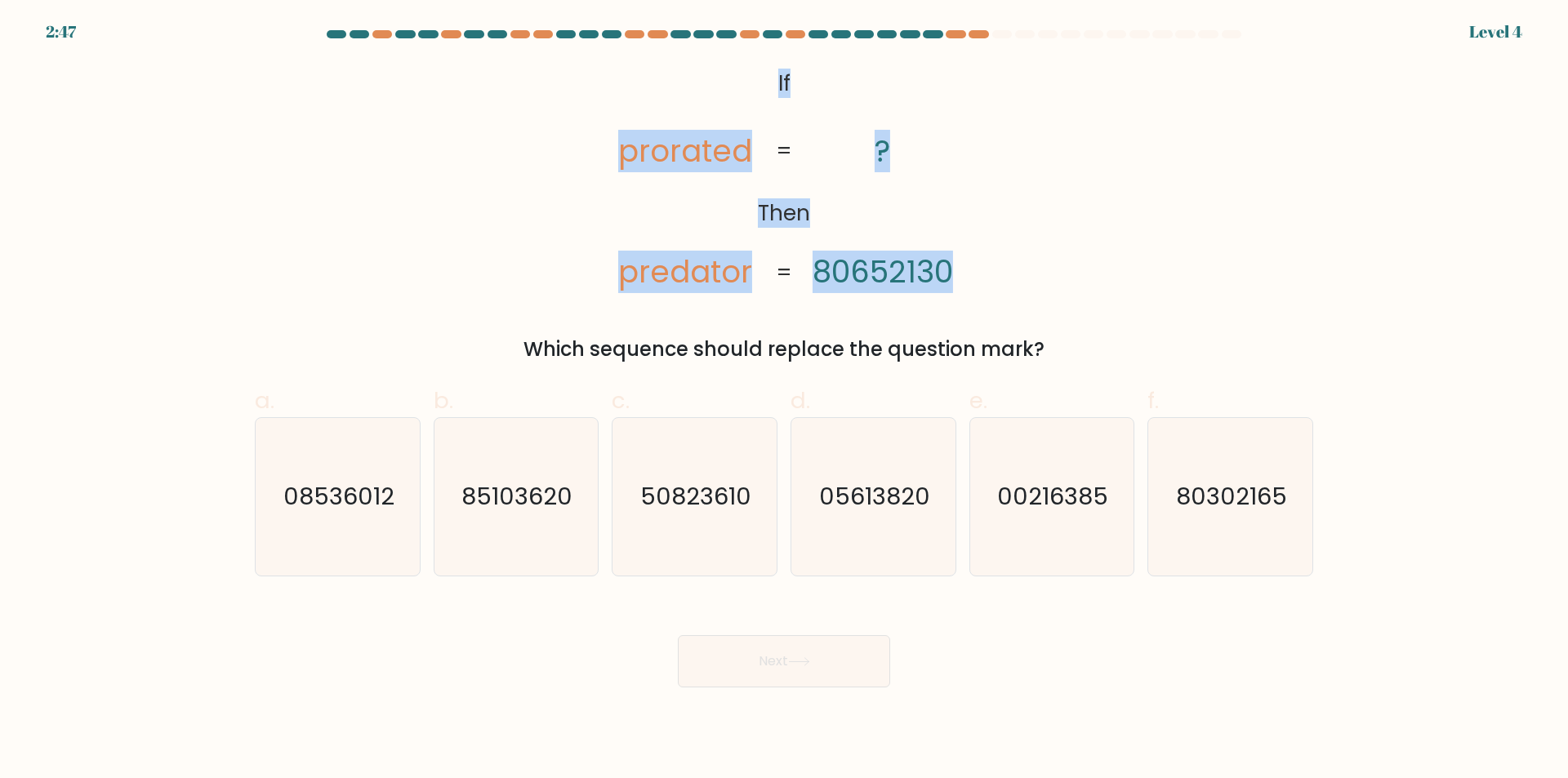
drag, startPoint x: 760, startPoint y: 81, endPoint x: 1004, endPoint y: 269, distance: 308.0
click at [1004, 269] on div "@import url('https://fonts.googleapis.com/css?family=Abril+Fatface:400,100,100i…" at bounding box center [784, 213] width 1078 height 302
click at [1045, 254] on div "@import url('https://fonts.googleapis.com/css?family=Abril+Fatface:400,100,100i…" at bounding box center [784, 213] width 1078 height 302
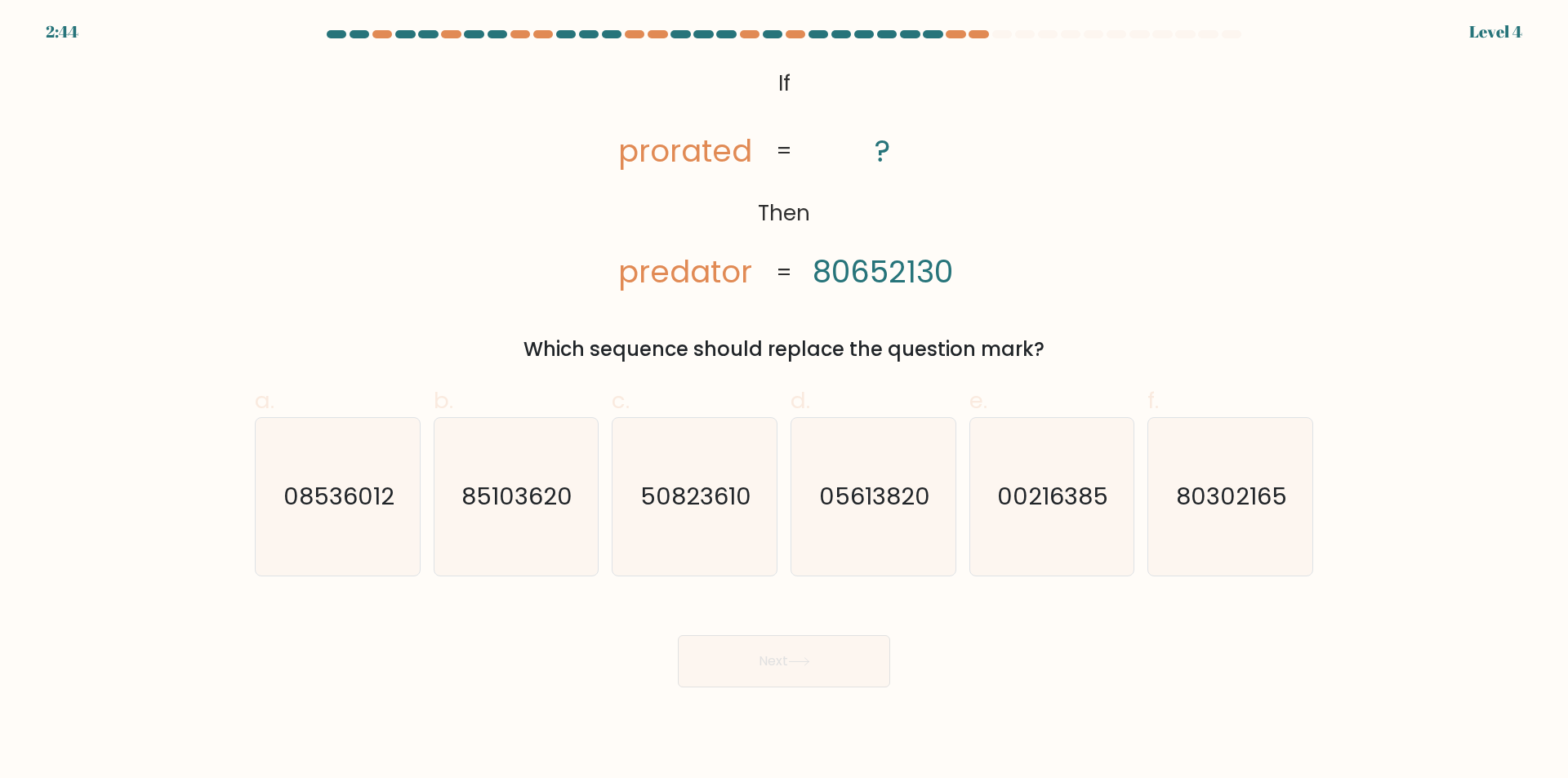
drag, startPoint x: 767, startPoint y: 67, endPoint x: 1047, endPoint y: 348, distance: 396.7
click at [1047, 348] on div "@import url('https://fonts.googleapis.com/css?family=Abril+Fatface:400,100,100i…" at bounding box center [784, 213] width 1078 height 302
drag, startPoint x: 1236, startPoint y: 508, endPoint x: 1222, endPoint y: 513, distance: 14.9
click at [1238, 508] on text "80302165" at bounding box center [1232, 496] width 111 height 32
click at [785, 400] on input "f. 80302165" at bounding box center [784, 395] width 1 height 11
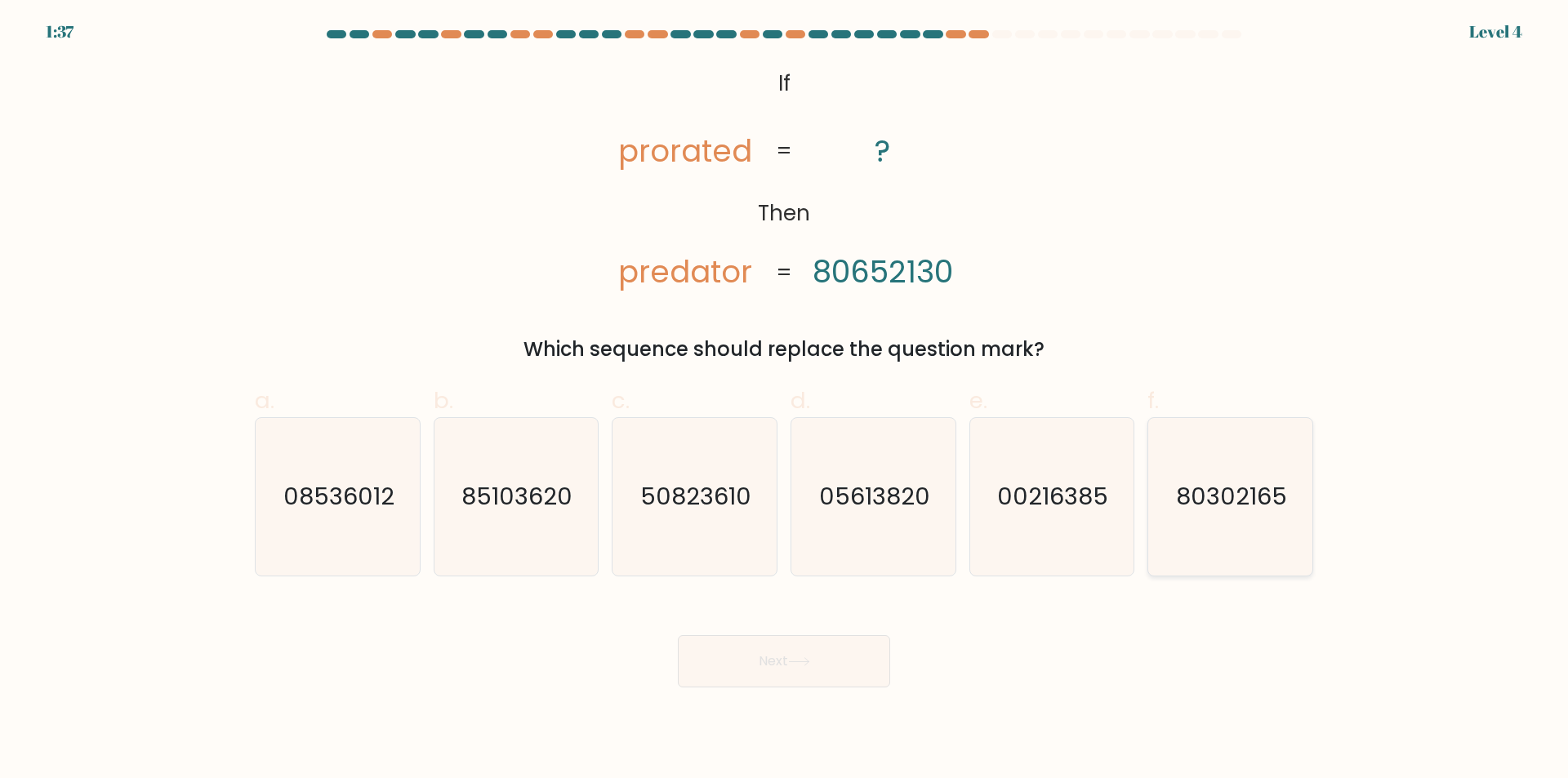
radio input "true"
click at [789, 653] on button "Next" at bounding box center [784, 661] width 212 height 52
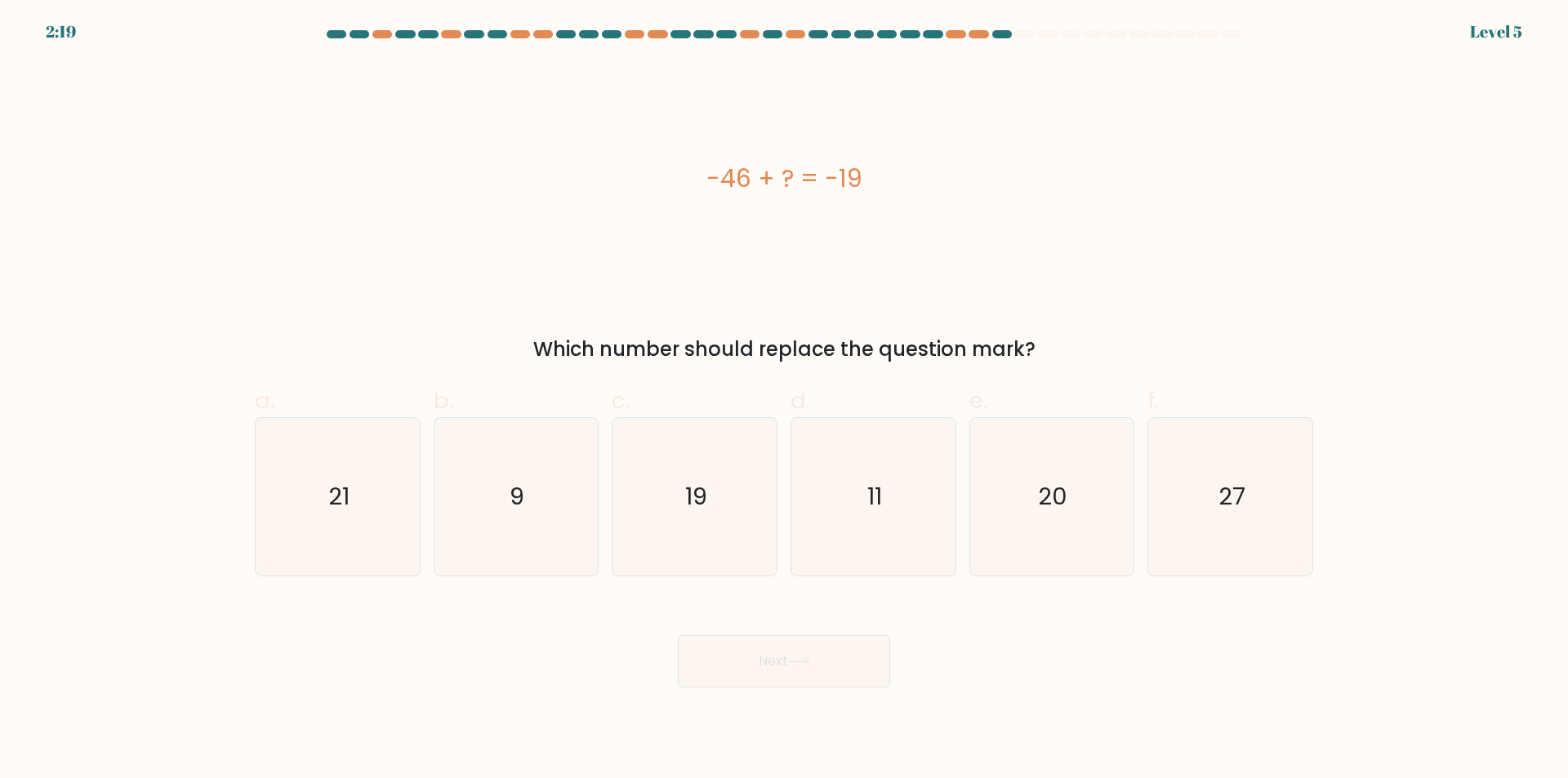
drag, startPoint x: 744, startPoint y: 188, endPoint x: 1061, endPoint y: 319, distance: 343.0
click at [1061, 319] on div "-46 + ? = -19 Which number should replace the question mark?" at bounding box center [784, 213] width 1078 height 302
click at [1188, 470] on icon "27" at bounding box center [1230, 496] width 158 height 157
click at [785, 400] on input "f. 27" at bounding box center [784, 395] width 1 height 11
radio input "true"
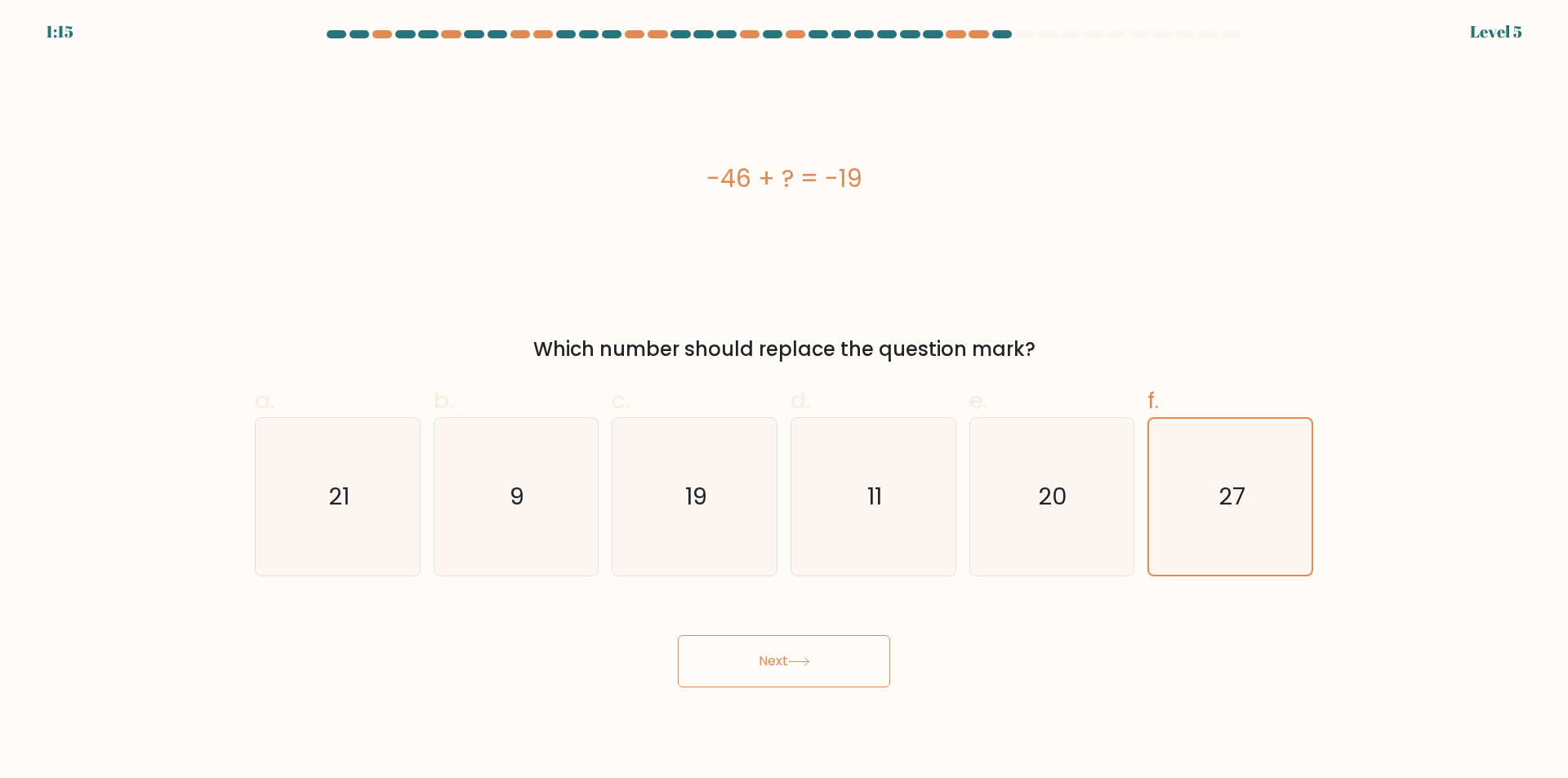
click at [781, 674] on button "Next" at bounding box center [784, 661] width 212 height 52
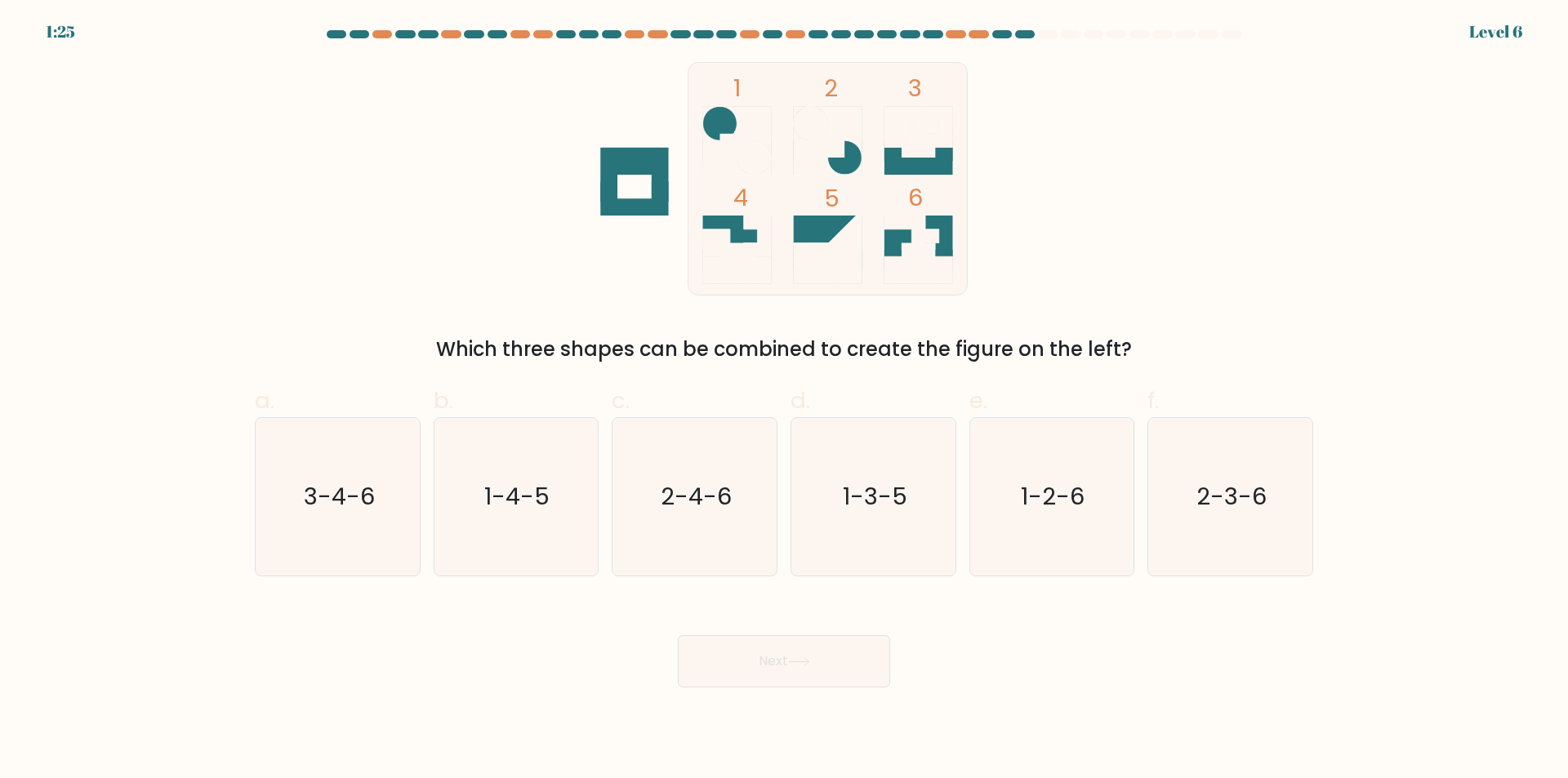
click at [904, 154] on rect at bounding box center [827, 178] width 279 height 233
click at [339, 470] on icon "3-4-6" at bounding box center [337, 496] width 158 height 157
click at [791, 655] on button "Next" at bounding box center [784, 661] width 212 height 52
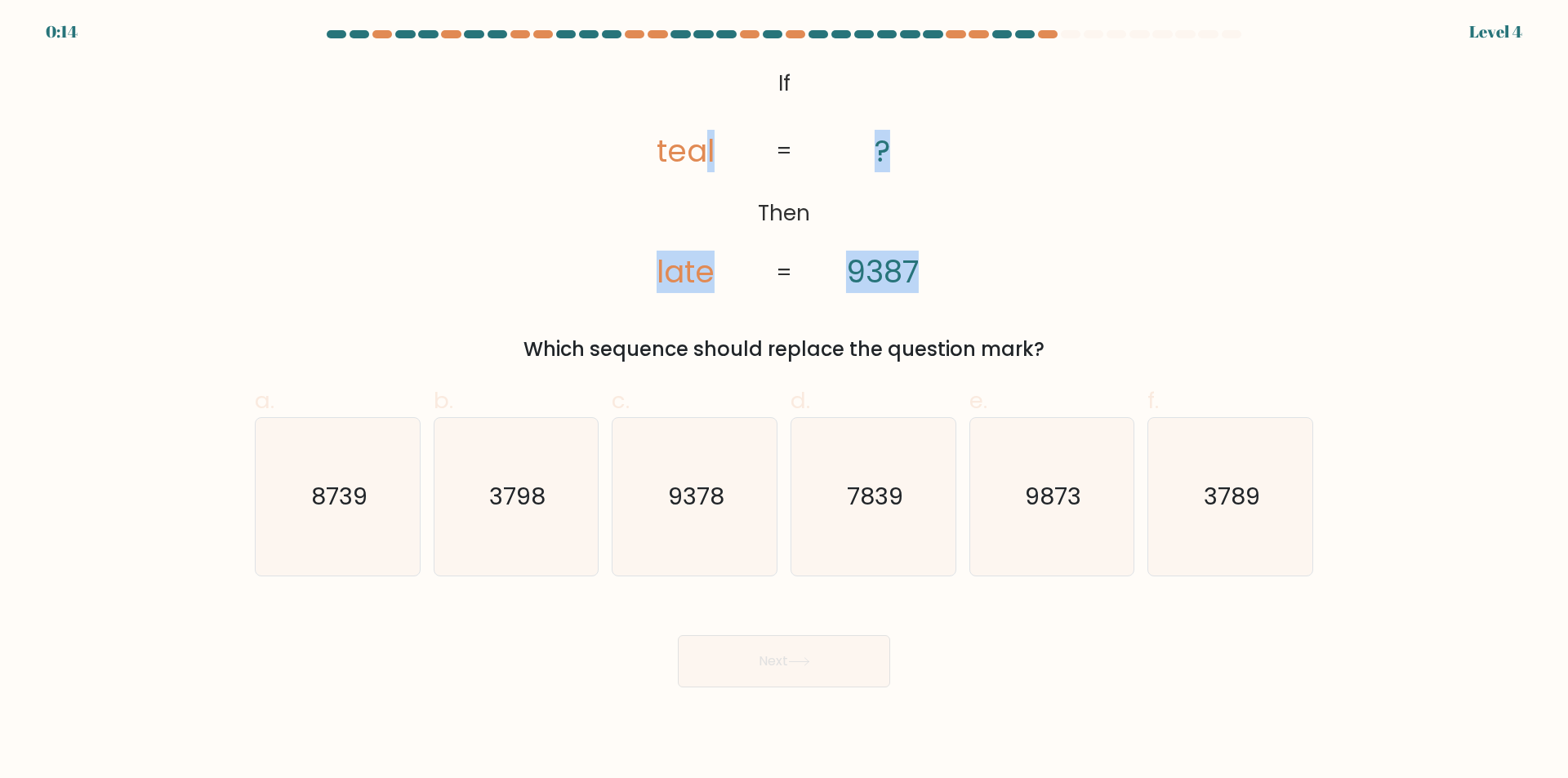
drag, startPoint x: 700, startPoint y: 68, endPoint x: 777, endPoint y: 96, distance: 81.9
click at [965, 264] on icon "@import url('https://fonts.googleapis.com/css?family=Abril+Fatface:400,100,100i…" at bounding box center [783, 178] width 379 height 233
click at [774, 72] on icon "@import url('https://fonts.googleapis.com/css?family=Abril+Fatface:400,100,100i…" at bounding box center [783, 178] width 379 height 233
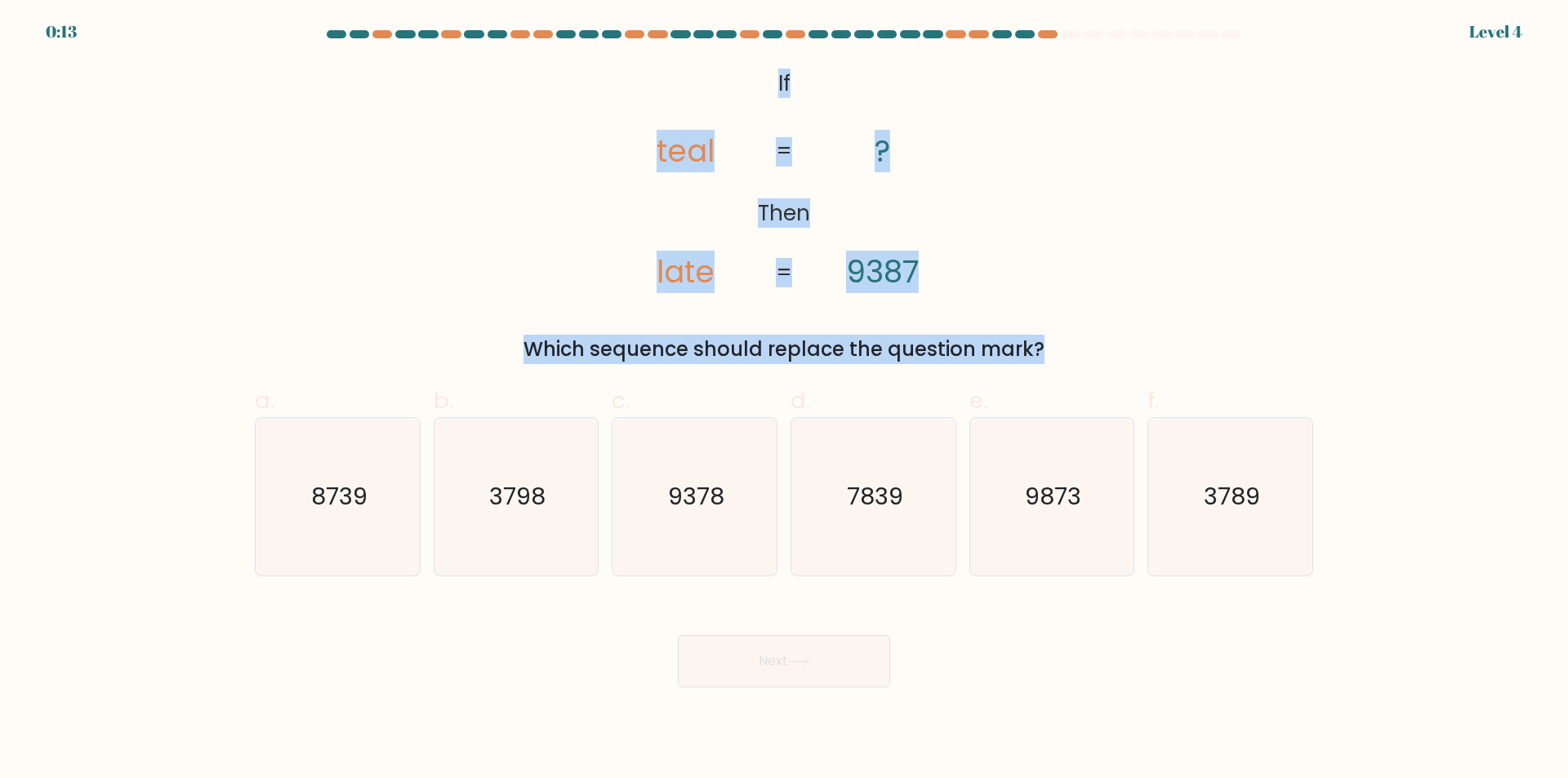
drag, startPoint x: 790, startPoint y: 85, endPoint x: 1035, endPoint y: 215, distance: 277.4
click at [1088, 326] on div "@import url('https://fonts.googleapis.com/css?family=Abril+Fatface:400,100,100i…" at bounding box center [784, 213] width 1078 height 302
copy form "If Then teal late ? 9387 = = Which sequence should replace the question mark?"
drag, startPoint x: 377, startPoint y: 255, endPoint x: 392, endPoint y: 245, distance: 18.0
click at [377, 253] on div "@import url('https://fonts.googleapis.com/css?family=Abril+Fatface:400,100,100i…" at bounding box center [784, 213] width 1078 height 302
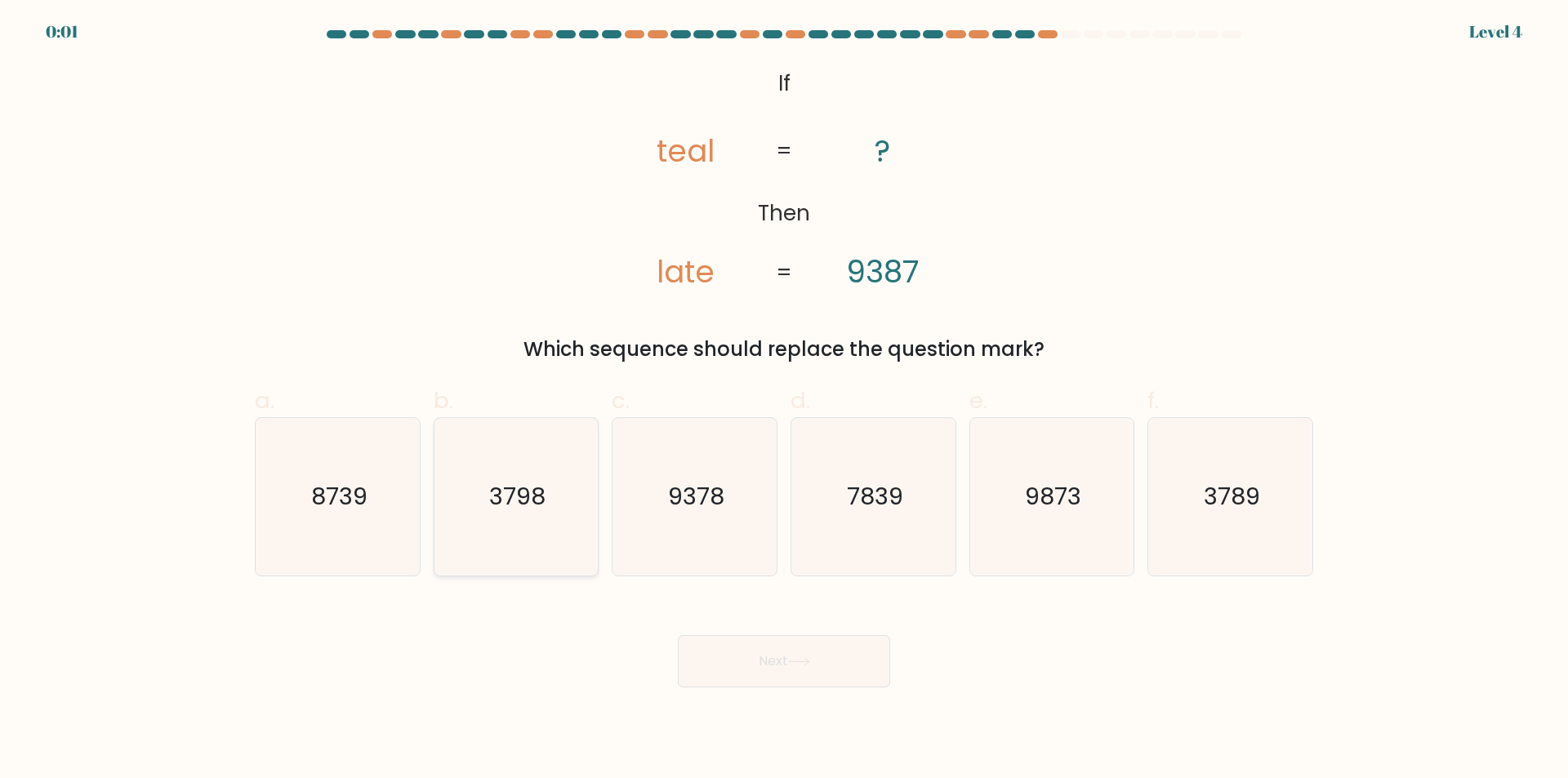
click at [595, 466] on div "3798" at bounding box center [517, 496] width 166 height 159
click at [784, 400] on input "b. 3798" at bounding box center [784, 395] width 1 height 11
radio input "true"
click at [766, 632] on div "Next" at bounding box center [784, 641] width 1078 height 91
click at [766, 666] on button "Next" at bounding box center [784, 661] width 212 height 52
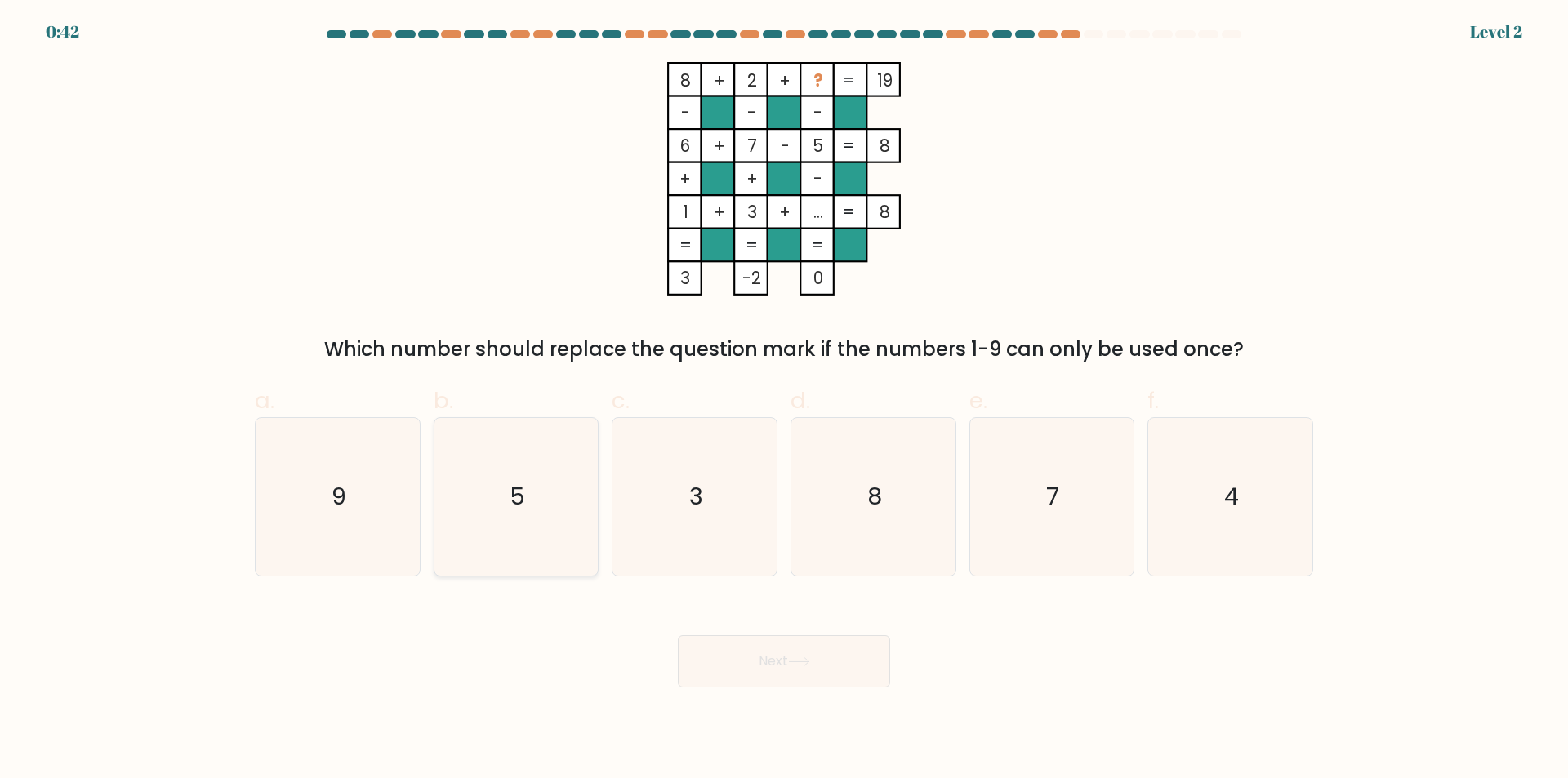
click at [519, 443] on icon "5" at bounding box center [515, 496] width 158 height 157
click at [784, 400] on input "b. 5" at bounding box center [784, 395] width 1 height 11
radio input "true"
click at [735, 670] on button "Next" at bounding box center [784, 661] width 212 height 52
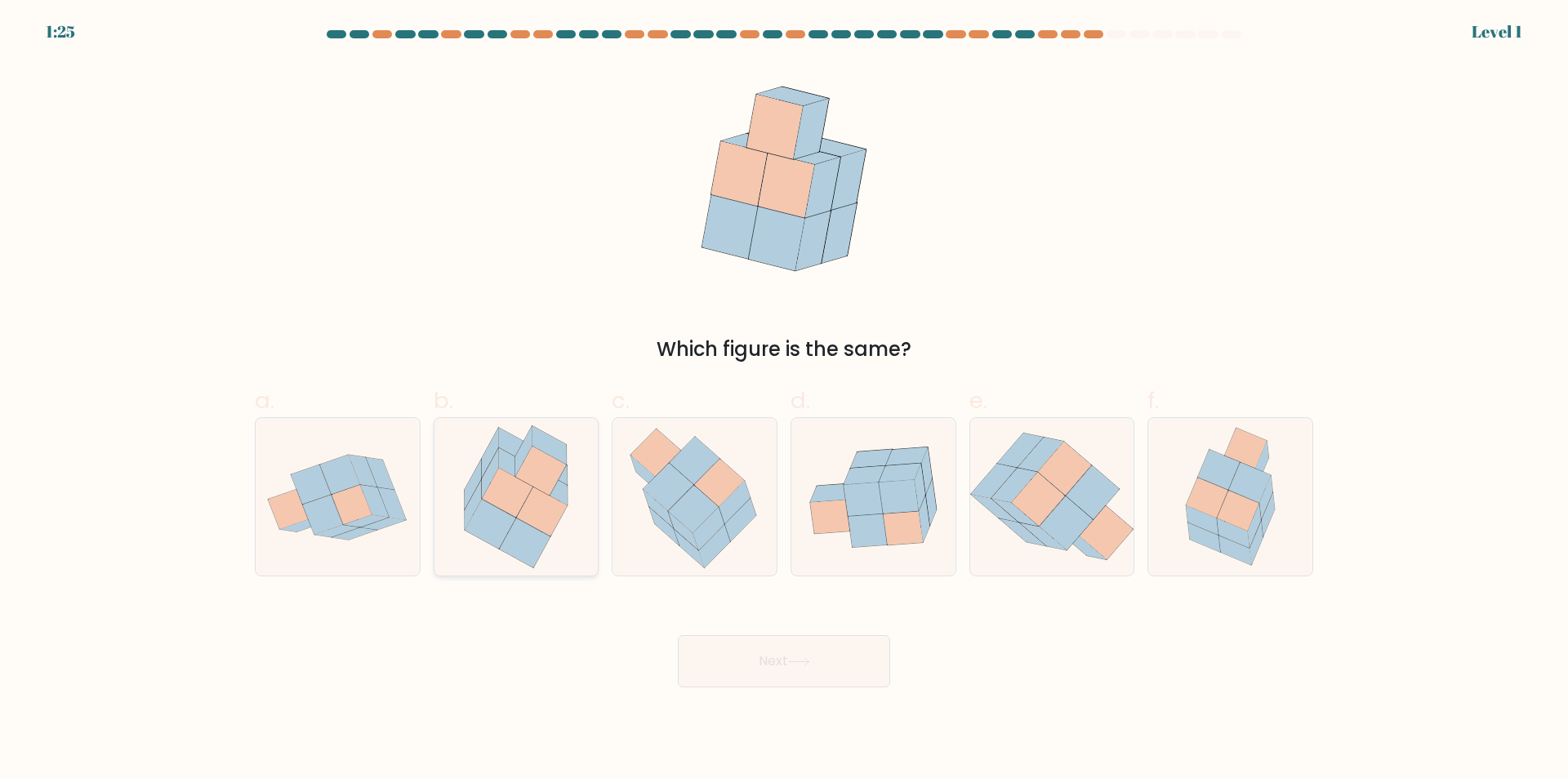
click at [554, 480] on icon at bounding box center [540, 470] width 51 height 49
click at [784, 400] on input "b." at bounding box center [784, 395] width 1 height 11
radio input "true"
click at [811, 678] on button "Next" at bounding box center [784, 661] width 212 height 52
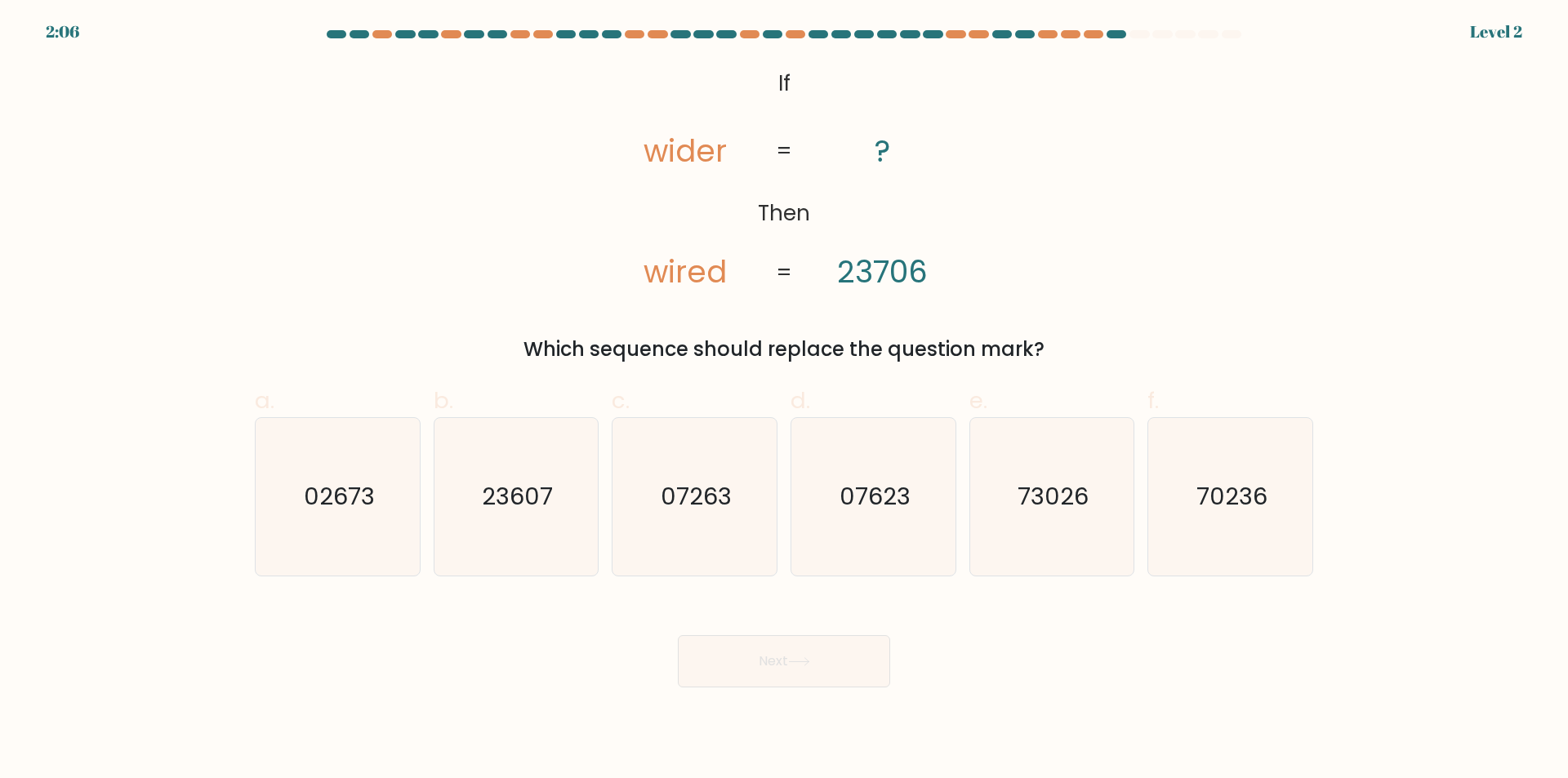
drag, startPoint x: 754, startPoint y: 81, endPoint x: 1038, endPoint y: 338, distance: 383.0
click at [1038, 338] on div "@import url('https://fonts.googleapis.com/css?family=Abril+Fatface:400,100,100i…" at bounding box center [784, 213] width 1078 height 302
copy div "If Then wider wired ? 23706 = = Which sequence should replace the question mark?"
drag, startPoint x: 555, startPoint y: 513, endPoint x: 566, endPoint y: 505, distance: 13.6
click at [562, 509] on icon "23607" at bounding box center [515, 496] width 158 height 157
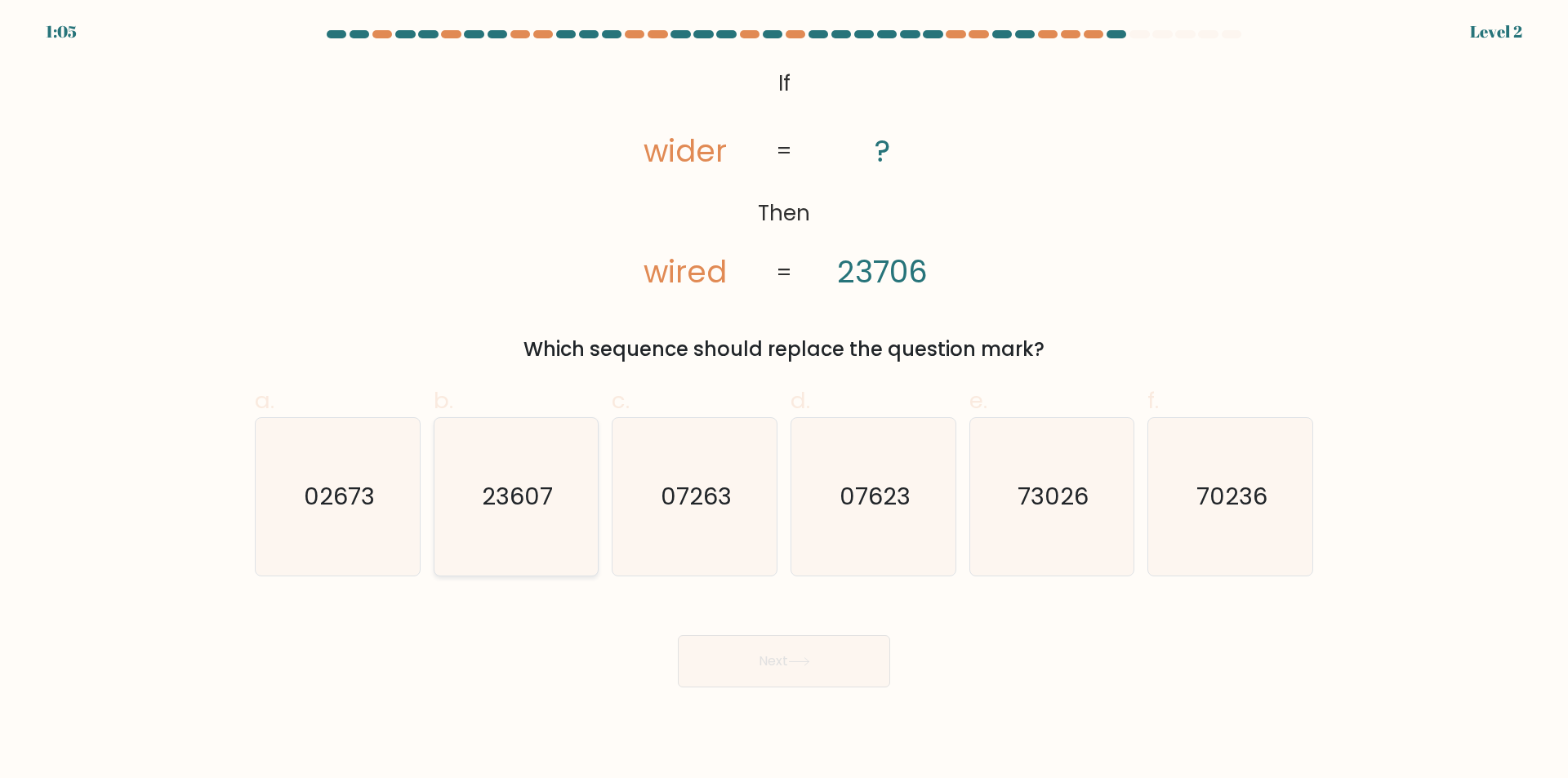
click at [784, 400] on input "b. 23607" at bounding box center [784, 395] width 1 height 11
radio input "true"
click at [751, 656] on button "Next" at bounding box center [784, 661] width 212 height 52
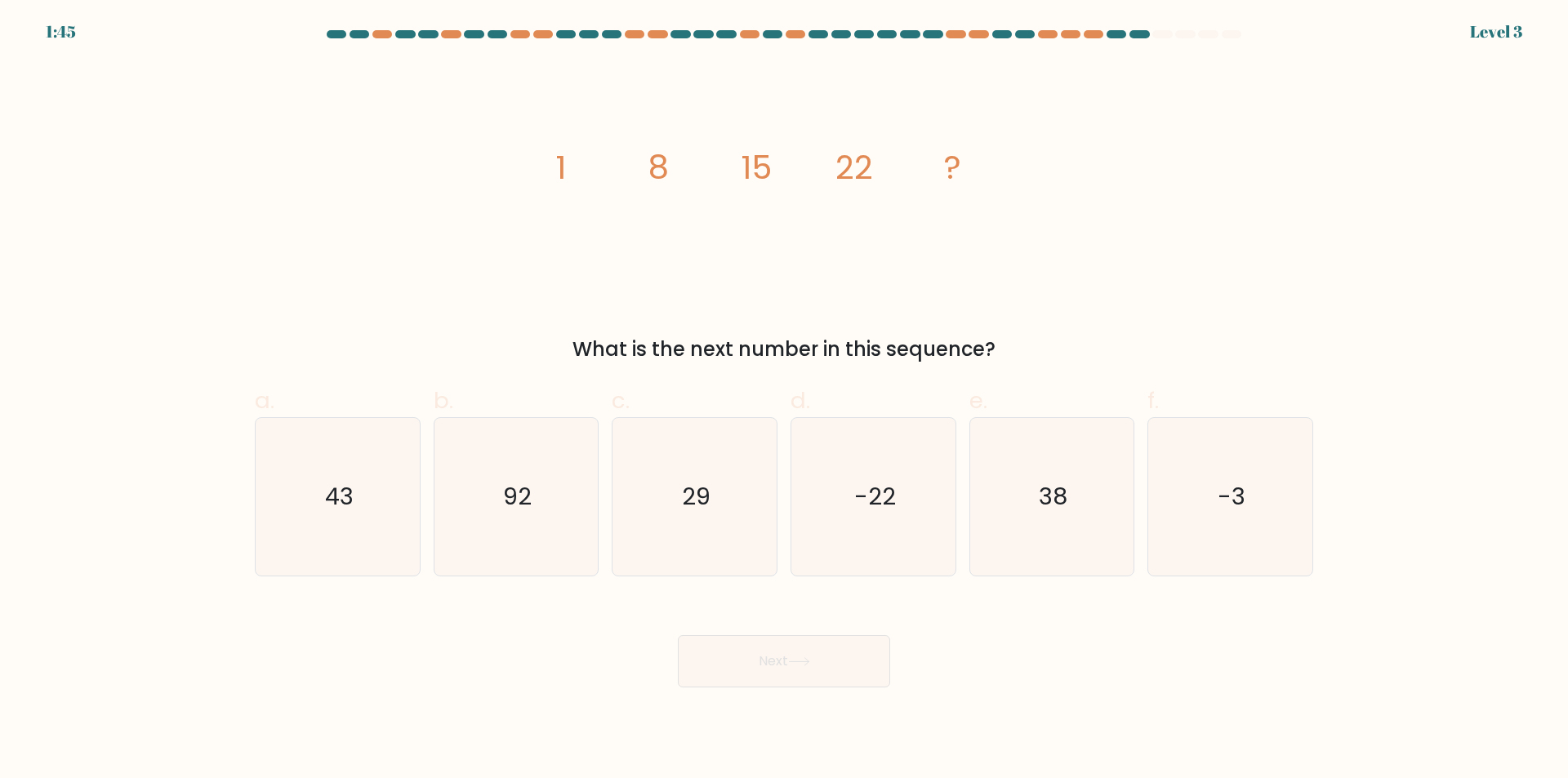
drag, startPoint x: 537, startPoint y: 149, endPoint x: 1048, endPoint y: 358, distance: 552.1
click at [1048, 358] on div "image/svg+xml 1 8 15 22 ? What is the next number in this sequence?" at bounding box center [784, 213] width 1078 height 302
copy div "1 8 15 22 ? What is the next number in this sequence?"
click at [737, 482] on icon "29" at bounding box center [694, 496] width 158 height 157
click at [784, 400] on input "c. 29" at bounding box center [784, 395] width 1 height 11
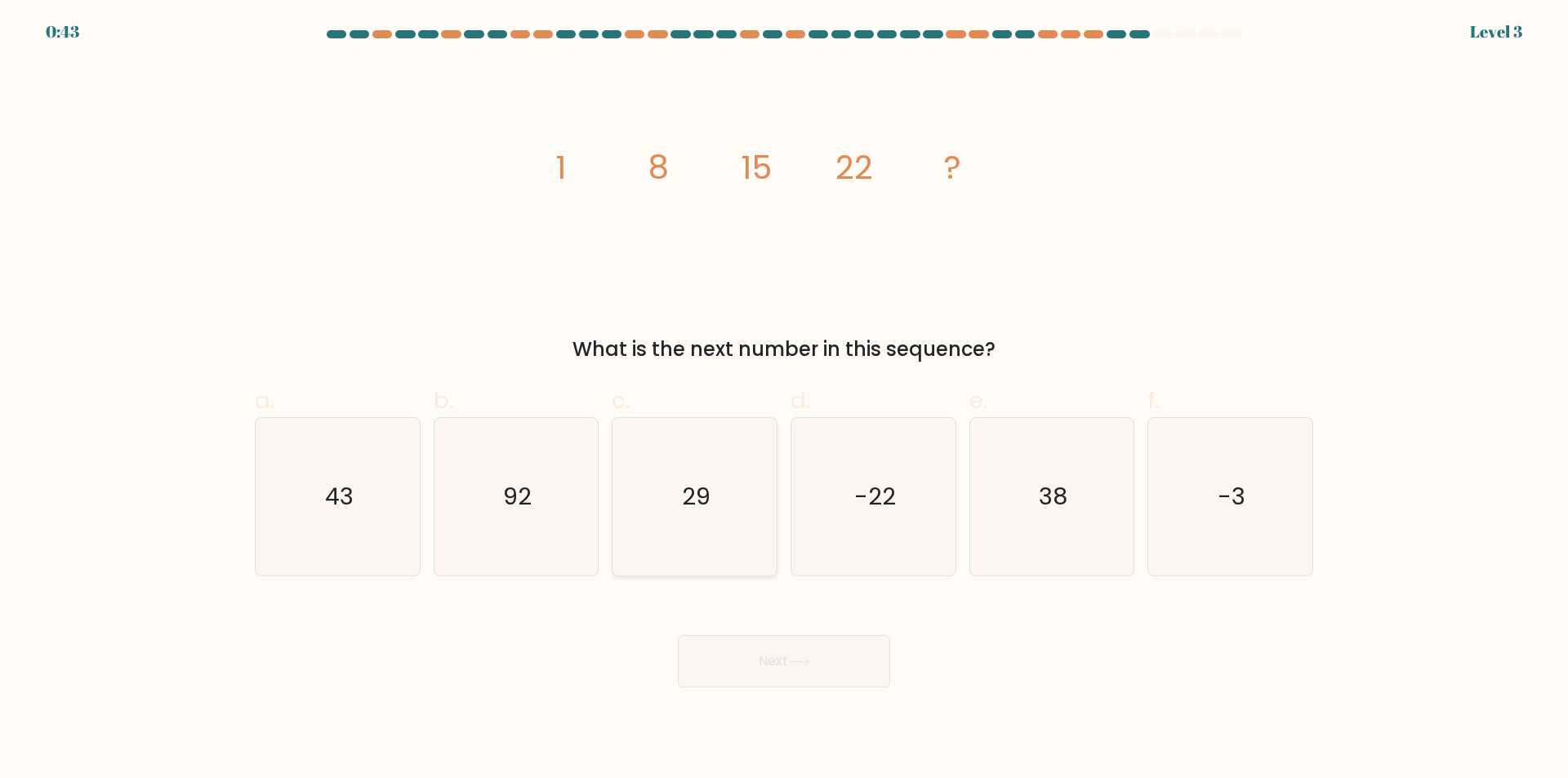
radio input "true"
click at [725, 649] on button "Next" at bounding box center [784, 661] width 212 height 52
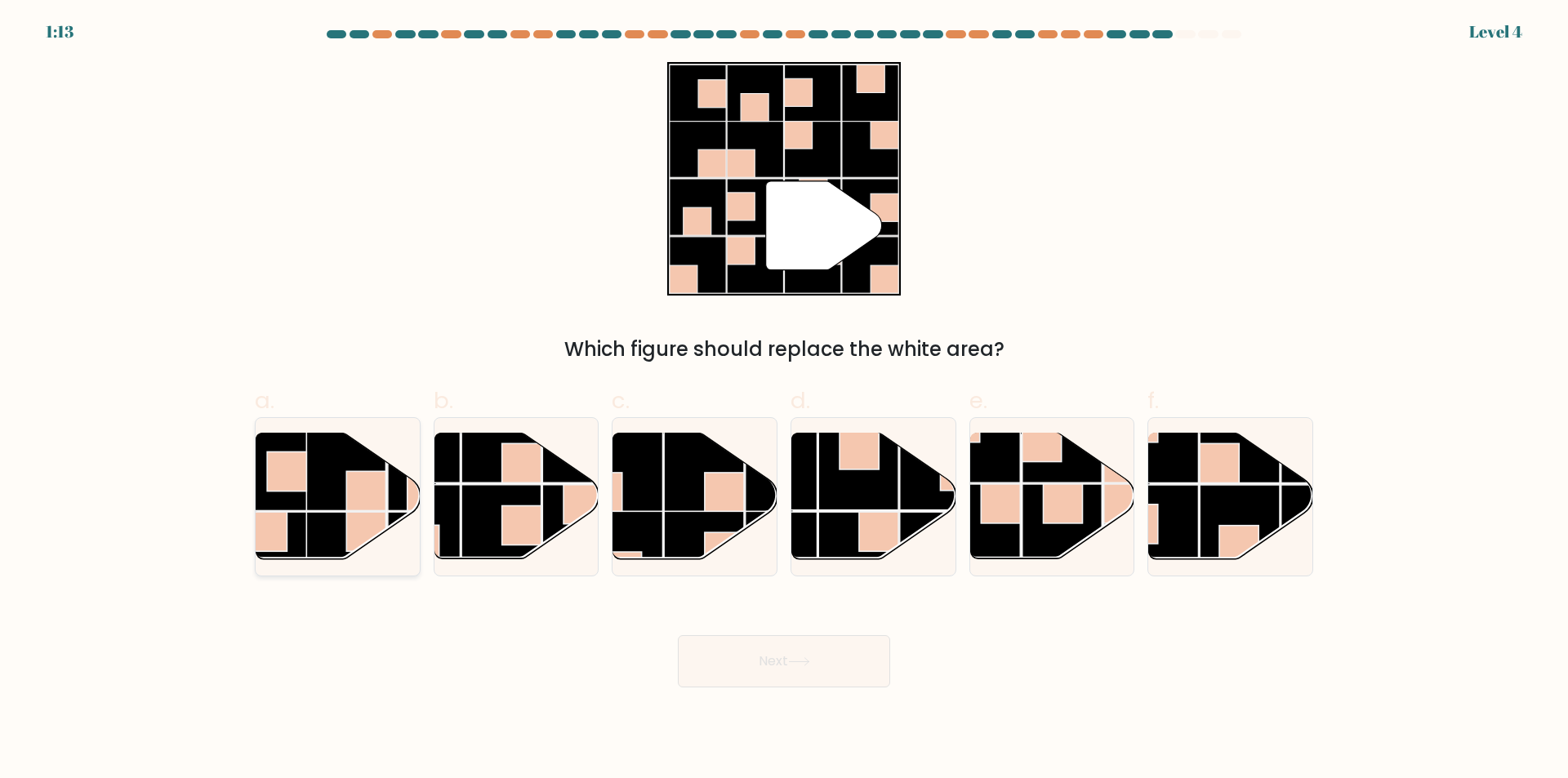
click at [366, 506] on rect at bounding box center [366, 491] width 40 height 40
click at [784, 400] on input "a." at bounding box center [784, 395] width 1 height 11
radio input "true"
click at [770, 651] on button "Next" at bounding box center [784, 661] width 212 height 52
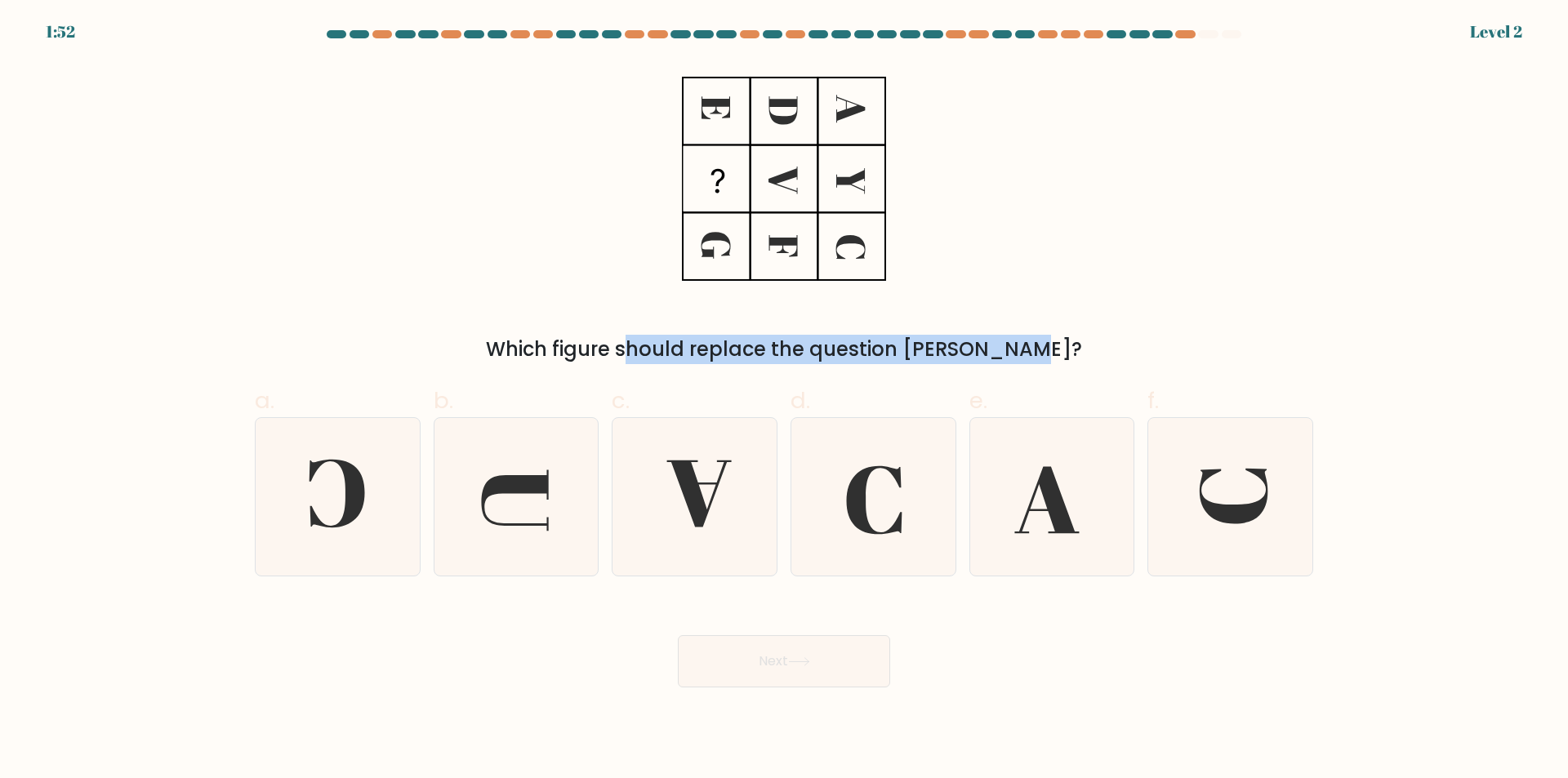
drag, startPoint x: 719, startPoint y: 122, endPoint x: 766, endPoint y: 368, distance: 250.4
click at [932, 339] on div "Which figure should replace the question mark?" at bounding box center [784, 213] width 1078 height 302
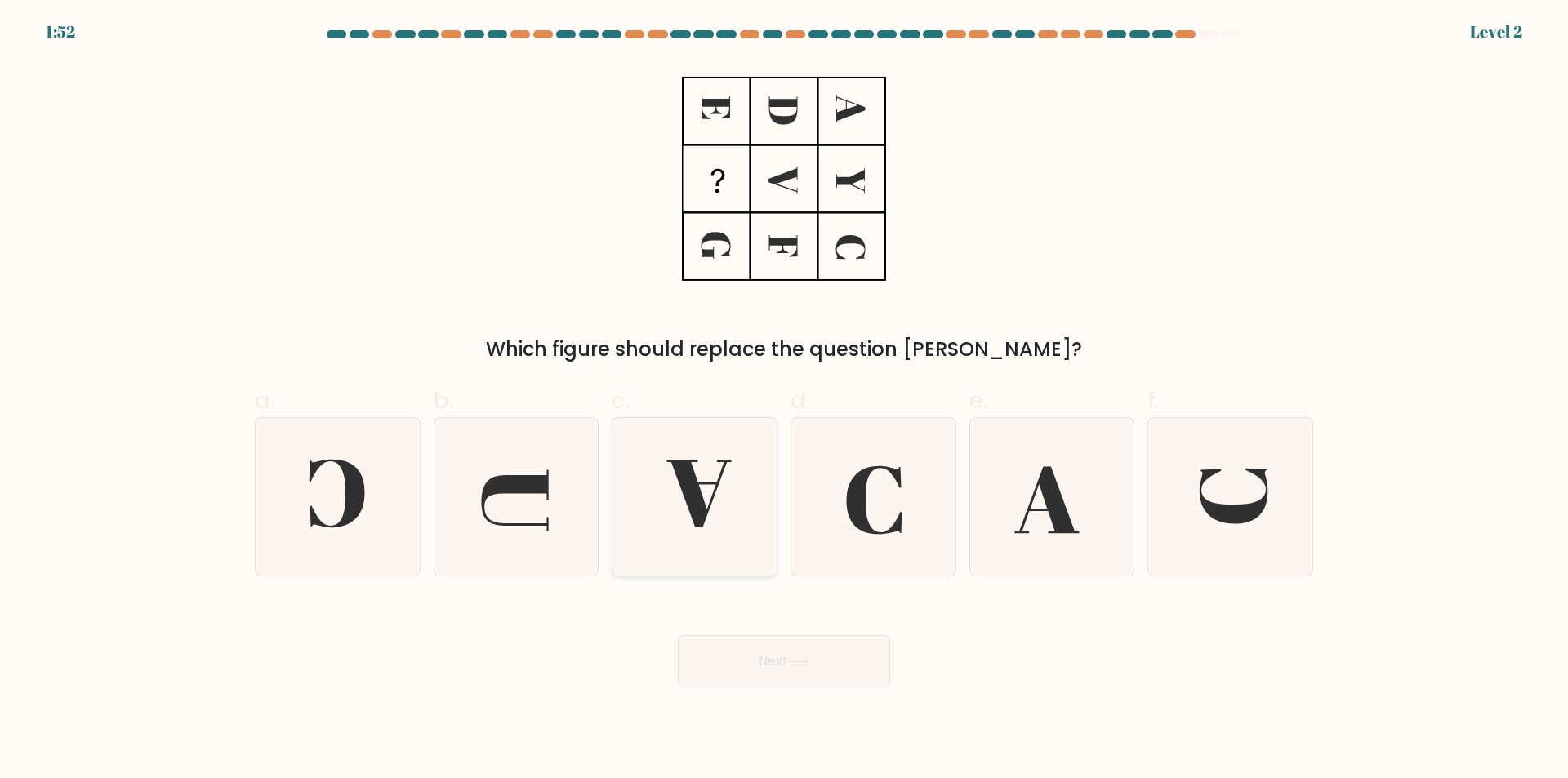
click at [708, 517] on icon at bounding box center [694, 496] width 158 height 157
click at [784, 400] on input "c." at bounding box center [784, 395] width 1 height 11
radio input "true"
click at [784, 651] on button "Next" at bounding box center [784, 661] width 212 height 52
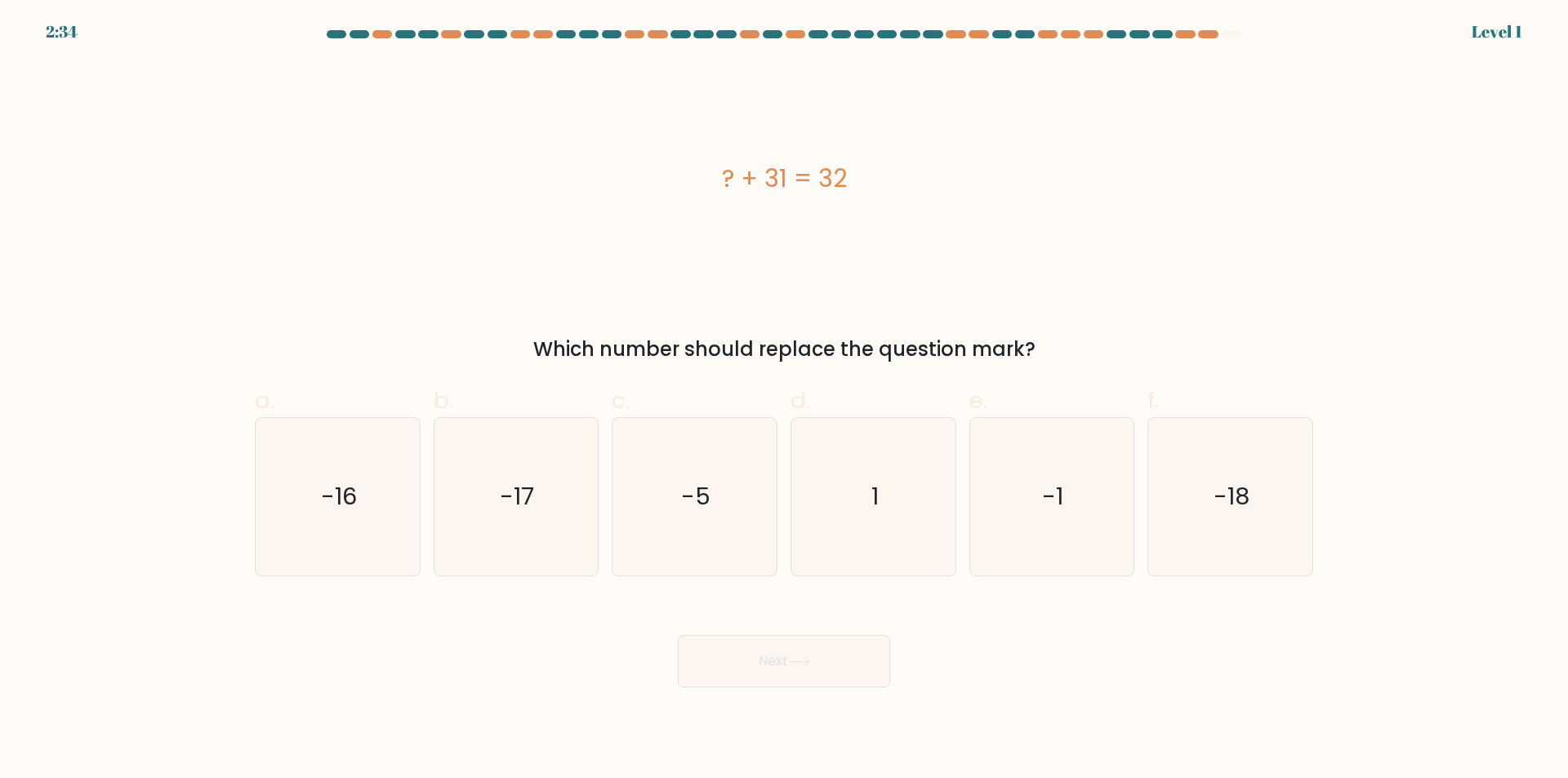
drag, startPoint x: 681, startPoint y: 176, endPoint x: 1077, endPoint y: 345, distance: 430.6
click at [1077, 345] on div "? + 31 = 32 Which number should replace the question mark?" at bounding box center [784, 213] width 1078 height 302
copy div "? + 31 = 32 Which number should replace the question mark?"
click at [898, 483] on icon "1" at bounding box center [872, 496] width 158 height 157
click at [785, 400] on input "d. 1" at bounding box center [784, 395] width 1 height 11
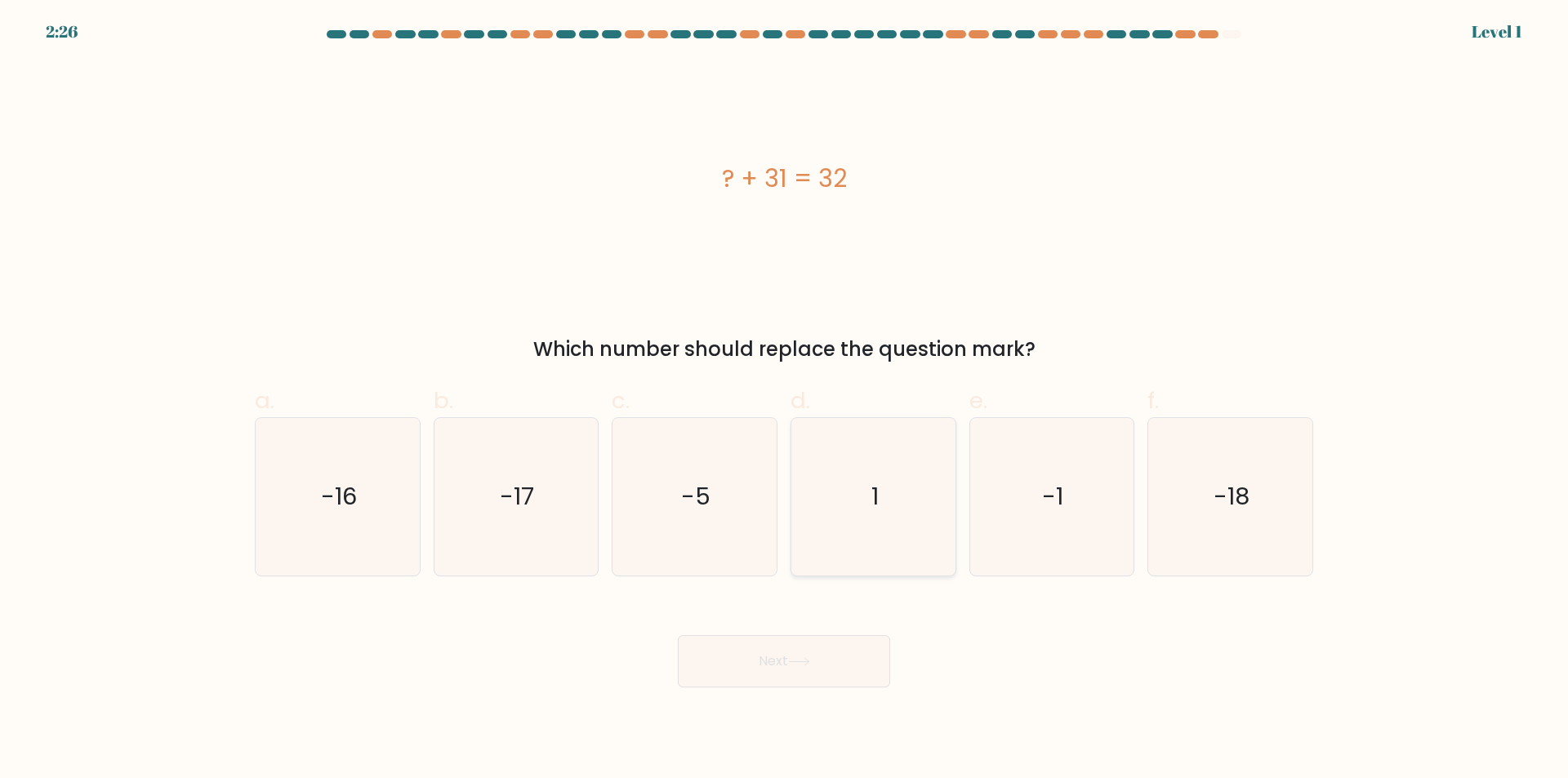
radio input "true"
click at [803, 678] on button "Next" at bounding box center [784, 661] width 212 height 52
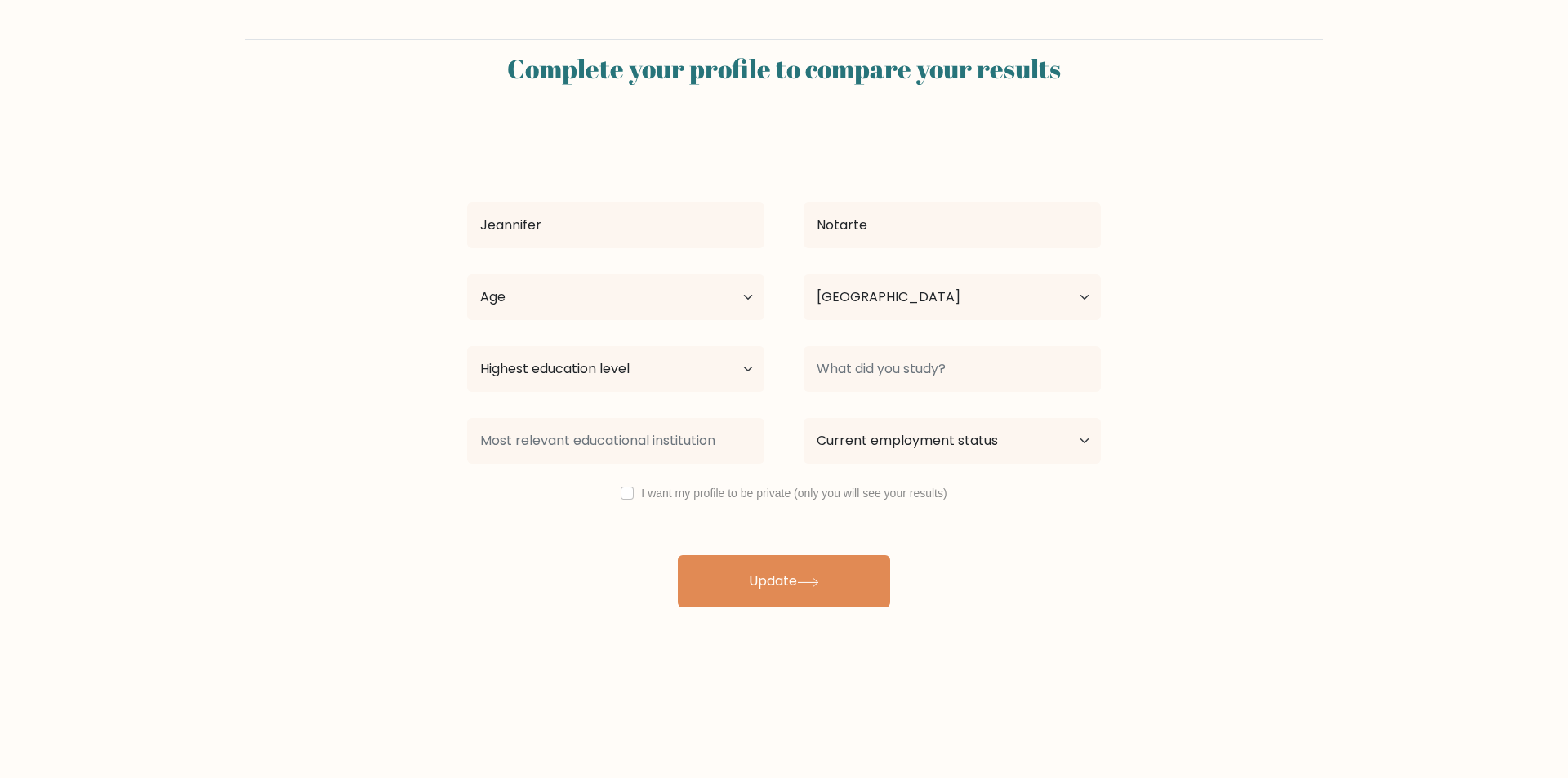
select select "PH"
click at [679, 486] on label "I want my profile to be private (only you will see your results)" at bounding box center [793, 493] width 305 height 13
click at [640, 490] on div "I want my profile to be private (only you will see your results)" at bounding box center [784, 493] width 673 height 19
click at [619, 488] on div "I want my profile to be private (only you will see your results)" at bounding box center [784, 493] width 673 height 19
click at [626, 495] on input "checkbox" at bounding box center [627, 493] width 13 height 13
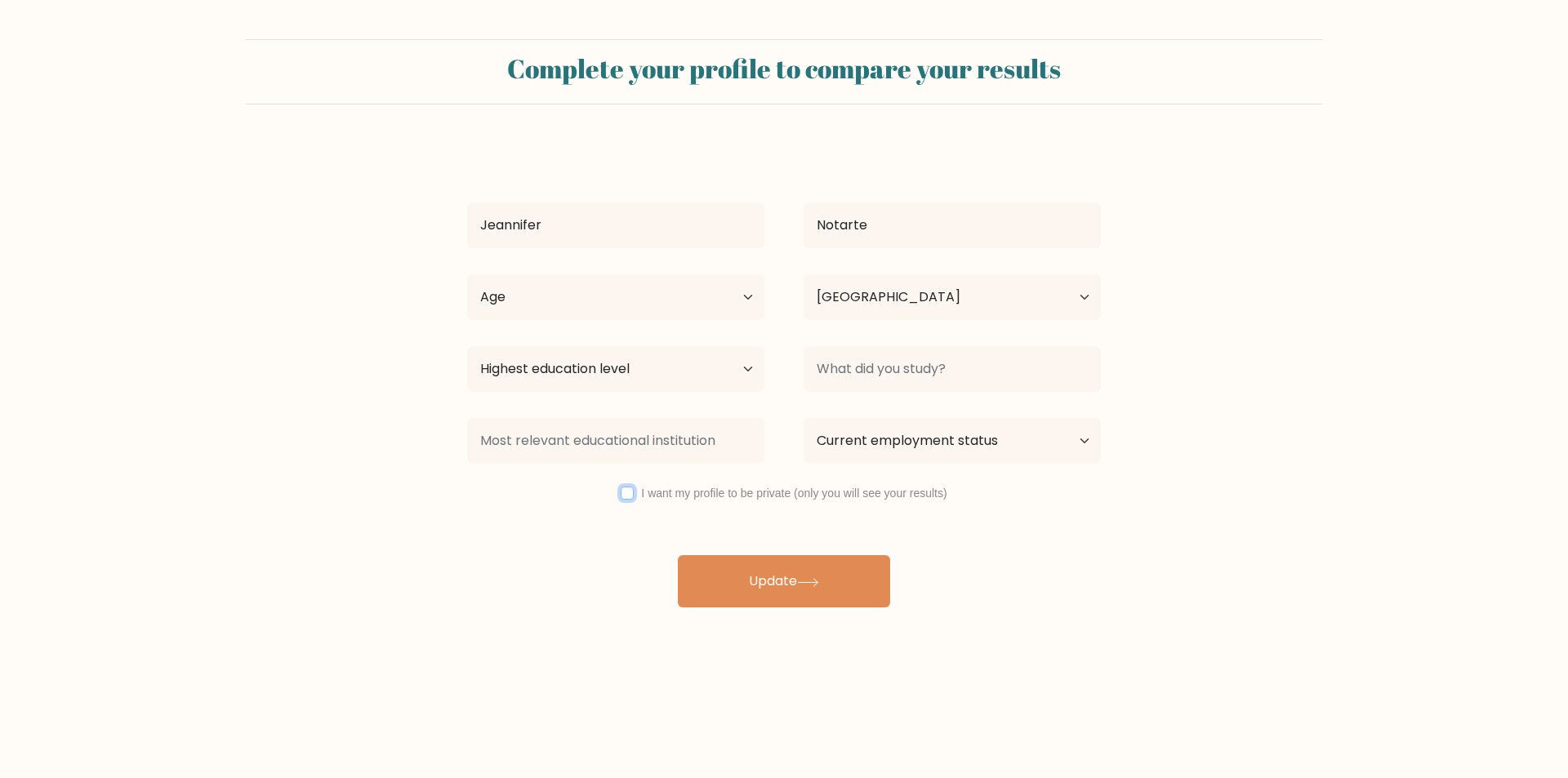
checkbox input "true"
click at [845, 709] on body "Complete your profile to compare your results Jeannifer Notarte Age Under 18 ye…" at bounding box center [784, 389] width 1568 height 778
click at [819, 574] on button "Update" at bounding box center [784, 581] width 212 height 52
click at [623, 300] on select "Age Under 18 years old 18-24 years old 25-34 years old 35-44 years old 45-54 ye…" at bounding box center [615, 297] width 298 height 46
select select "25_34"
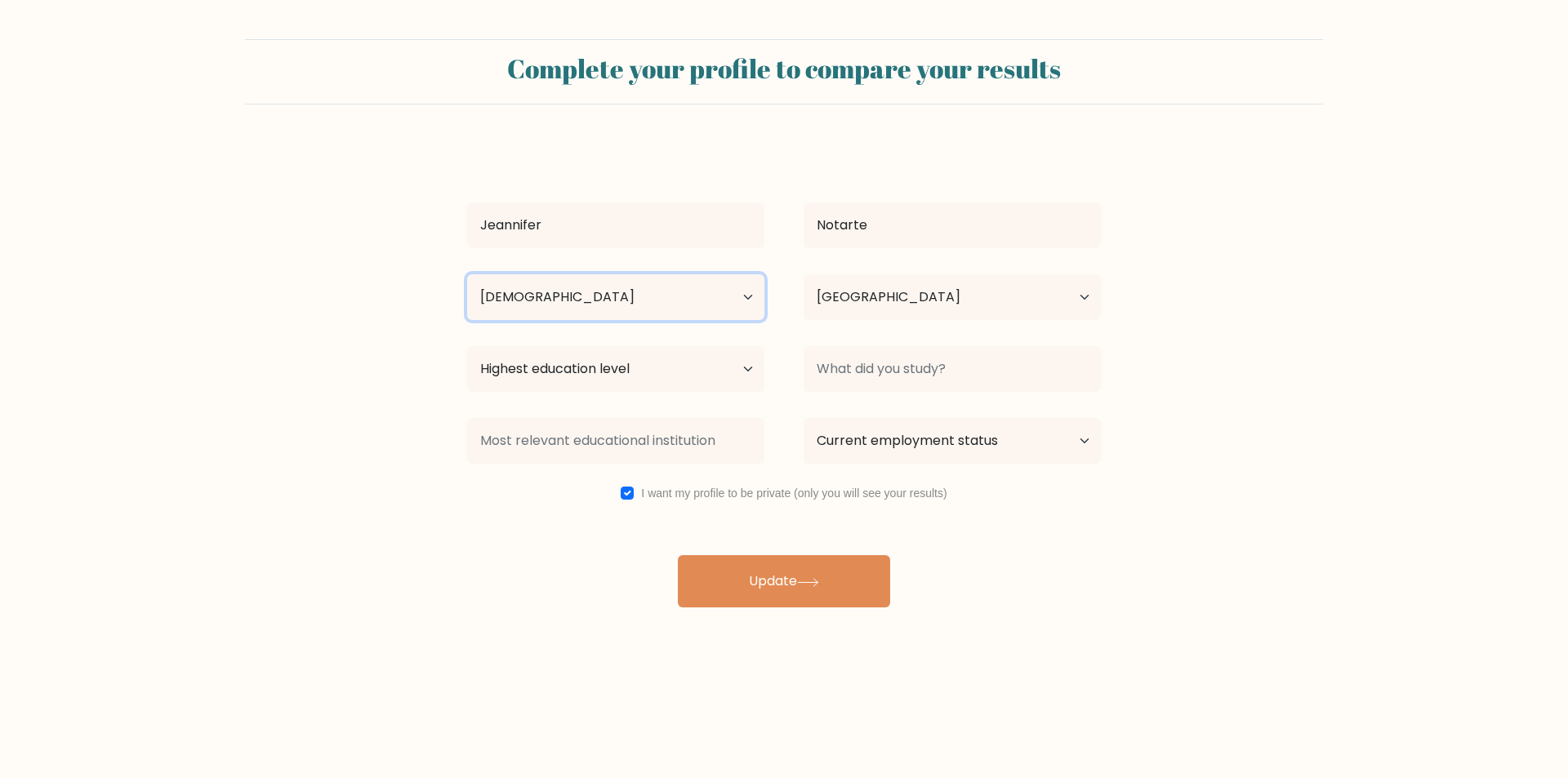
click at [467, 274] on select "Age Under 18 years old 18-24 years old 25-34 years old 35-44 years old 45-54 ye…" at bounding box center [615, 297] width 298 height 46
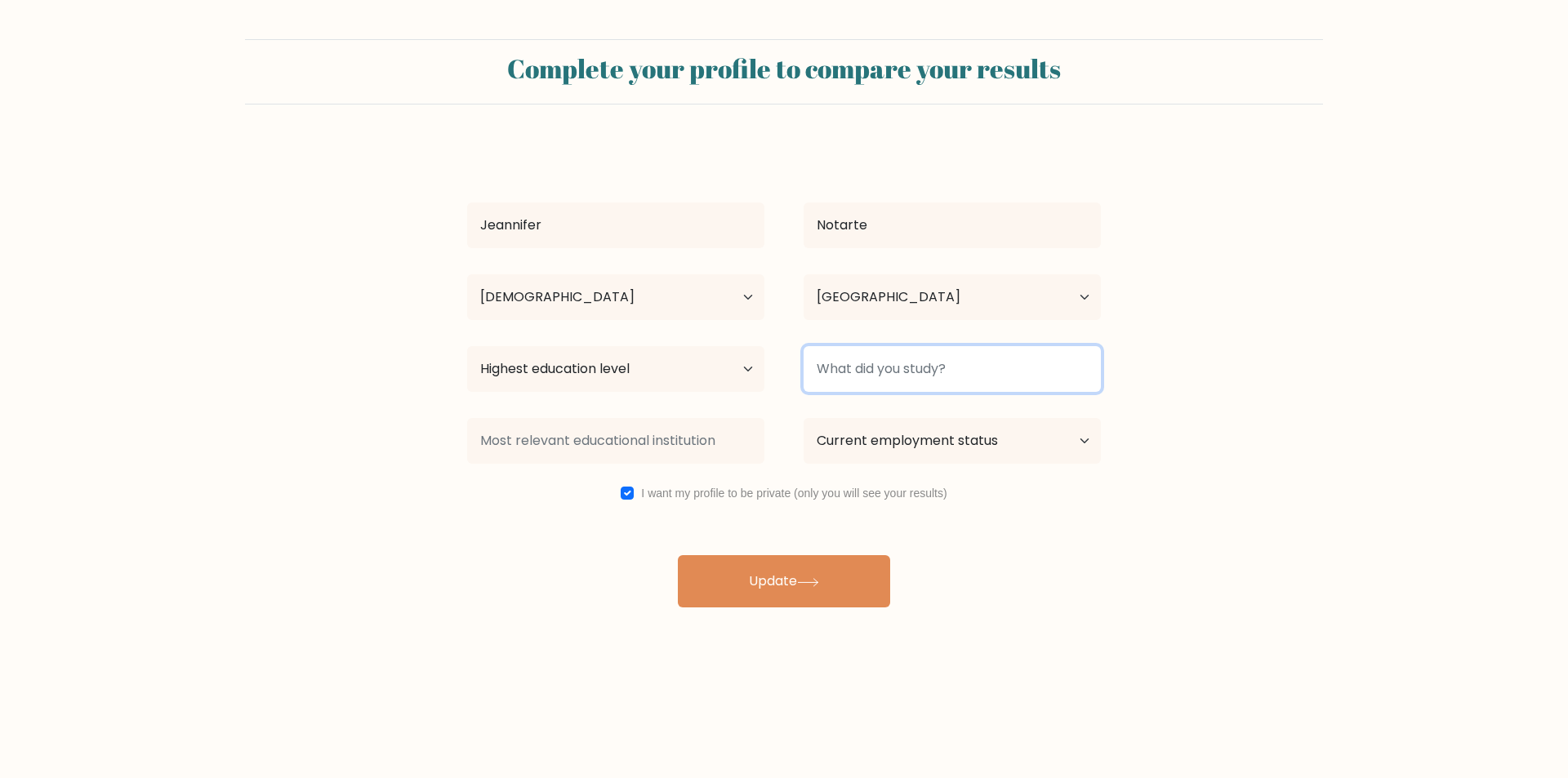
click at [892, 367] on input at bounding box center [952, 369] width 298 height 46
type input "H"
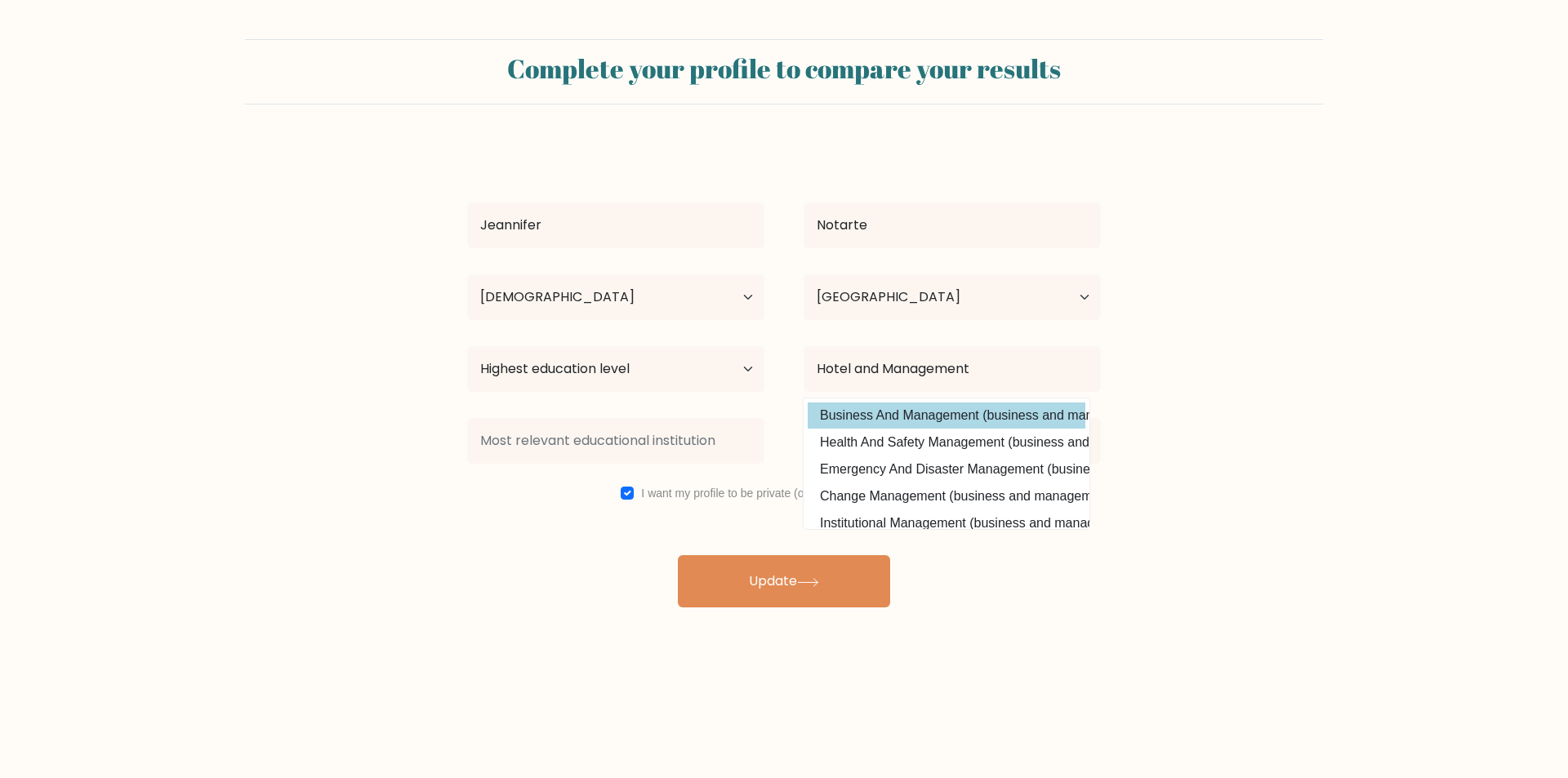
click at [913, 414] on option "Business And Management (business and management)" at bounding box center [946, 415] width 277 height 26
type input "Business And Management"
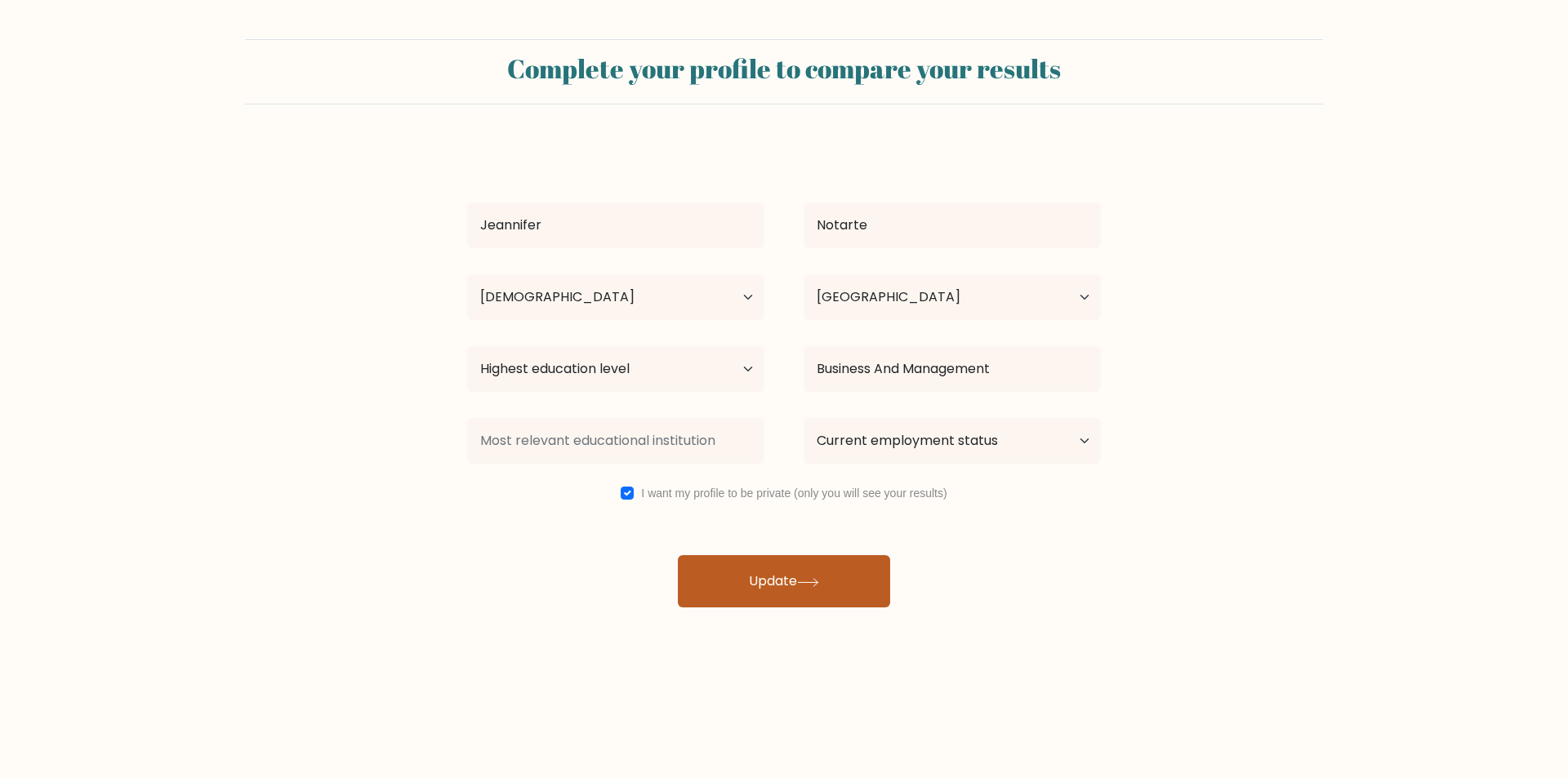
click at [805, 579] on icon at bounding box center [808, 583] width 22 height 9
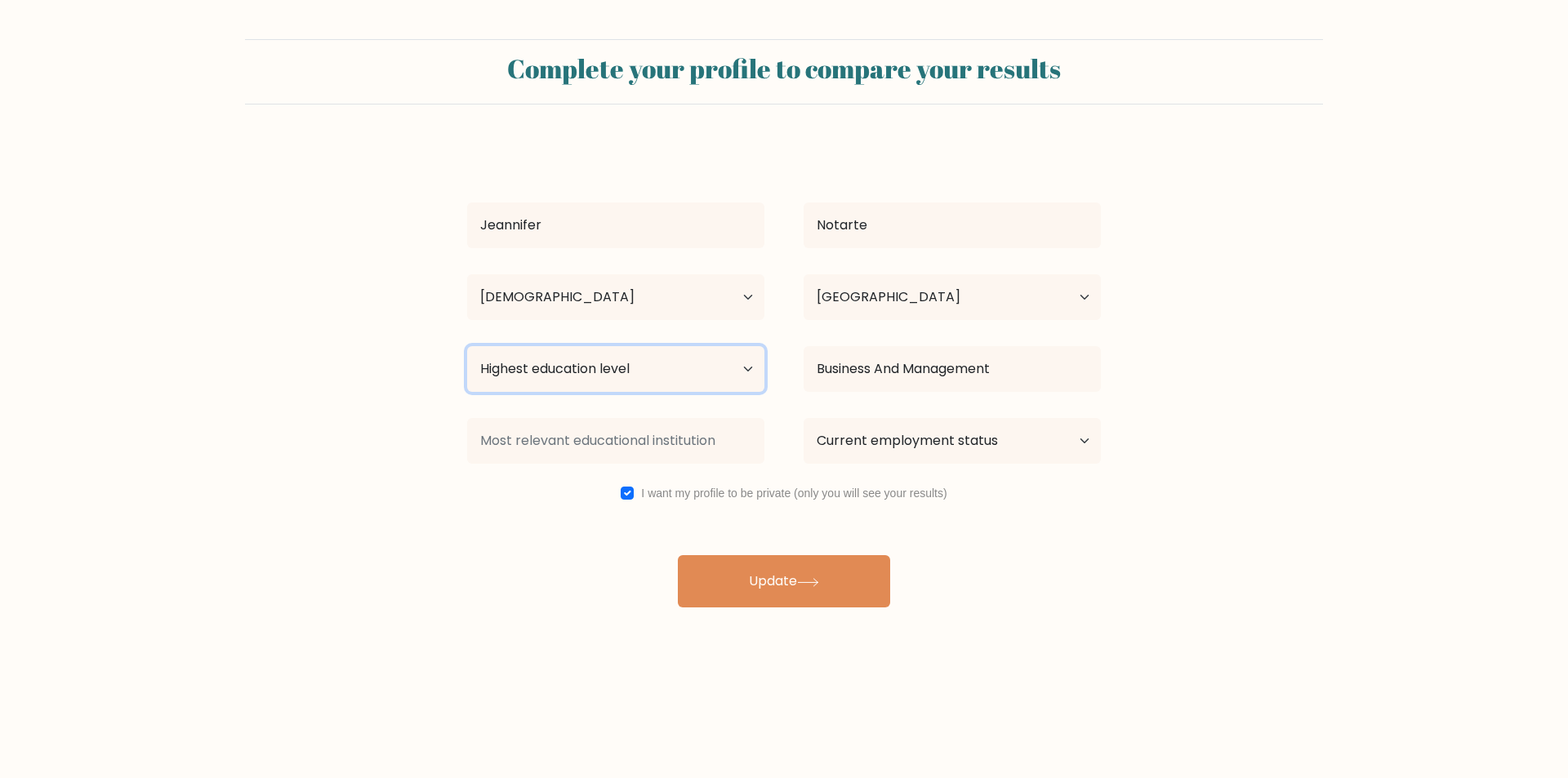
click at [614, 356] on select "Highest education level No schooling Primary Lower Secondary Upper Secondary Oc…" at bounding box center [615, 369] width 298 height 46
select select "bachelors_degree"
click at [467, 346] on select "Highest education level No schooling Primary Lower Secondary Upper Secondary Oc…" at bounding box center [615, 369] width 298 height 46
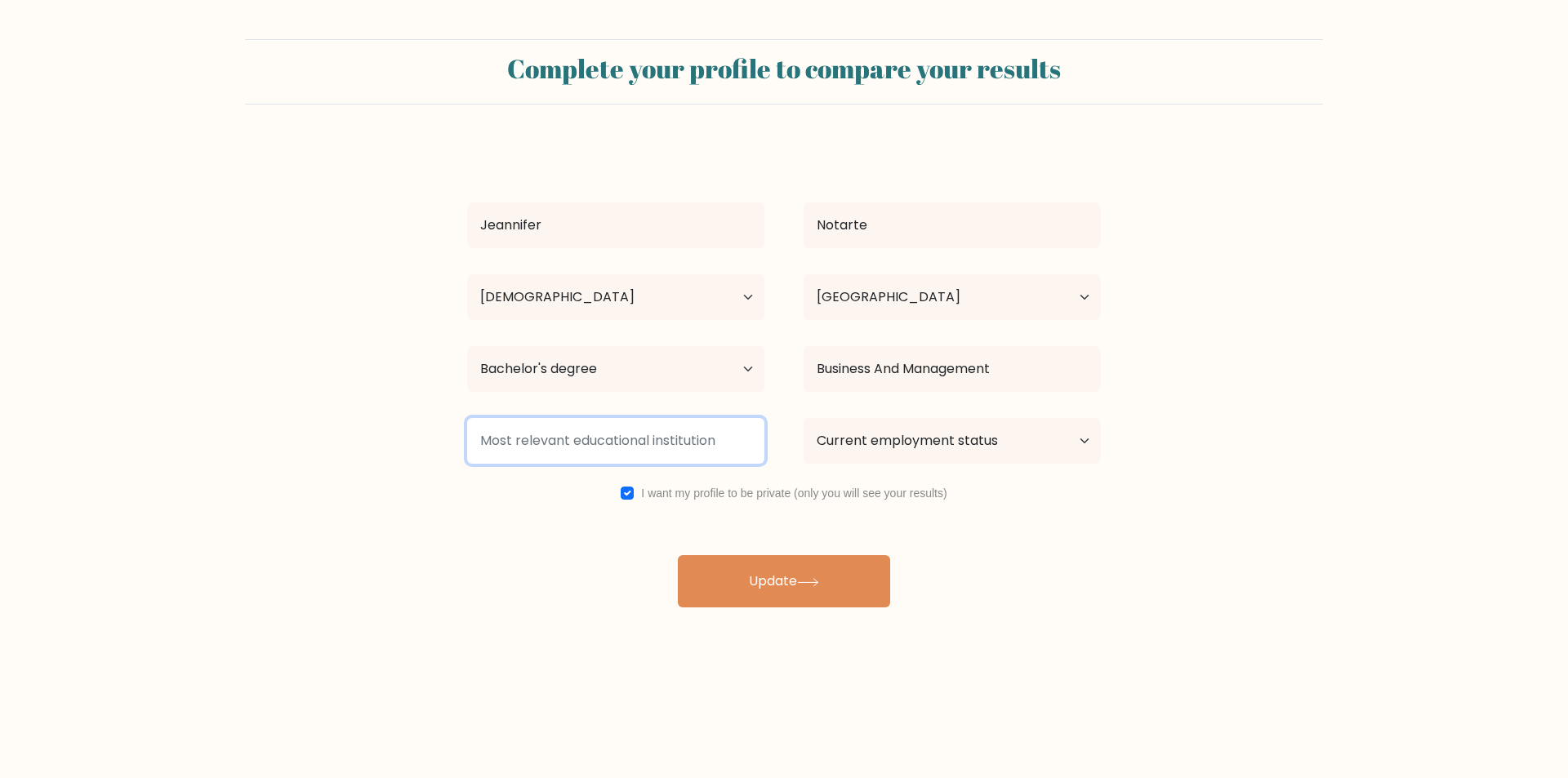
click at [603, 435] on input at bounding box center [615, 441] width 298 height 46
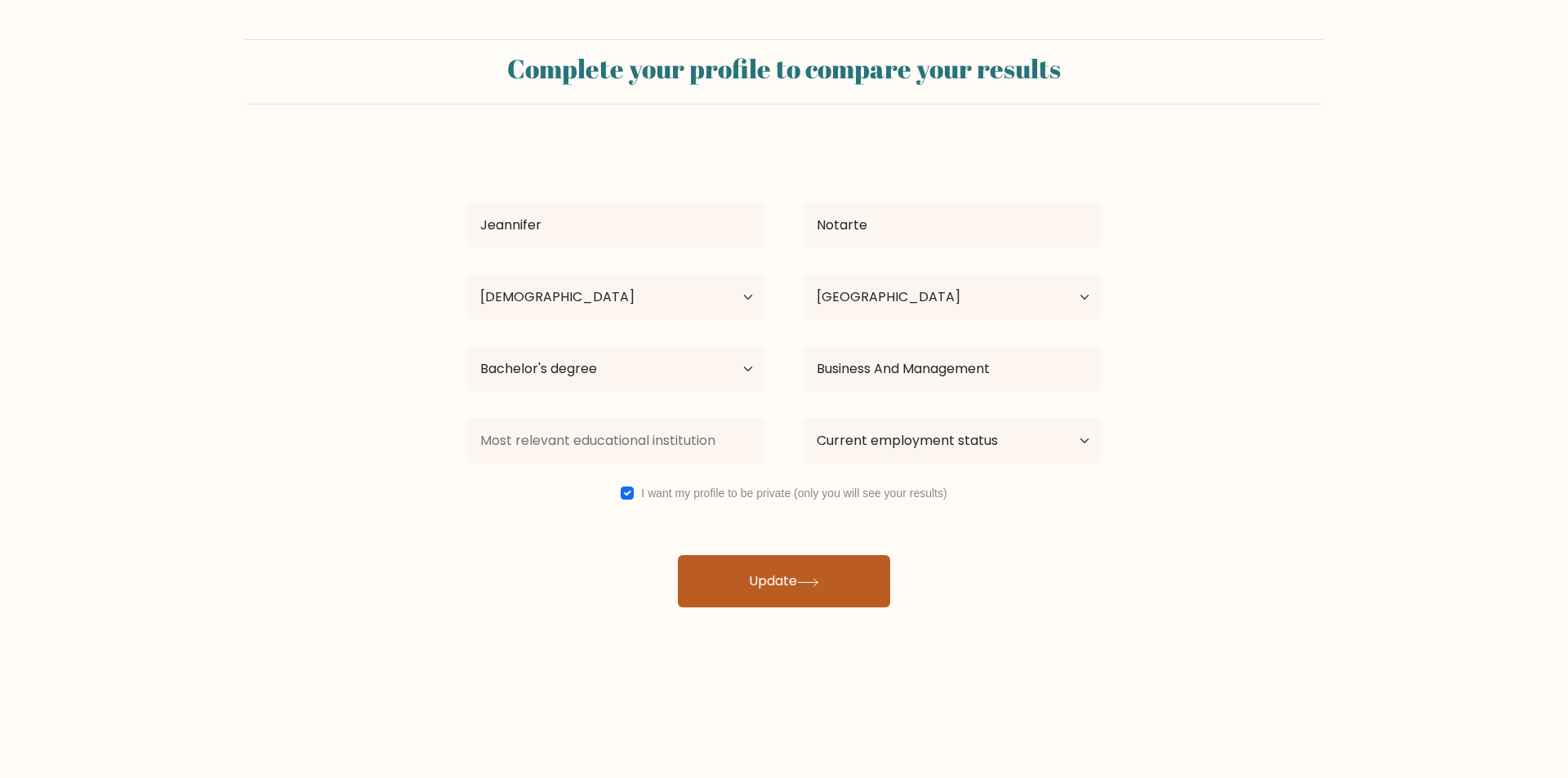
click at [771, 563] on button "Update" at bounding box center [784, 581] width 212 height 52
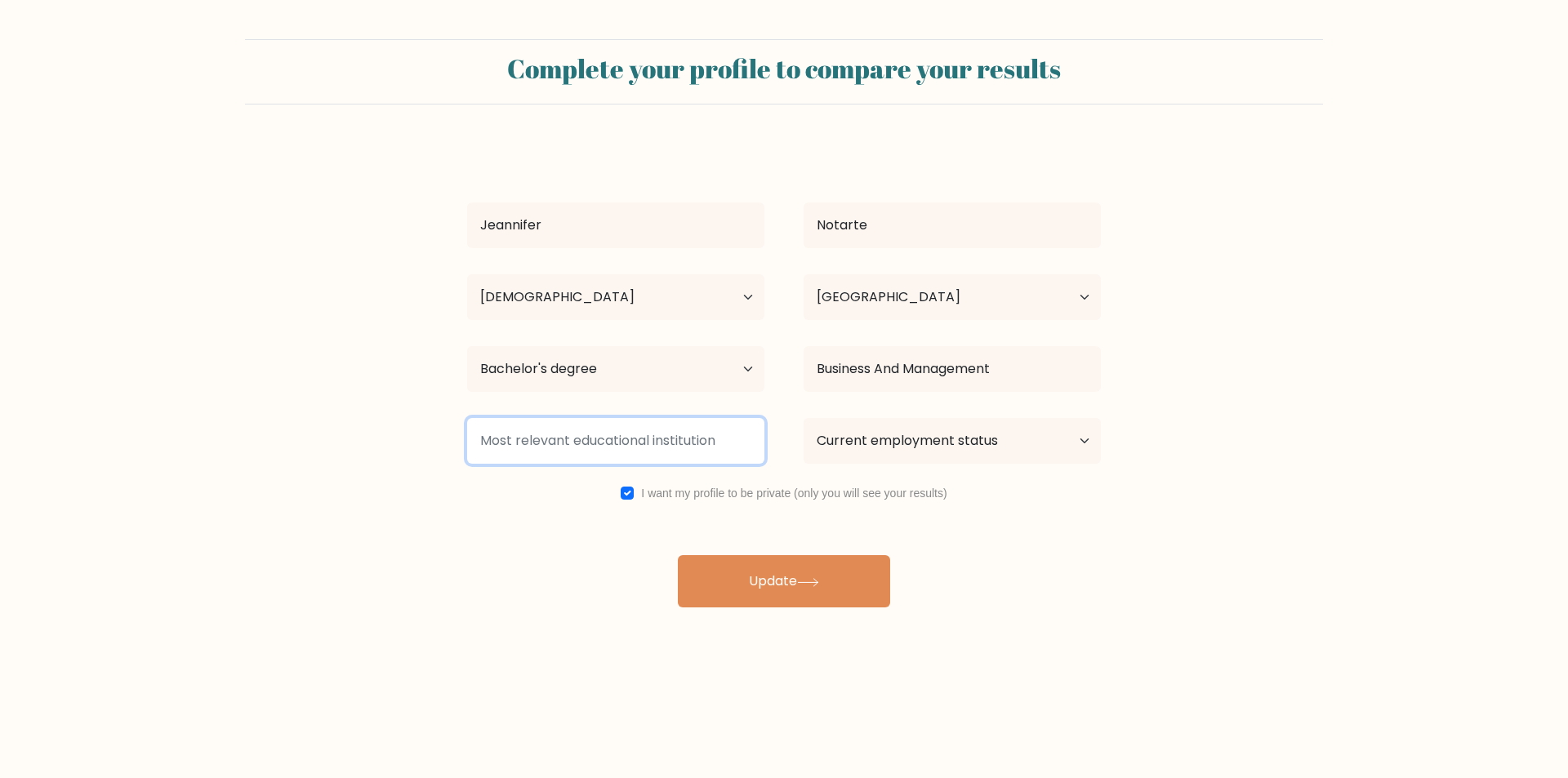
click at [618, 434] on input at bounding box center [615, 441] width 298 height 46
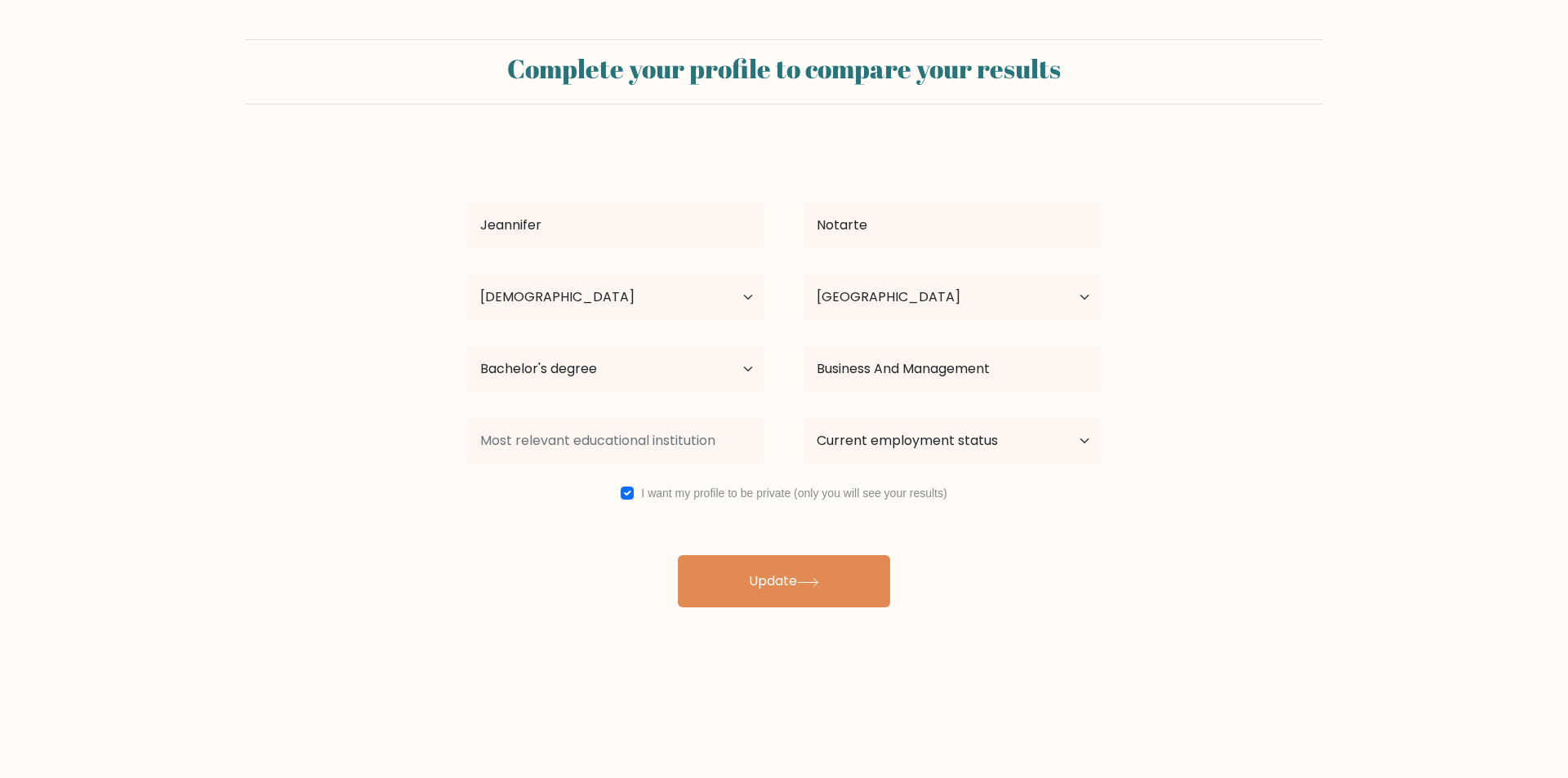
click at [474, 599] on div "Jeannifer Notarte Age Under 18 years old 18-24 years old 25-34 years old 35-44 …" at bounding box center [783, 375] width 653 height 463
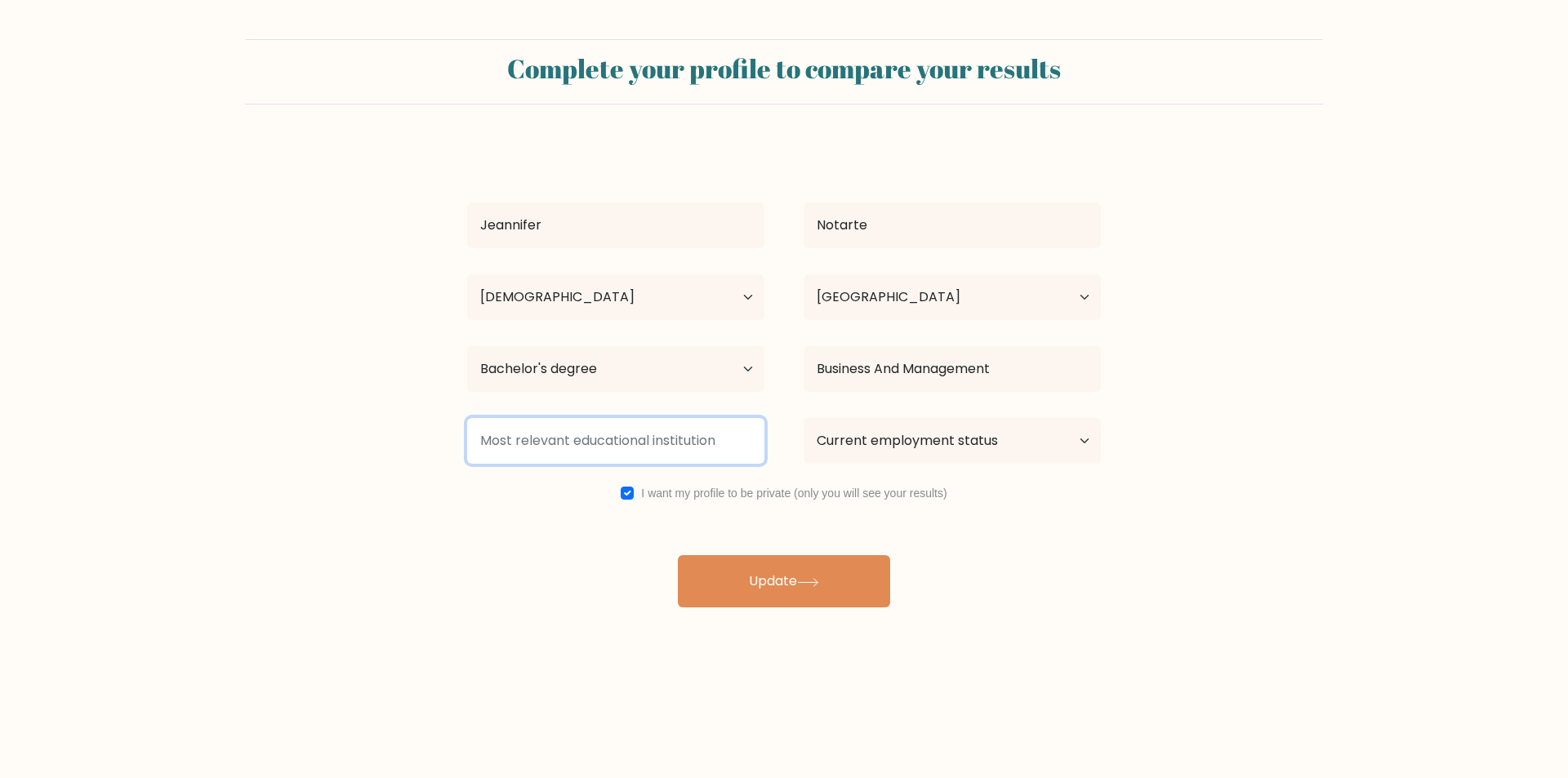
click at [558, 439] on input at bounding box center [615, 441] width 298 height 46
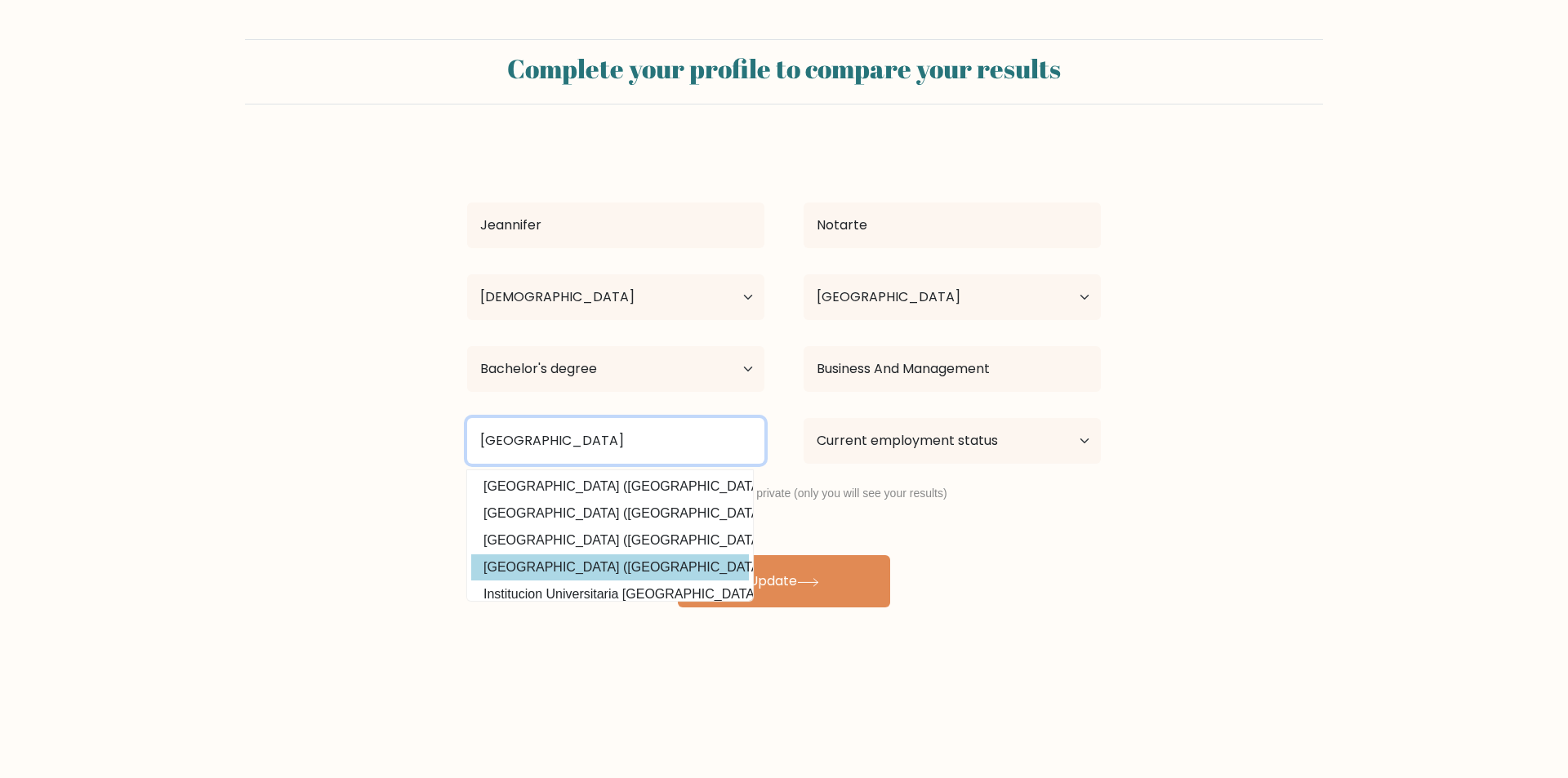
scroll to position [159, 0]
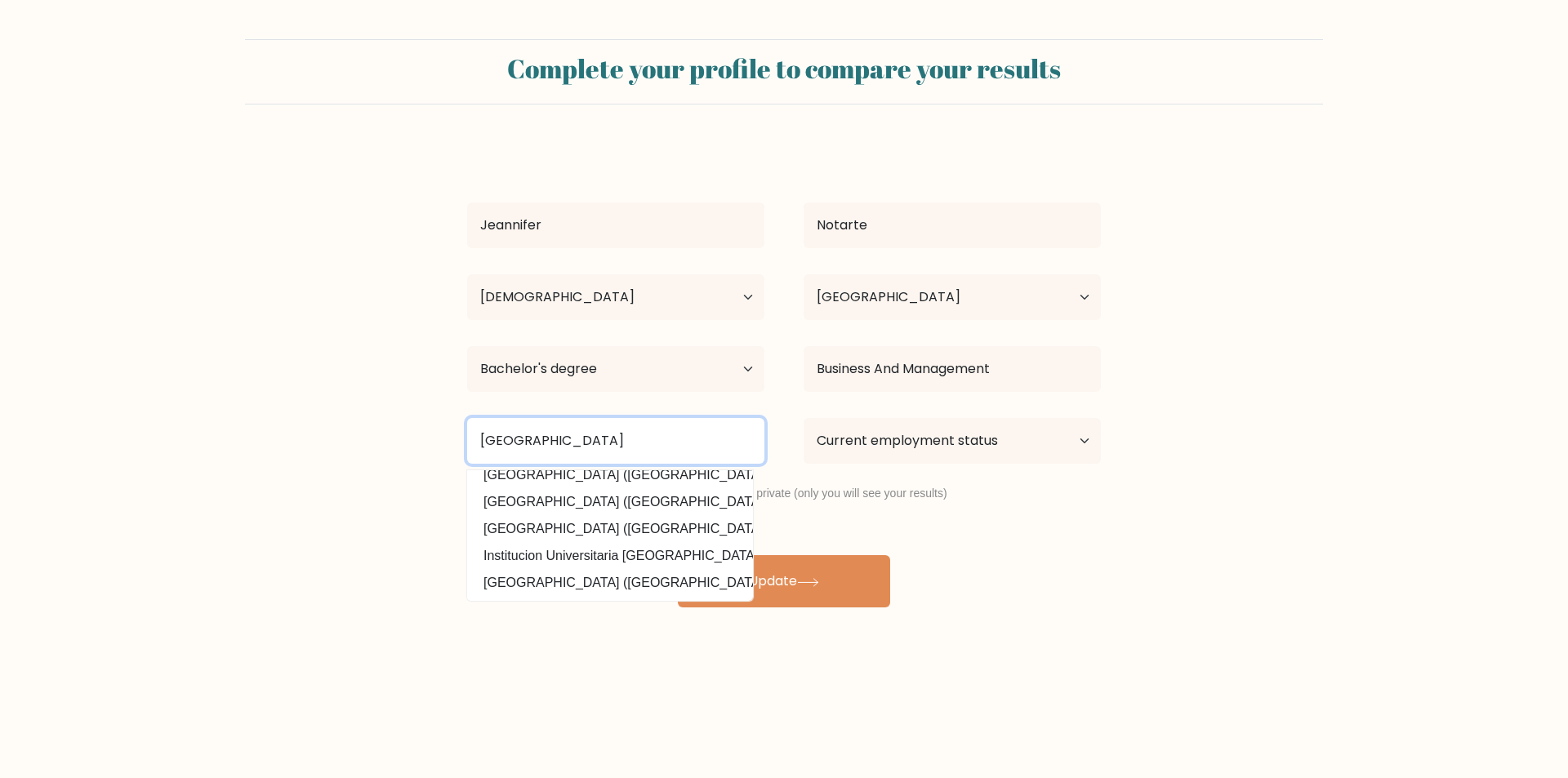
click at [579, 451] on input "Colegio de Kidapawan" at bounding box center [615, 441] width 298 height 46
click at [579, 450] on input "Colegio de Kidapawan" at bounding box center [615, 441] width 298 height 46
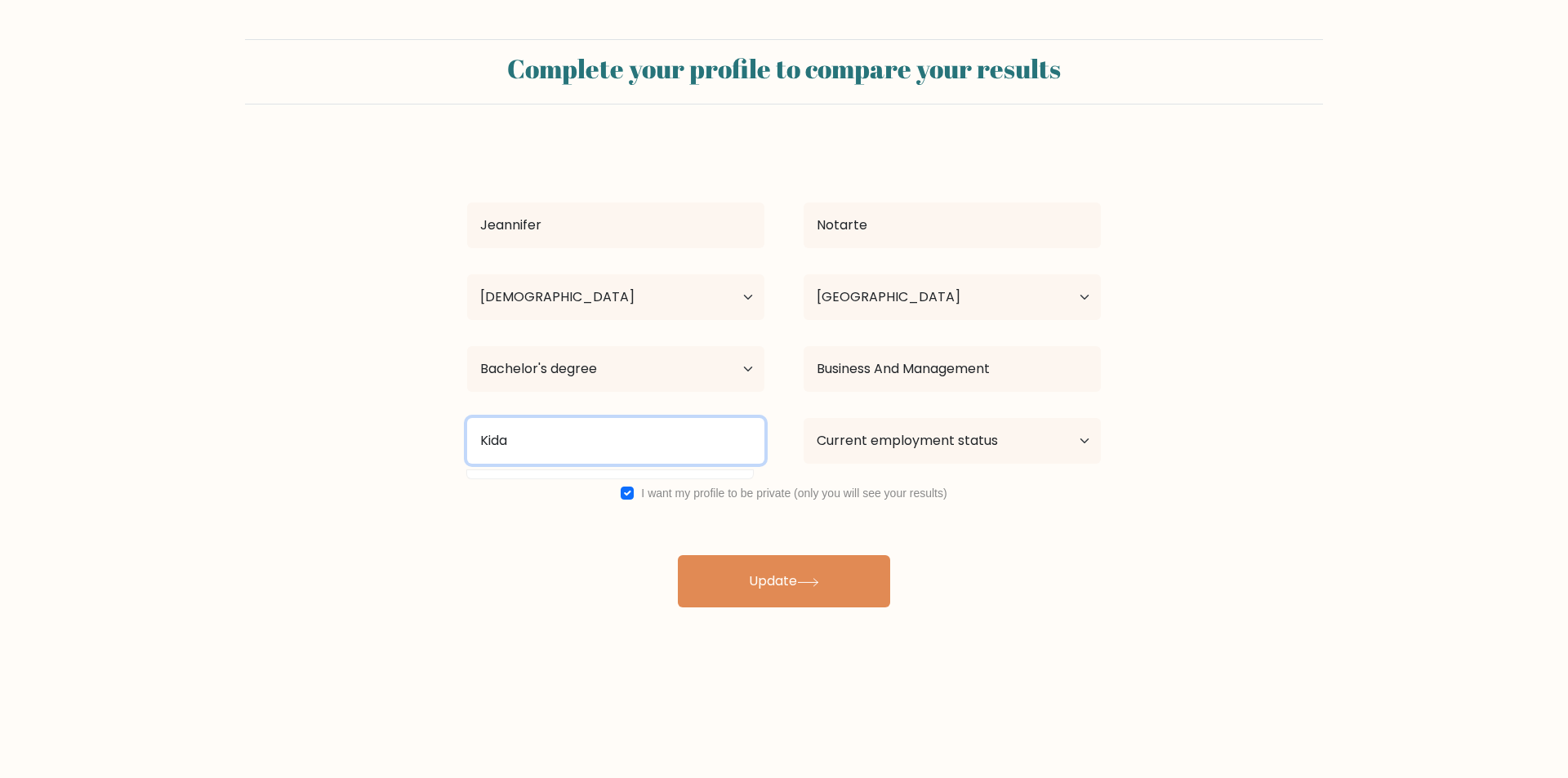
scroll to position [0, 0]
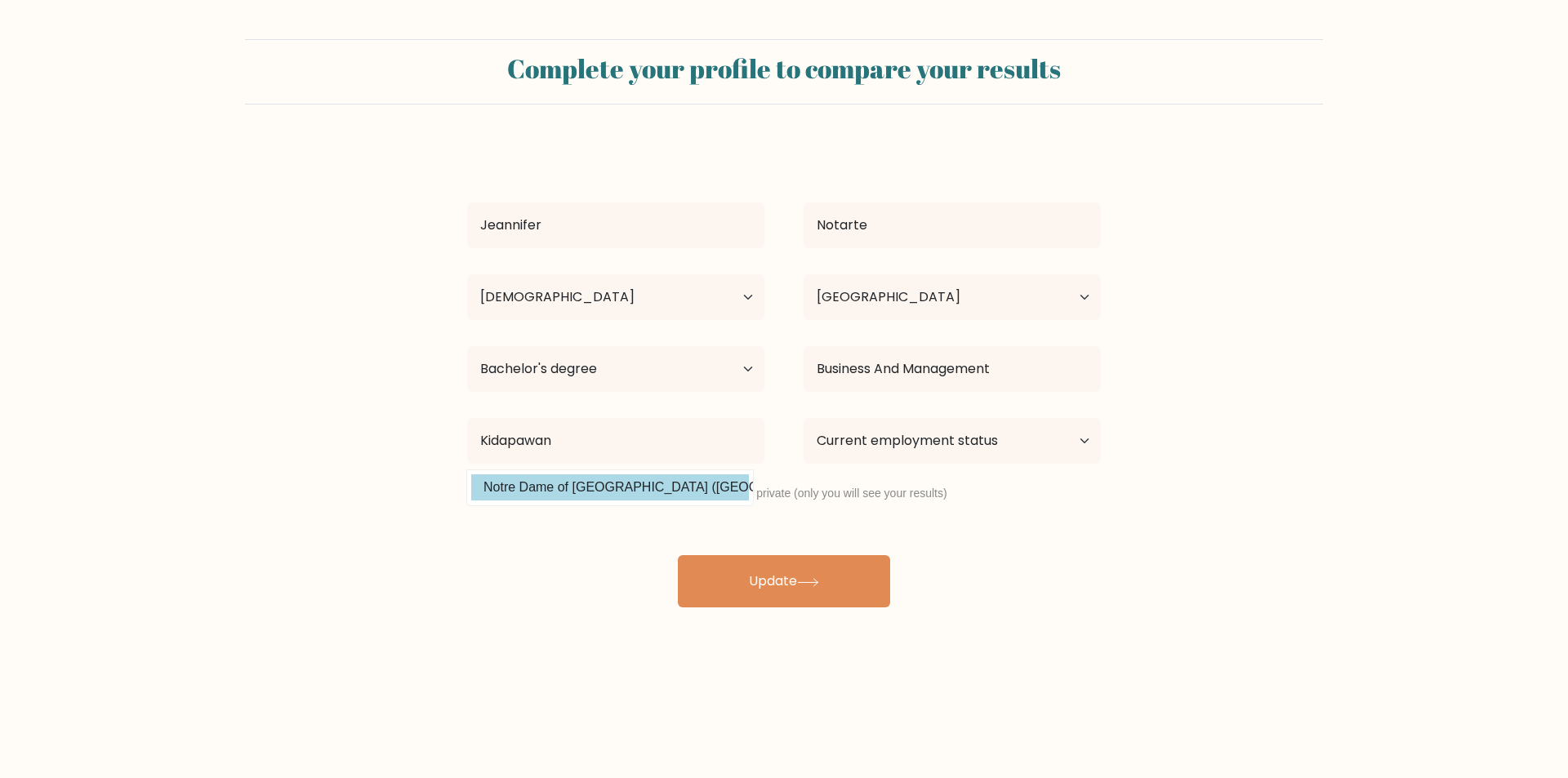
click at [616, 478] on option "Notre Dame of Kidapawan College (Philippines)" at bounding box center [609, 487] width 277 height 26
type input "Notre Dame of Kidapawan College"
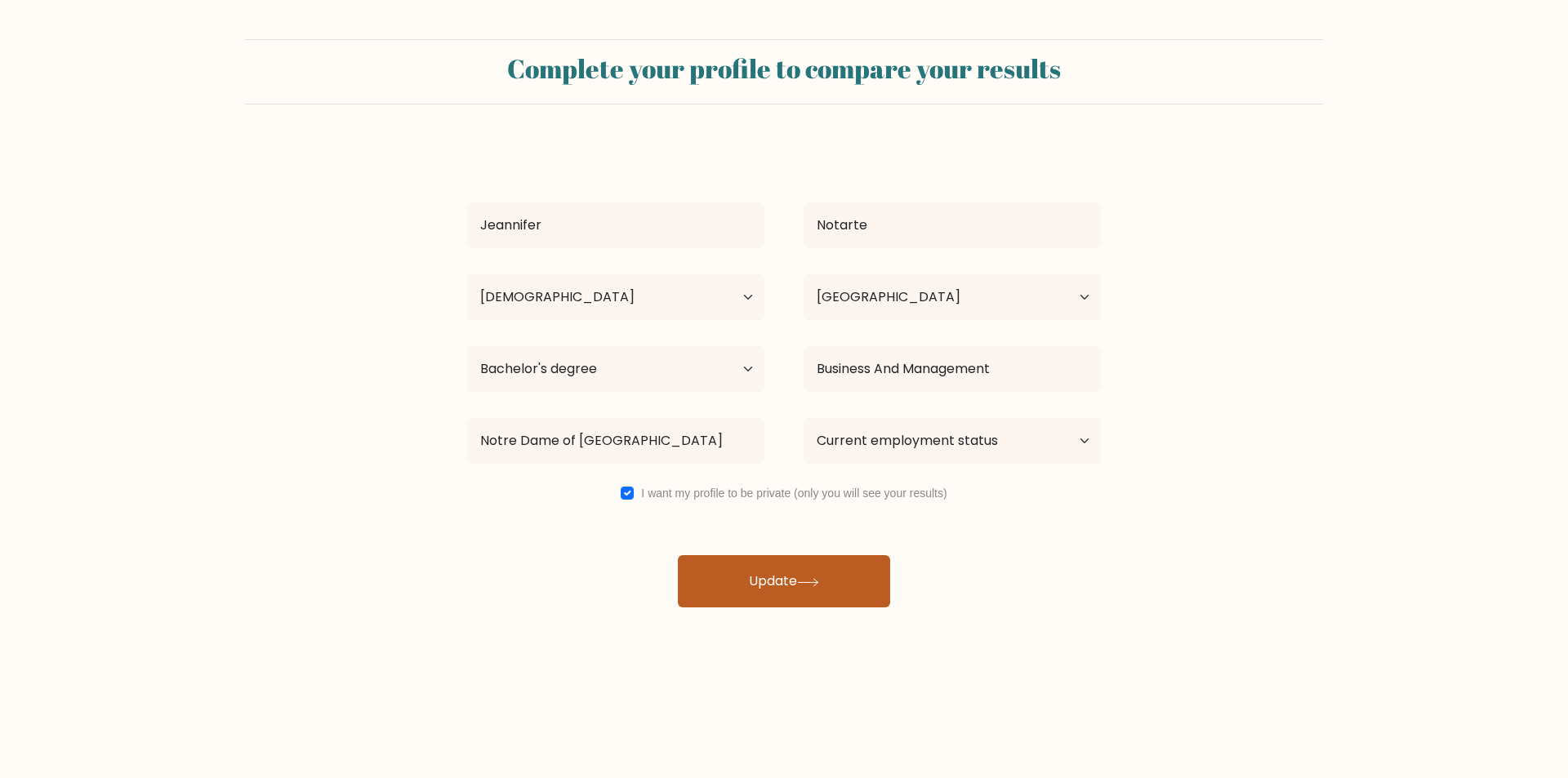
click at [777, 584] on button "Update" at bounding box center [784, 581] width 212 height 52
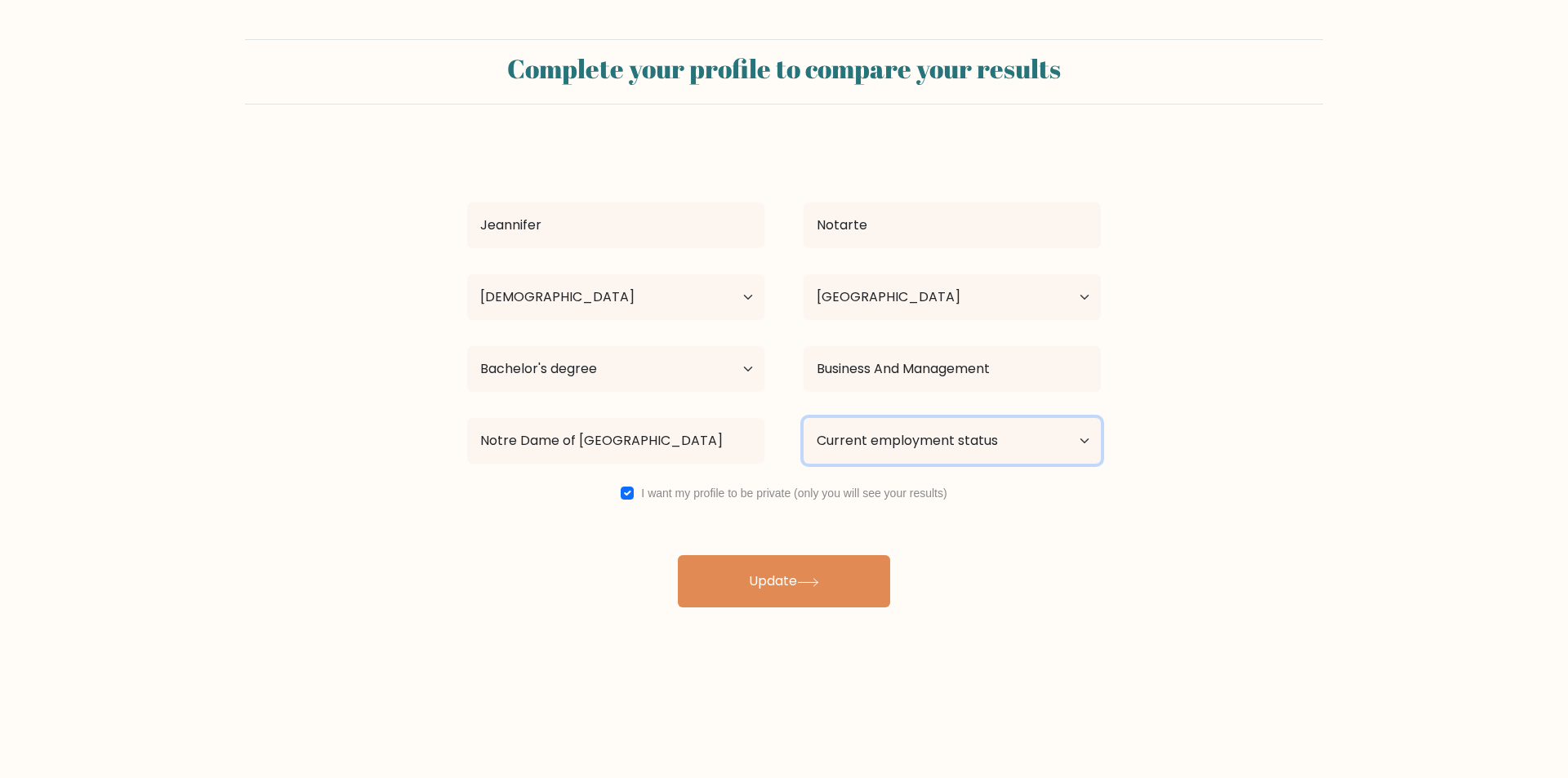
click at [906, 435] on select "Current employment status Employed Student Retired Other / prefer not to answer" at bounding box center [952, 441] width 298 height 46
select select "other"
click at [803, 418] on select "Current employment status Employed Student Retired Other / prefer not to answer" at bounding box center [952, 441] width 298 height 46
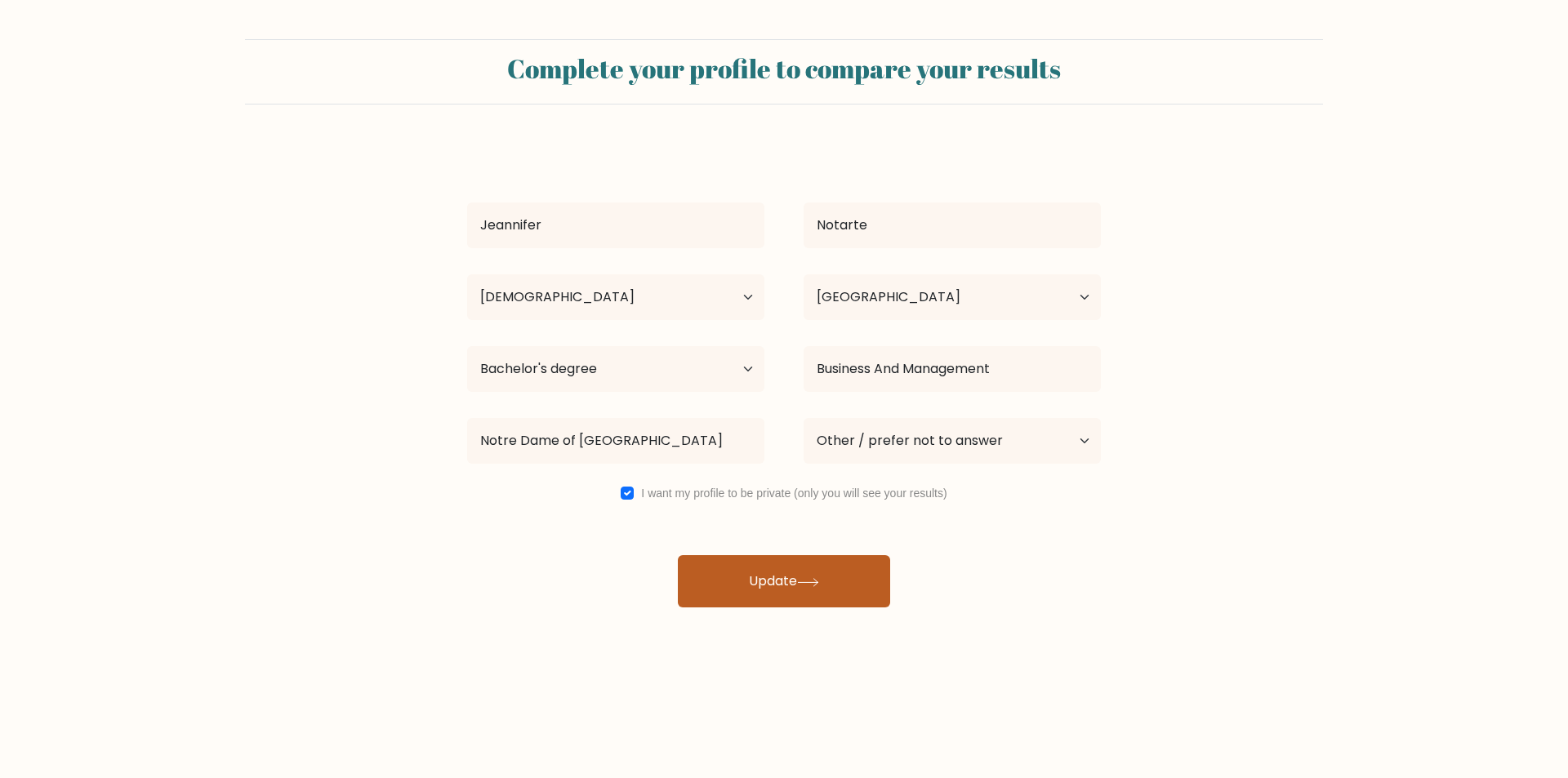
click at [828, 576] on button "Update" at bounding box center [784, 581] width 212 height 52
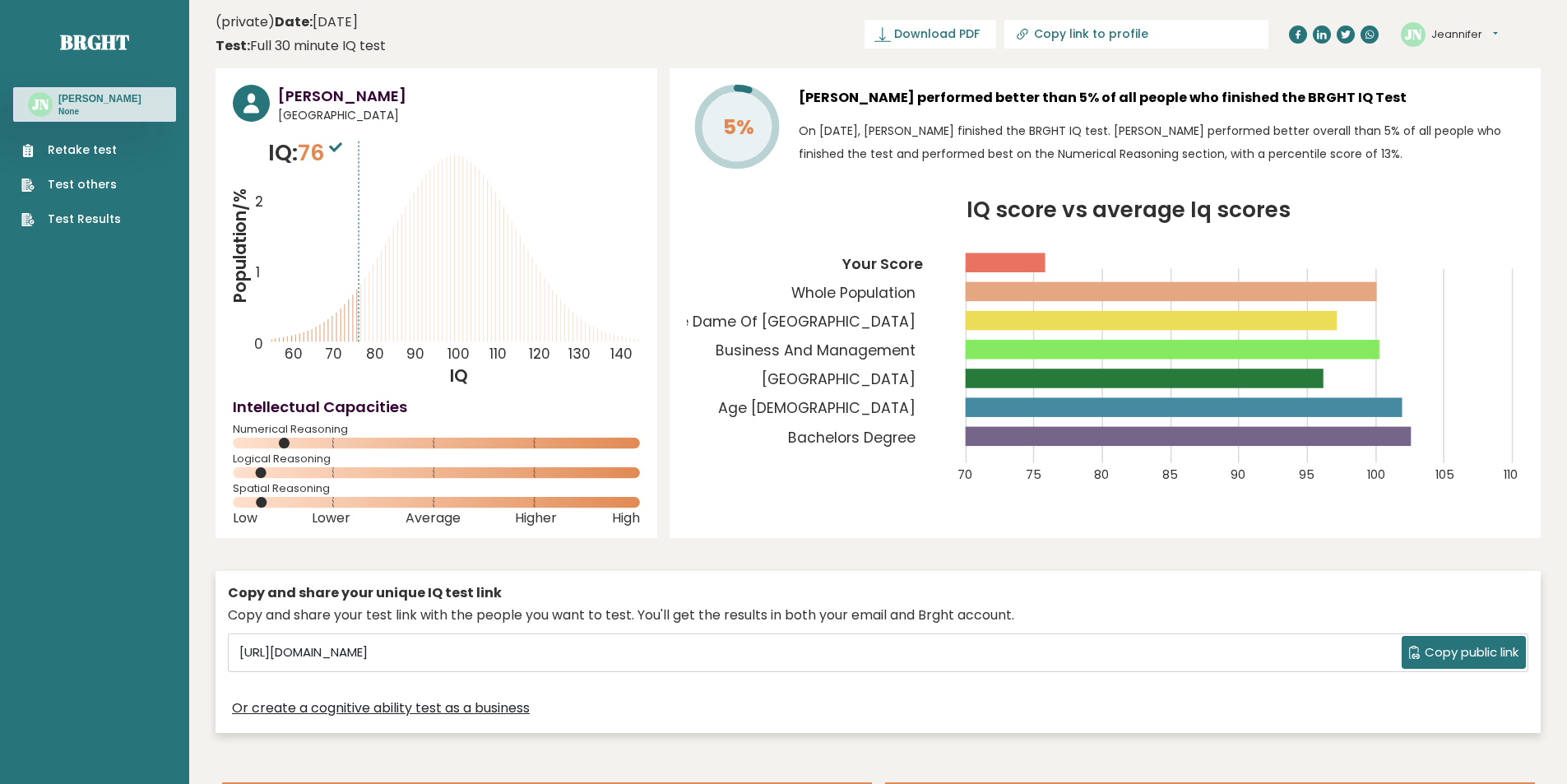
drag, startPoint x: 1445, startPoint y: 23, endPoint x: 1440, endPoint y: 31, distance: 9.4
click at [1444, 25] on div "JN Jeannifer Dashboard Profile Settings Logout" at bounding box center [1449, 34] width 97 height 25
click at [1439, 32] on button "Jeannifer" at bounding box center [1465, 34] width 67 height 17
click at [1459, 135] on link "Logout" at bounding box center [1474, 128] width 84 height 23
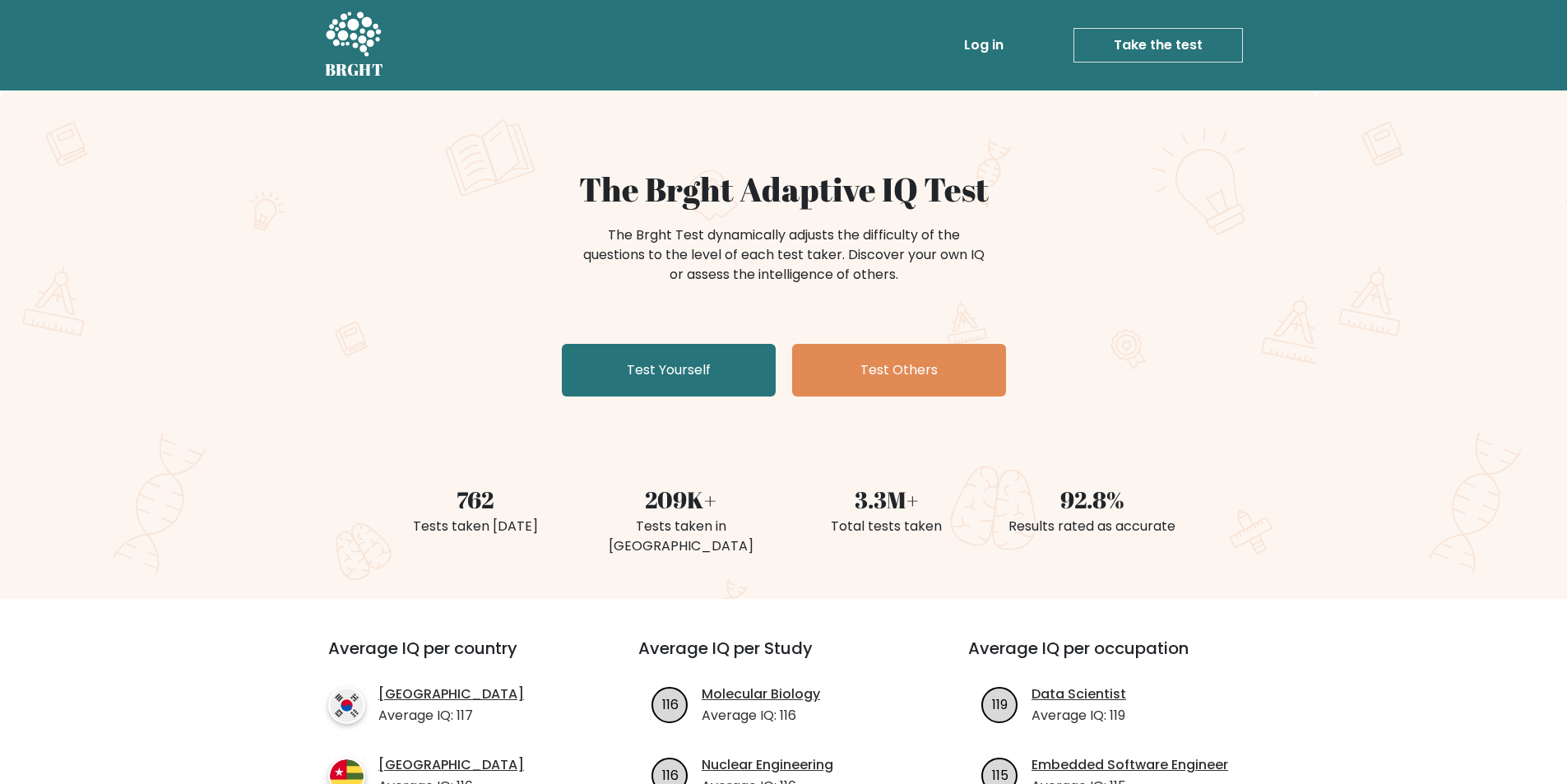
click at [997, 36] on link "Log in" at bounding box center [984, 45] width 53 height 32
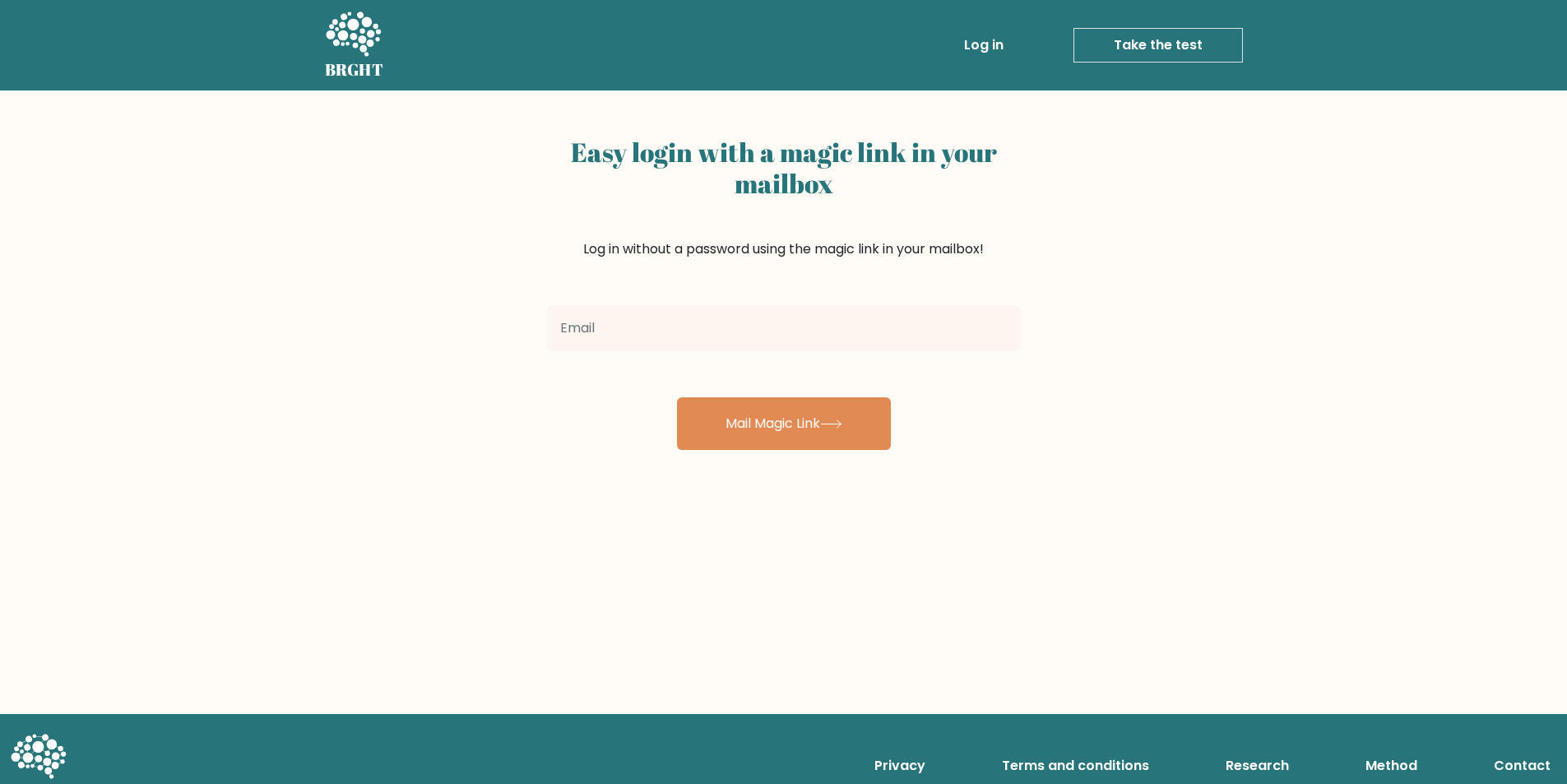
click at [731, 345] on input "email" at bounding box center [784, 328] width 474 height 46
type input "jpindoy@gmail.com"
click at [677, 397] on button "Mail Magic Link" at bounding box center [784, 423] width 214 height 53
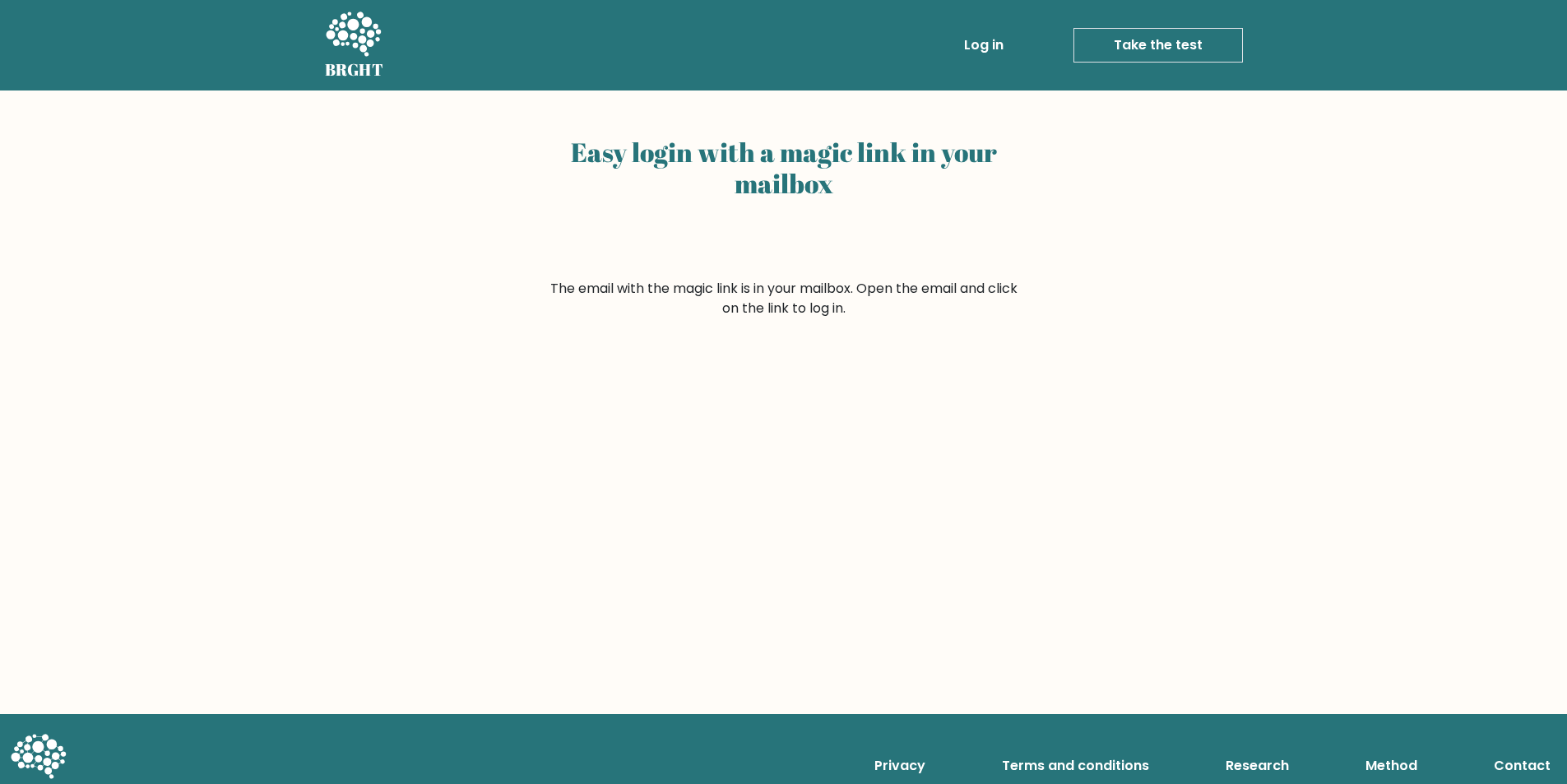
drag, startPoint x: 669, startPoint y: 287, endPoint x: 902, endPoint y: 321, distance: 235.5
click at [860, 329] on div "Easy login with a magic link in your mailbox The email with the magic link is i…" at bounding box center [784, 402] width 1567 height 623
click at [906, 315] on form "The email with the magic link is in your mailbox. Open the email and click on t…" at bounding box center [784, 298] width 474 height 40
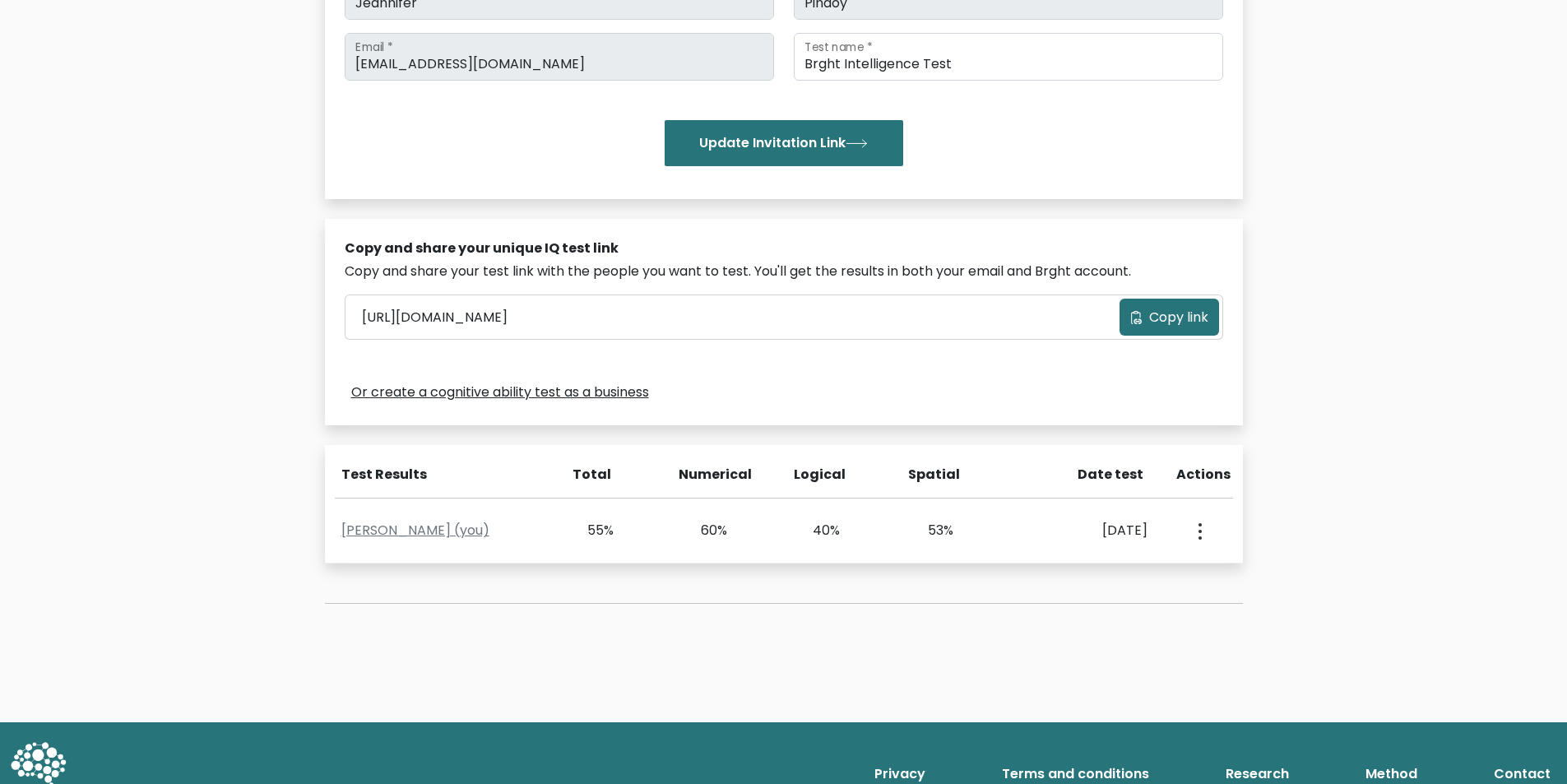
scroll to position [302, 0]
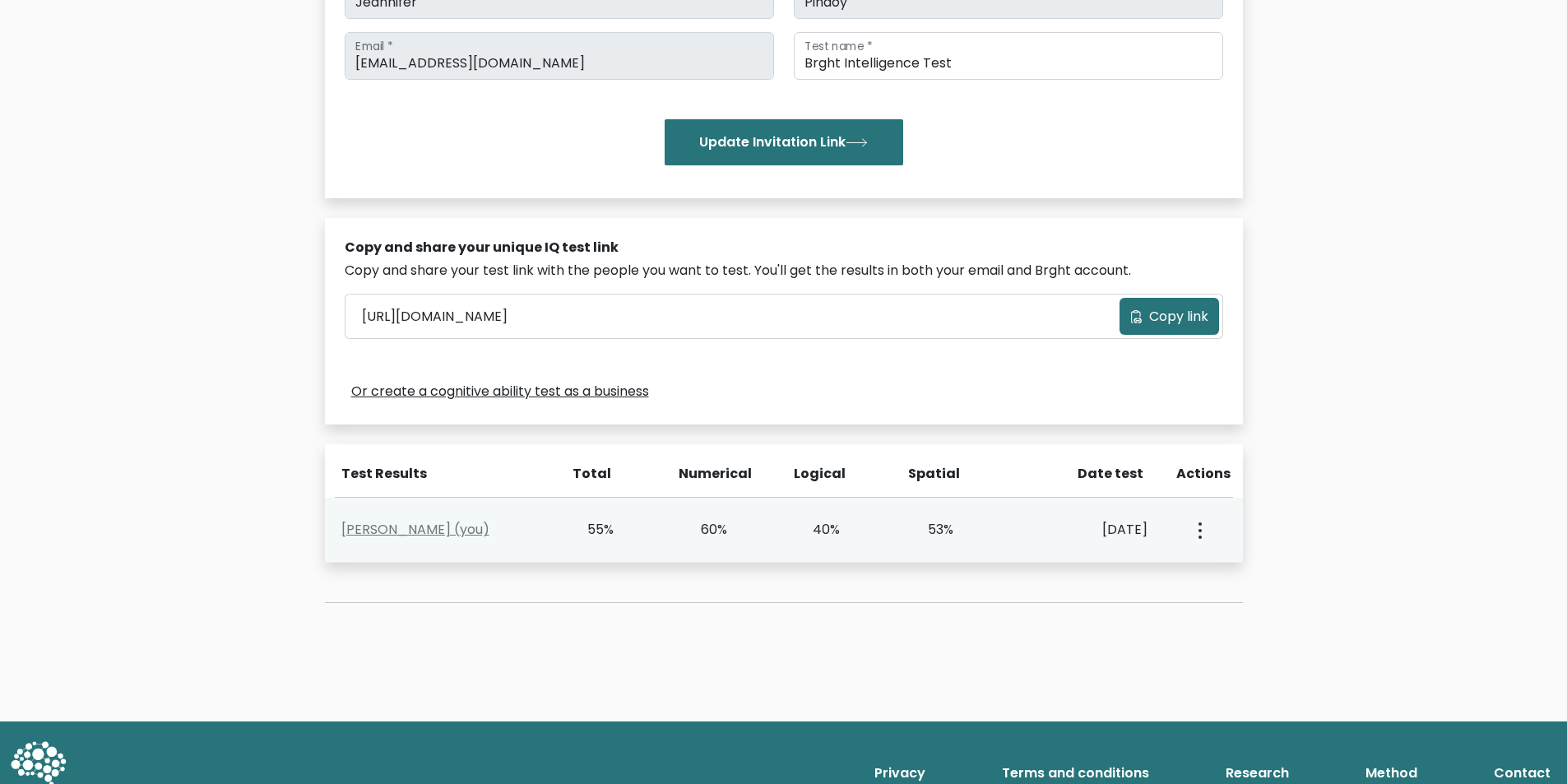
click at [1207, 528] on div "View Profile" at bounding box center [1198, 529] width 56 height 51
click at [1193, 530] on button "button" at bounding box center [1198, 529] width 13 height 51
click at [1223, 579] on link "View Profile" at bounding box center [1258, 577] width 130 height 26
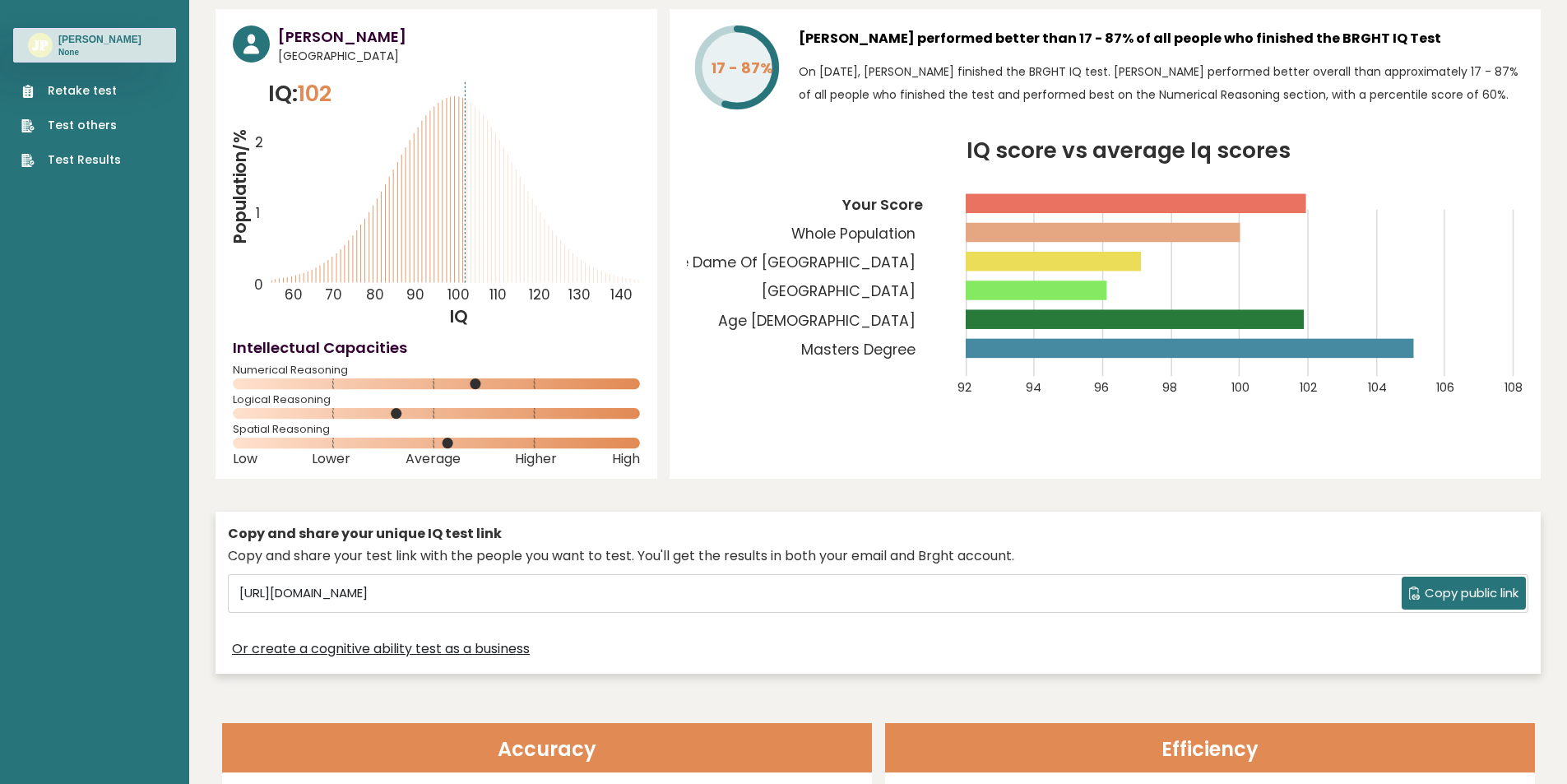
scroll to position [55, 0]
